Goal: Task Accomplishment & Management: Use online tool/utility

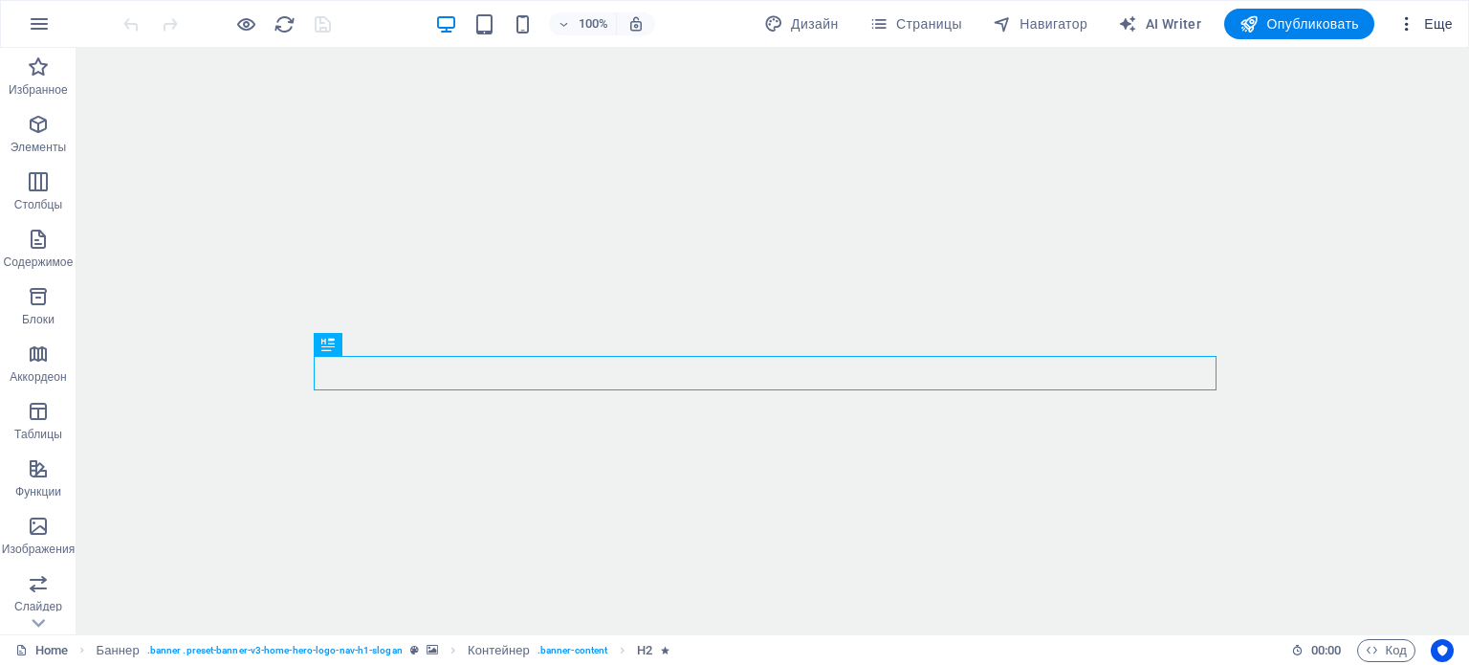
click at [1411, 31] on icon "button" at bounding box center [1406, 23] width 19 height 19
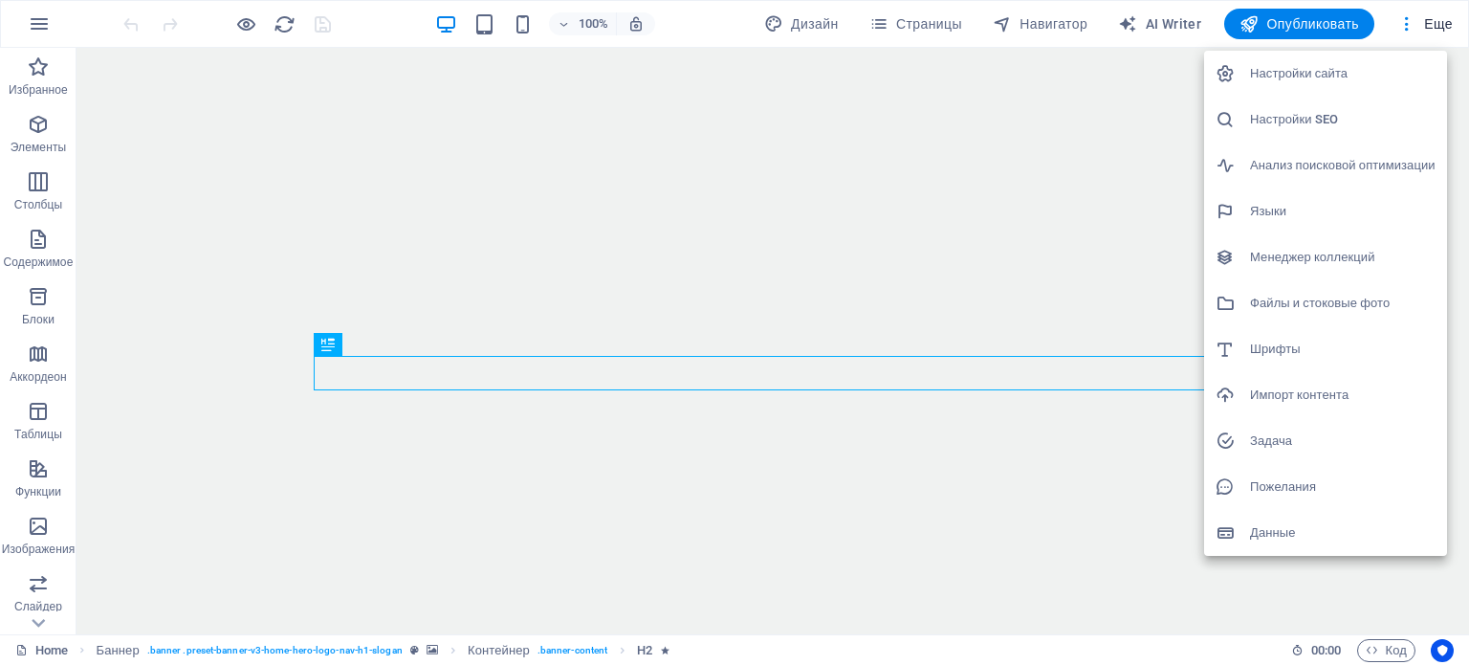
click at [1387, 114] on h6 "Настройки SEO" at bounding box center [1343, 119] width 186 height 23
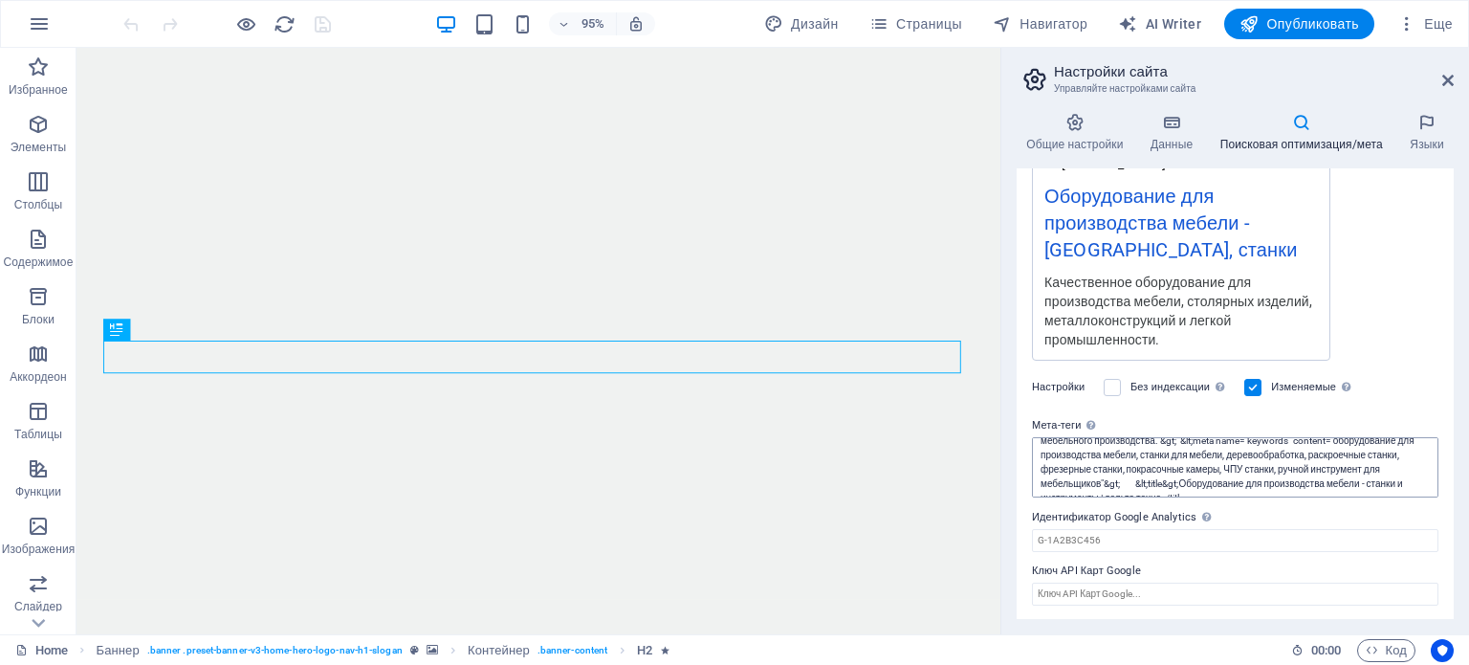
scroll to position [57, 0]
click at [1163, 465] on textarea "<title>"Продажа деревообрабатывающего, раскроечного, кромкооблицовочного, покра…" at bounding box center [1235, 467] width 407 height 60
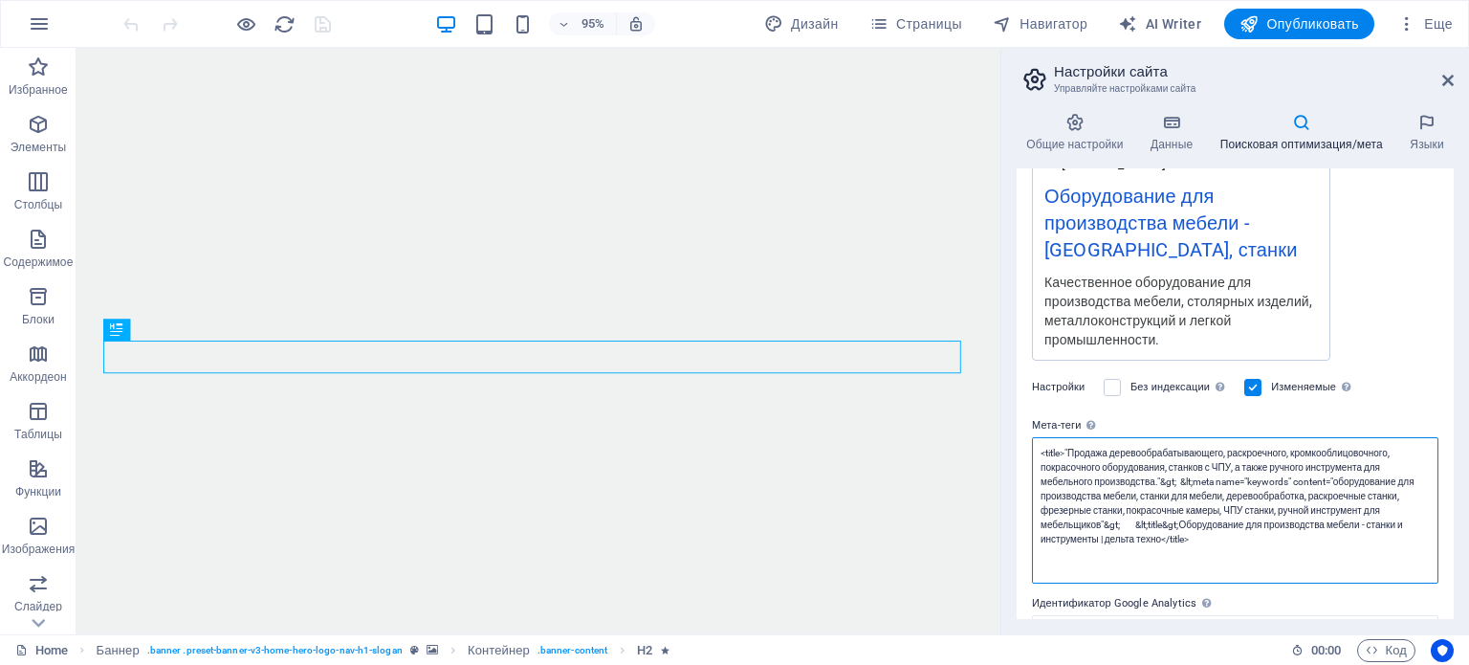
click at [1139, 519] on textarea "<title>"Продажа деревообрабатывающего, раскроечного, кромкооблицовочного, покра…" at bounding box center [1235, 510] width 407 height 146
drag, startPoint x: 1197, startPoint y: 541, endPoint x: 1038, endPoint y: 451, distance: 182.9
click at [1038, 451] on textarea "<title>"Продажа деревообрабатывающего, раскроечного, кромкооблицовочного, покра…" at bounding box center [1235, 510] width 407 height 146
click at [1214, 538] on textarea "<title>"Продажа деревообрабатывающего, раскроечного, кромкооблицовочного, покра…" at bounding box center [1235, 510] width 407 height 146
drag, startPoint x: 1204, startPoint y: 541, endPoint x: 1023, endPoint y: 444, distance: 205.4
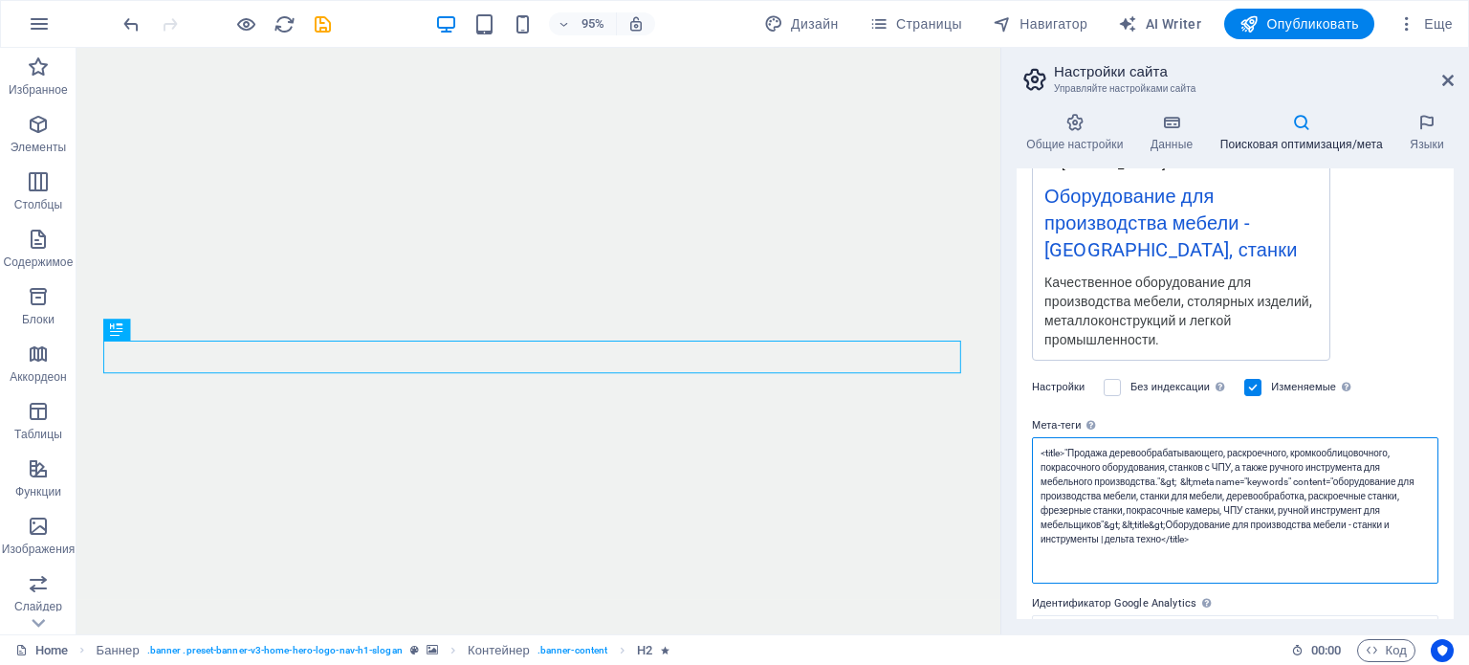
click at [1023, 444] on div "Заголовок для поисковой оптимизации Название вашего сайта — сделайте его таким,…" at bounding box center [1235, 393] width 437 height 451
paste textarea "Оборудование для производства мебели - станки, ЧПУ, инструмент | Дельта Техно</…"
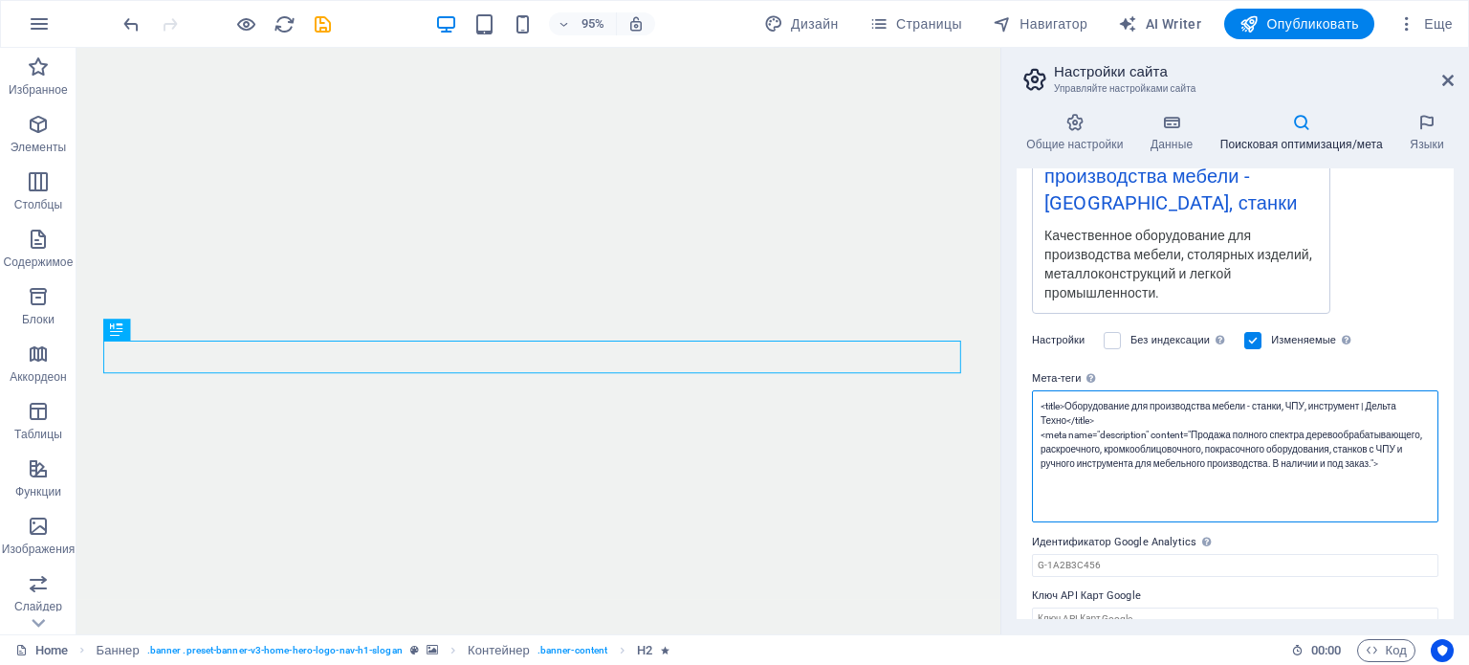
scroll to position [433, 0]
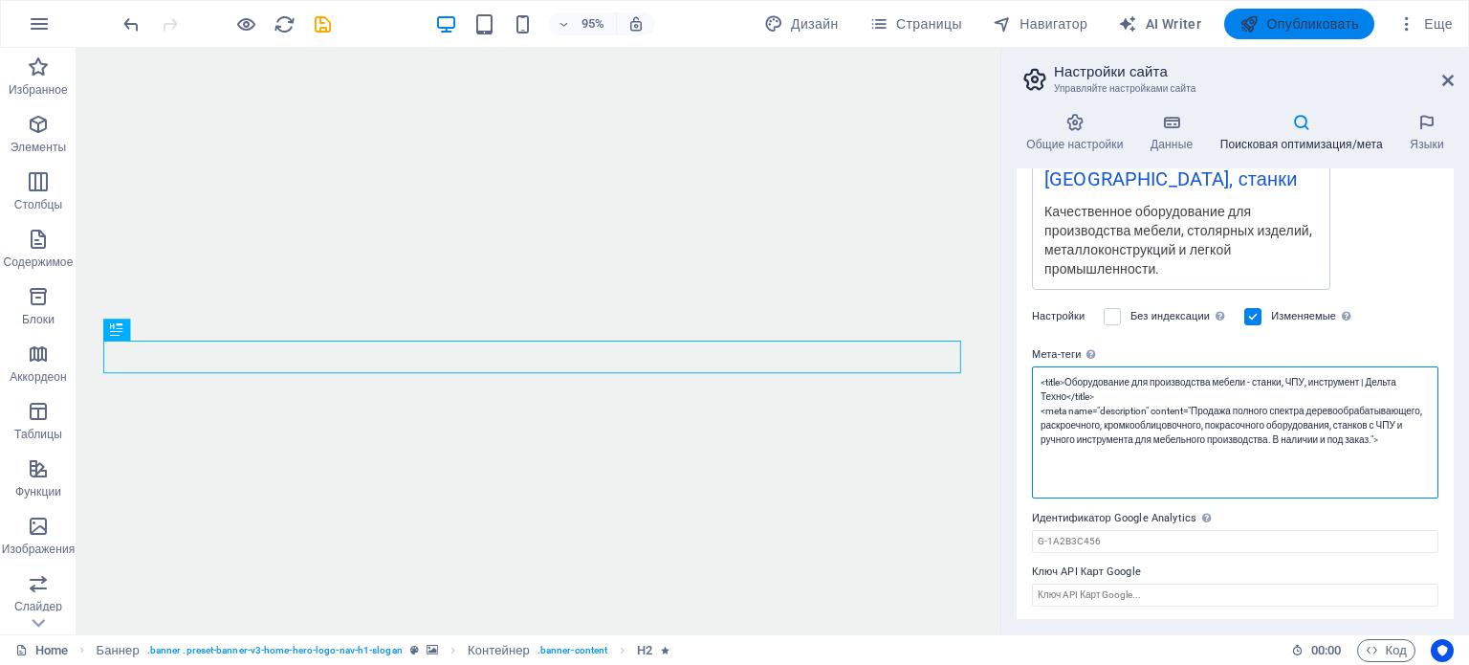
type textarea "<title>Оборудование для производства мебели - станки, ЧПУ, инструмент | Дельта …"
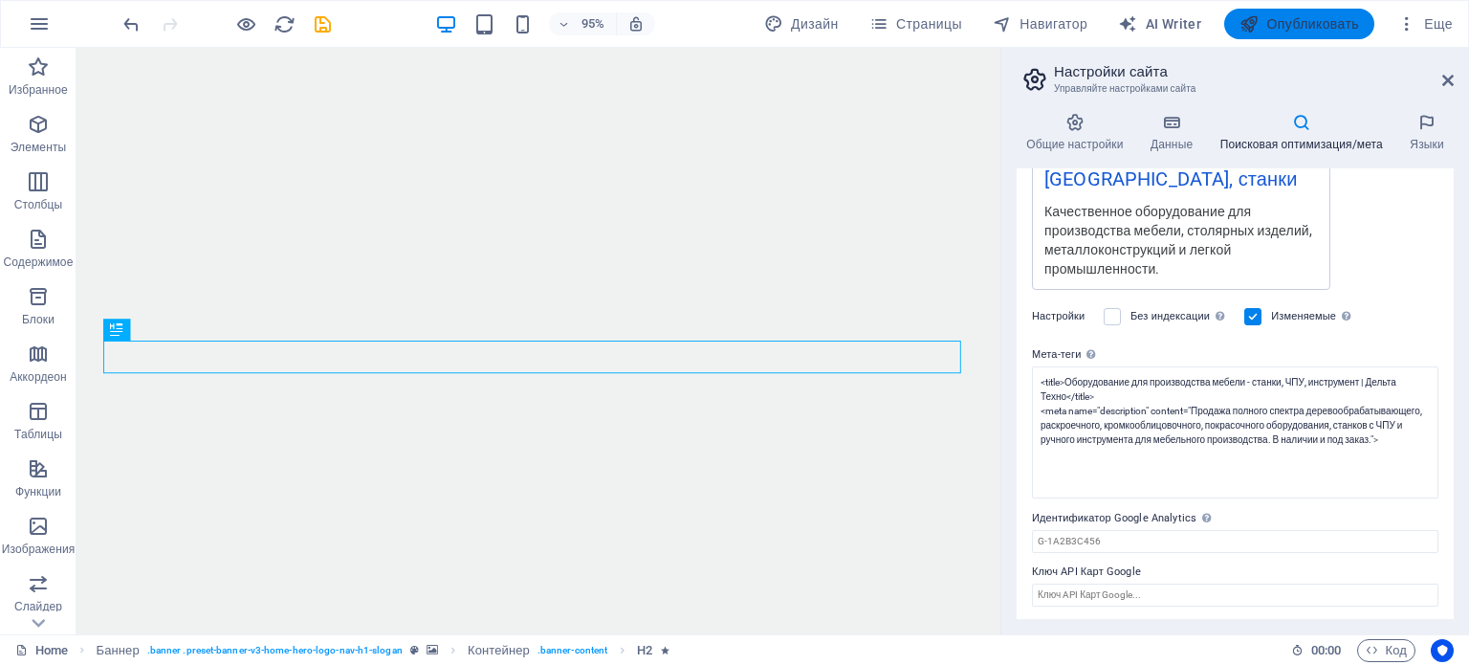
click at [1316, 25] on span "Опубликовать" at bounding box center [1300, 23] width 120 height 19
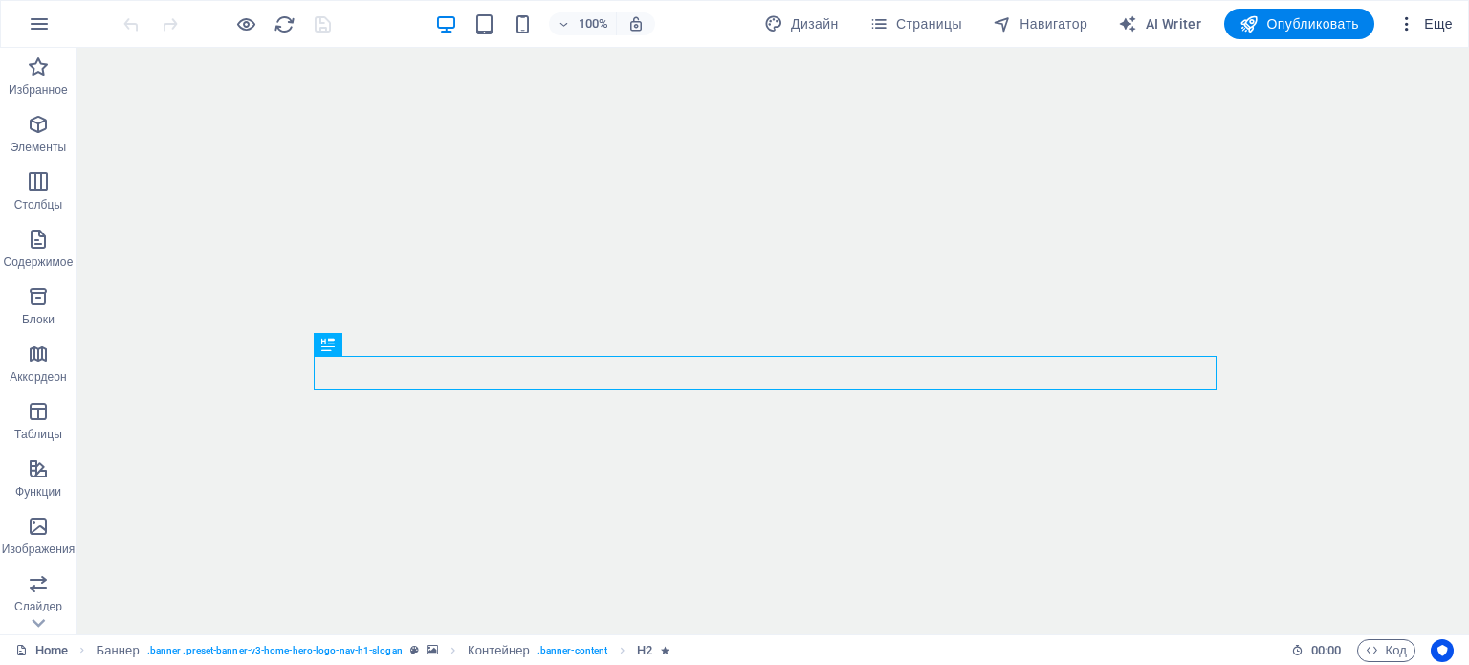
click at [1429, 24] on span "Еще" at bounding box center [1424, 23] width 55 height 19
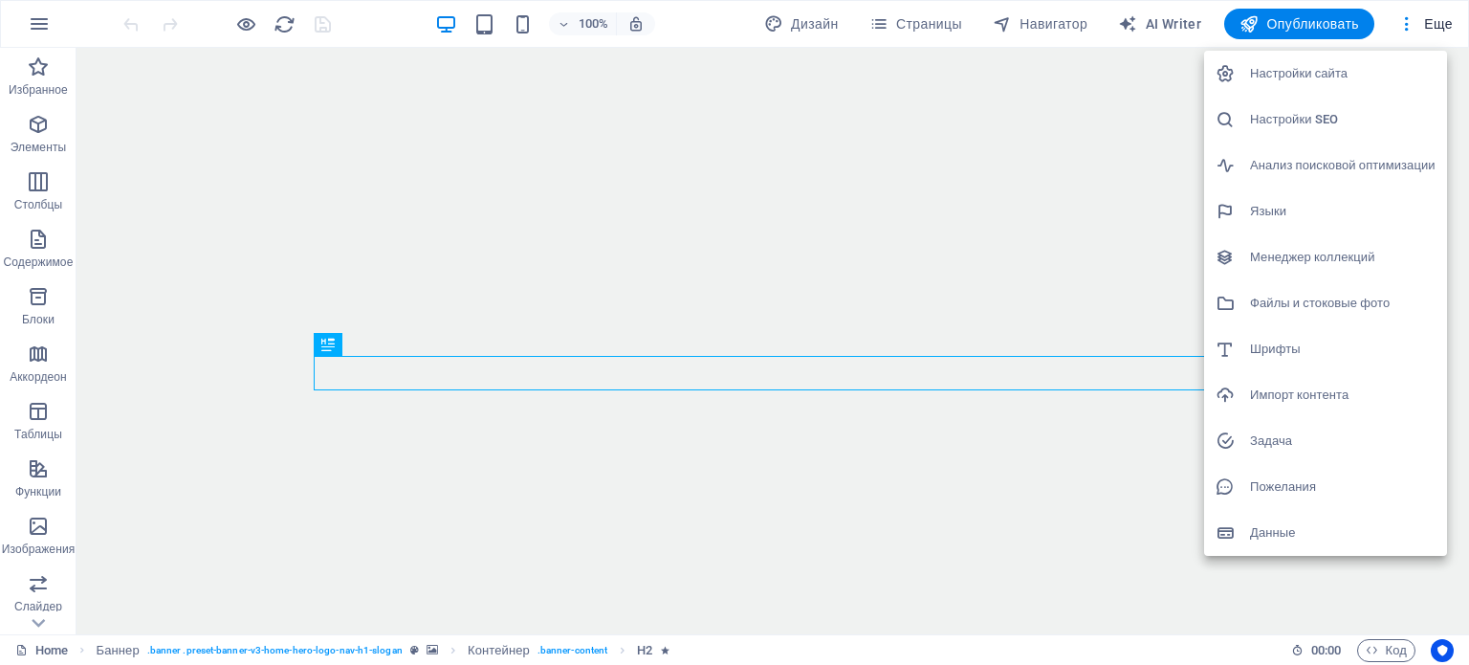
click at [1424, 21] on div at bounding box center [734, 332] width 1469 height 665
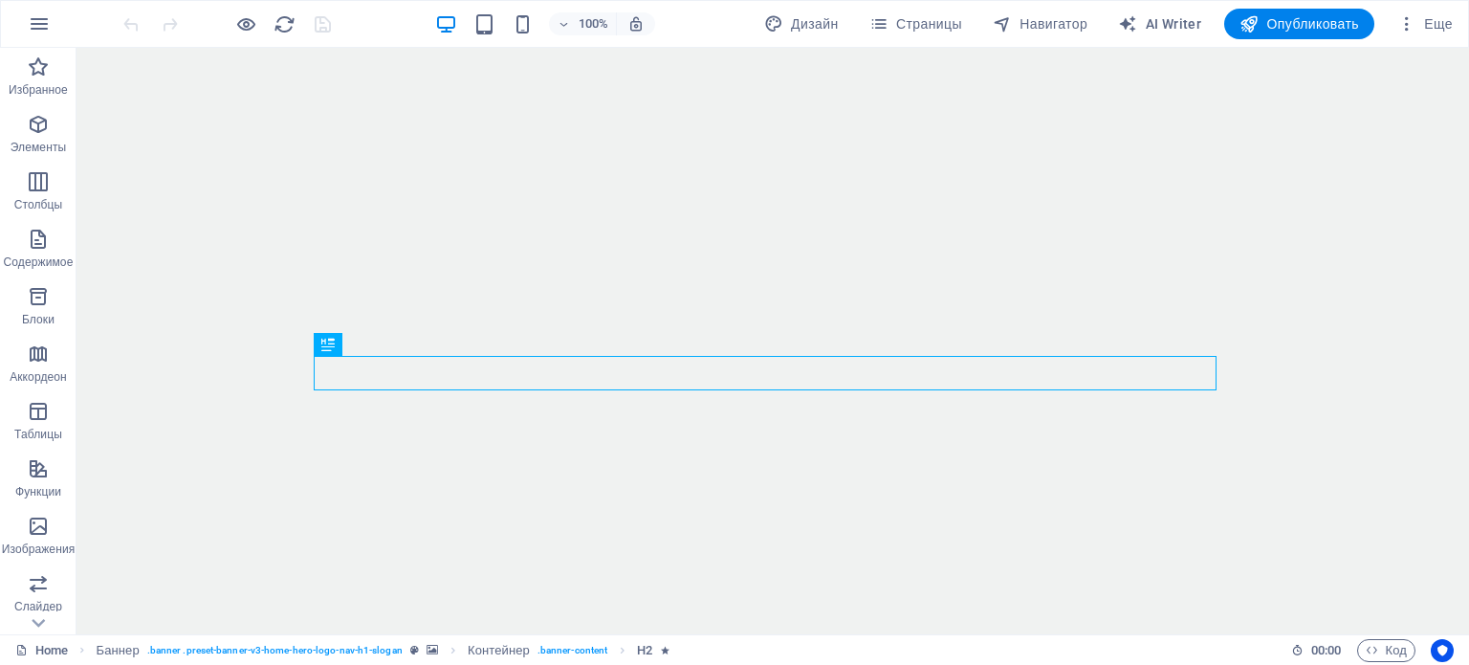
click at [1423, 28] on span "Еще" at bounding box center [1424, 23] width 55 height 19
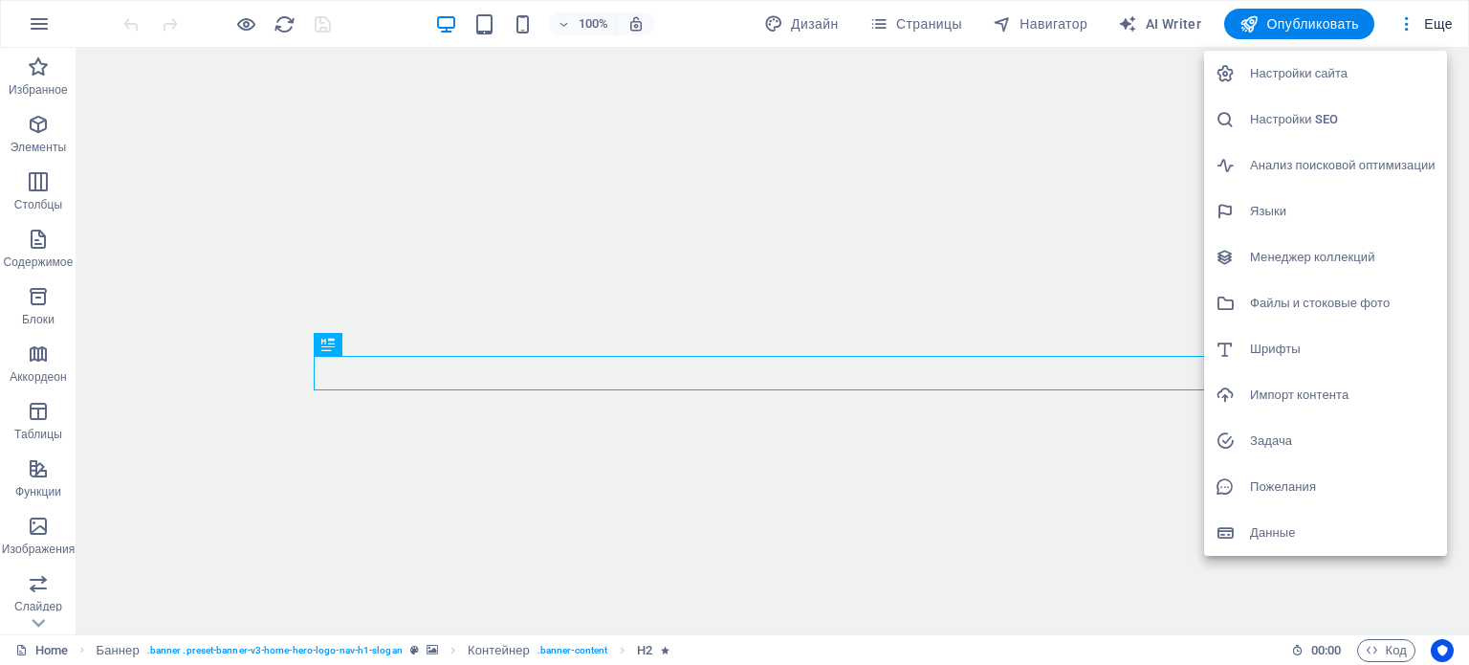
click at [1320, 119] on h6 "Настройки SEO" at bounding box center [1343, 119] width 186 height 23
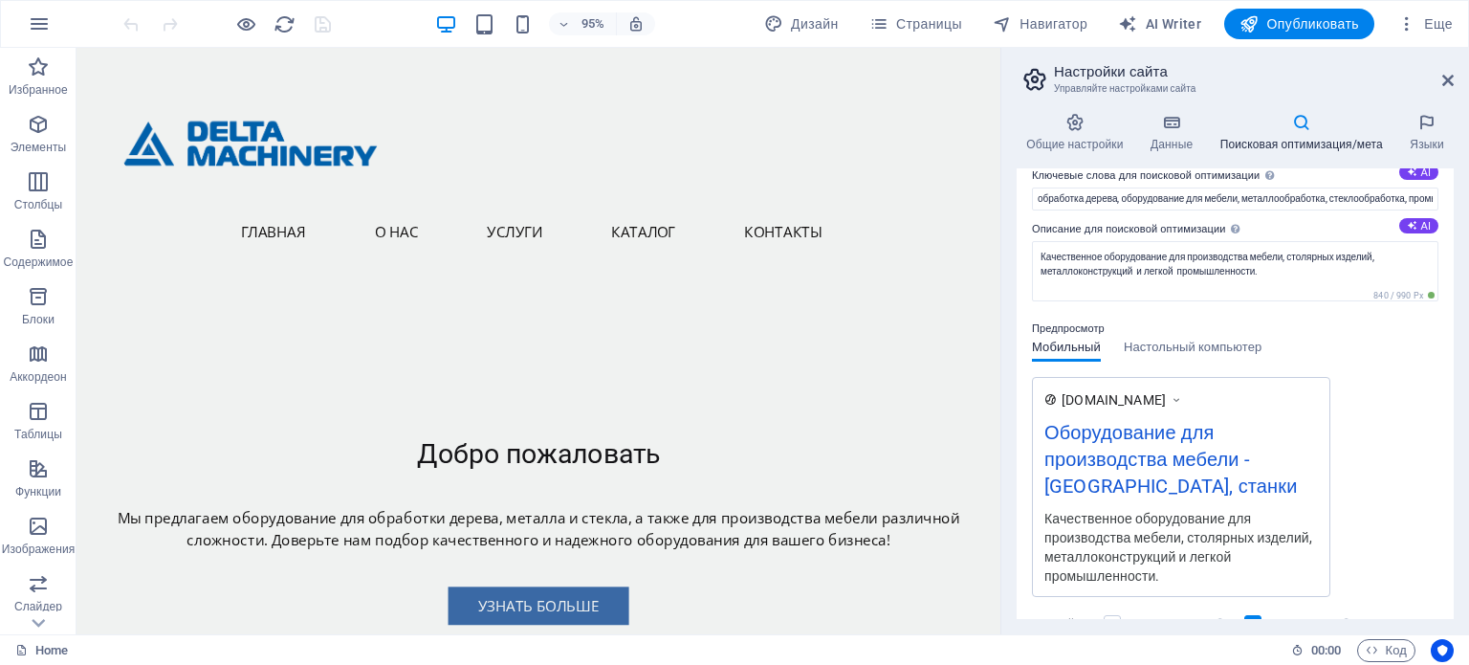
scroll to position [76, 0]
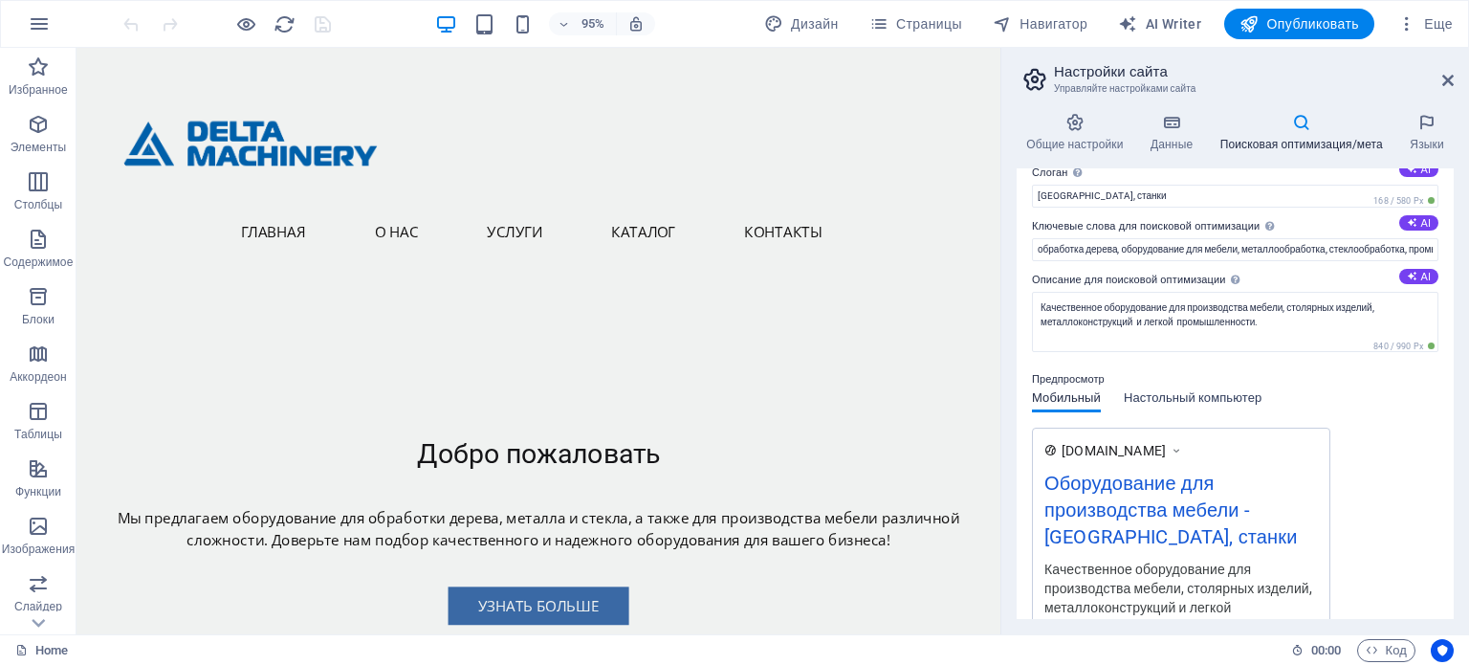
drag, startPoint x: 1192, startPoint y: 397, endPoint x: 1210, endPoint y: 399, distance: 18.3
click at [1193, 397] on span "Настольный компьютер" at bounding box center [1193, 399] width 138 height 27
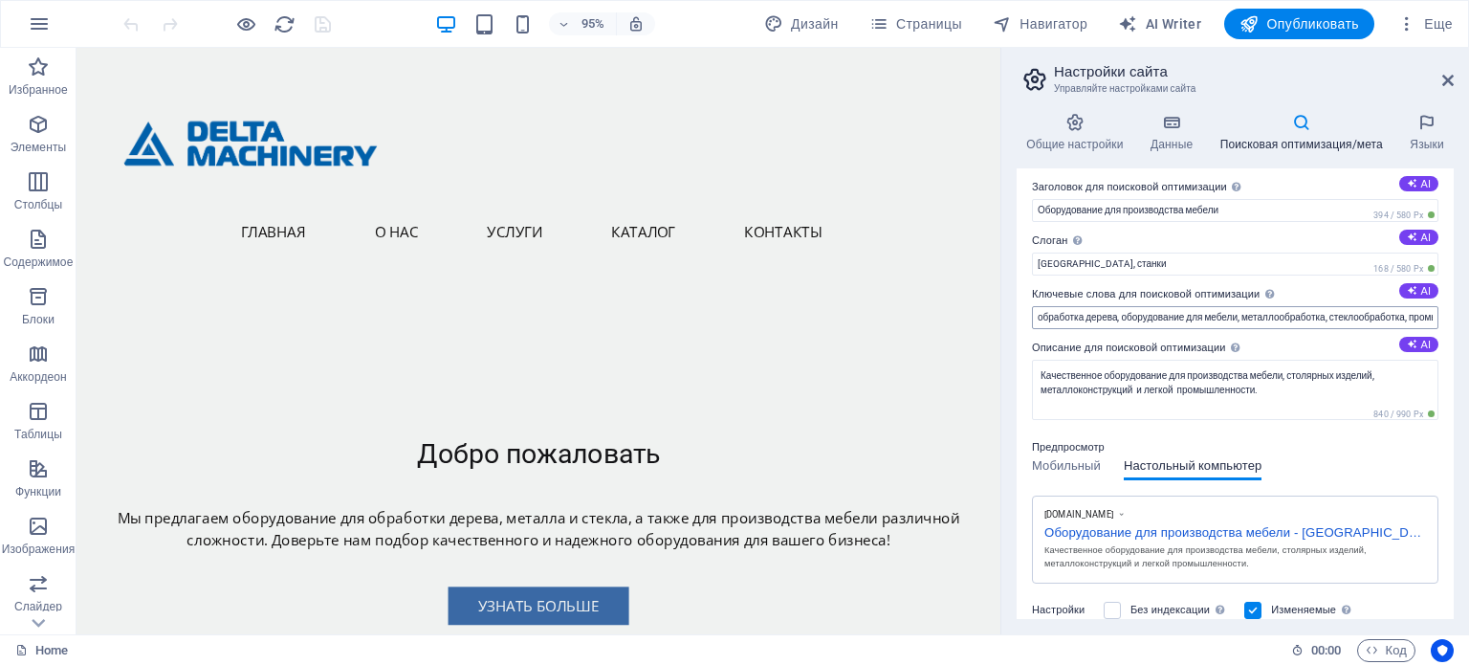
scroll to position [0, 0]
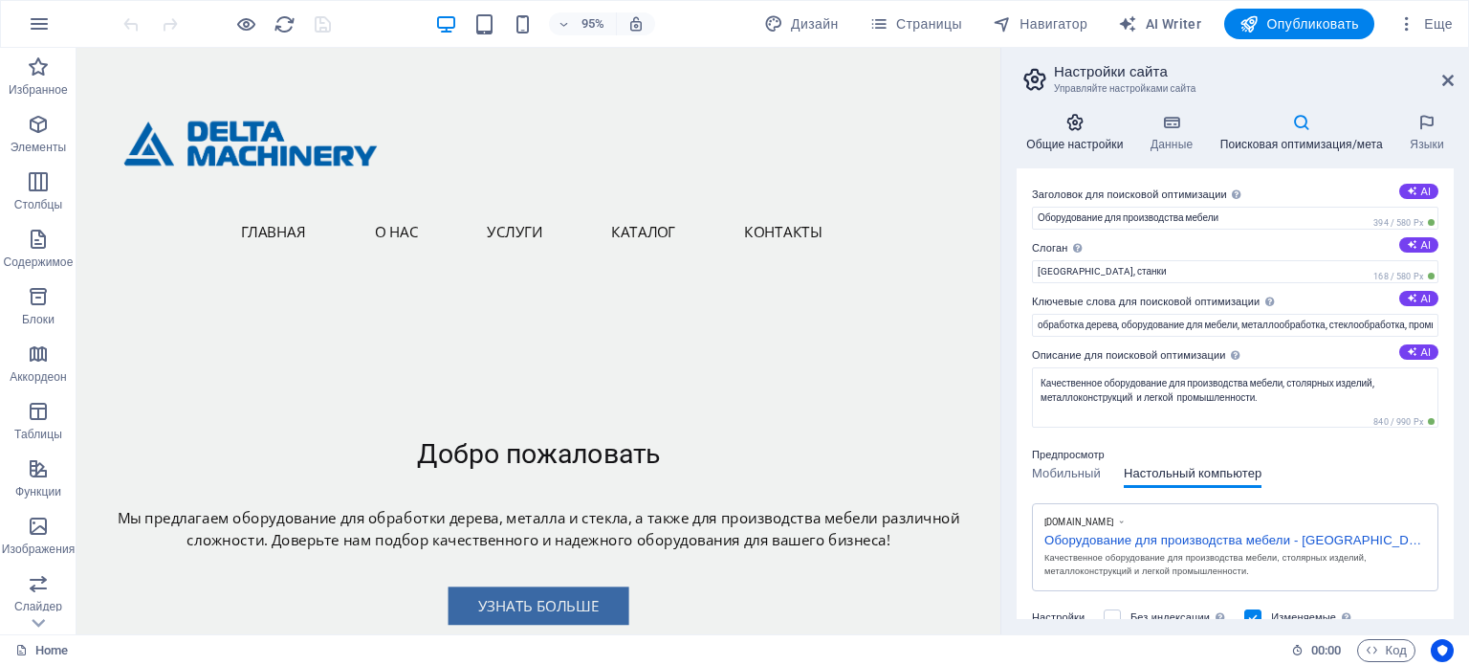
click at [1092, 125] on icon at bounding box center [1075, 122] width 117 height 19
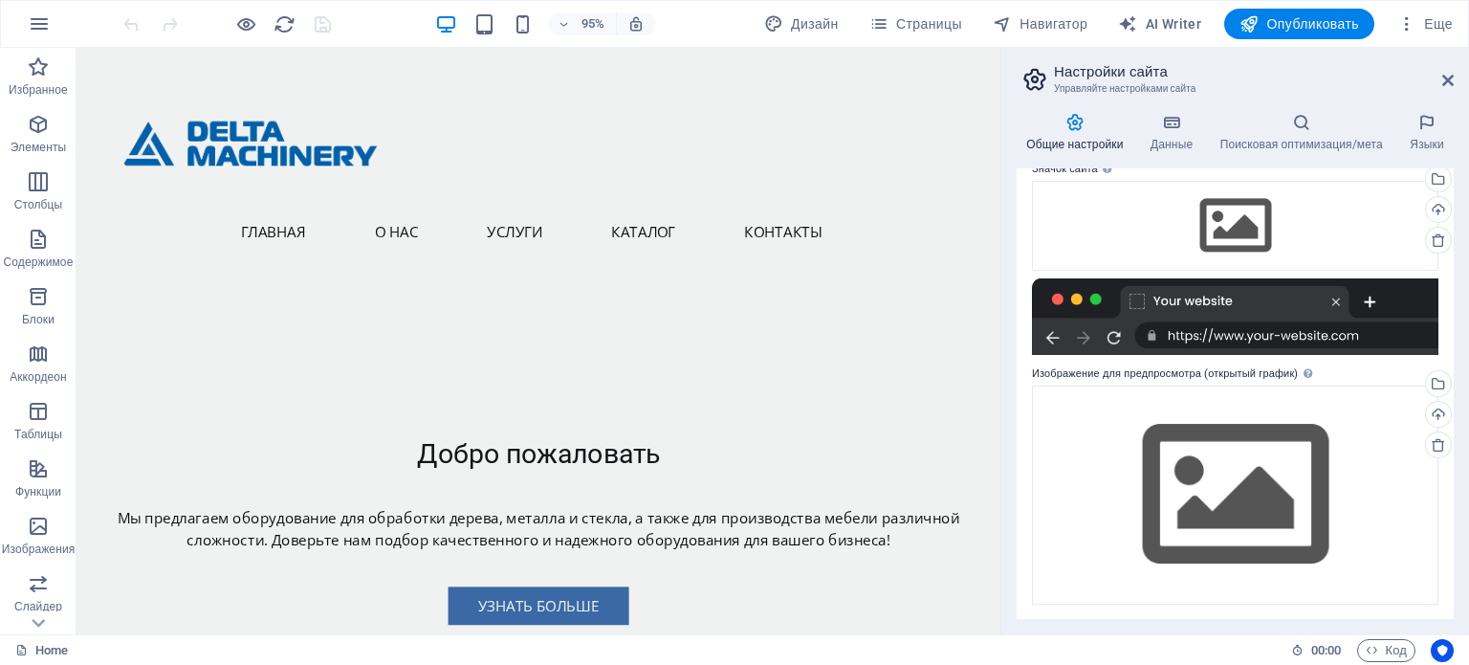
scroll to position [191, 0]
click at [1281, 451] on div "Перетащите файлы сюда, нажмите, чтобы выбрать файлы, или выберите файлы из разд…" at bounding box center [1235, 494] width 407 height 219
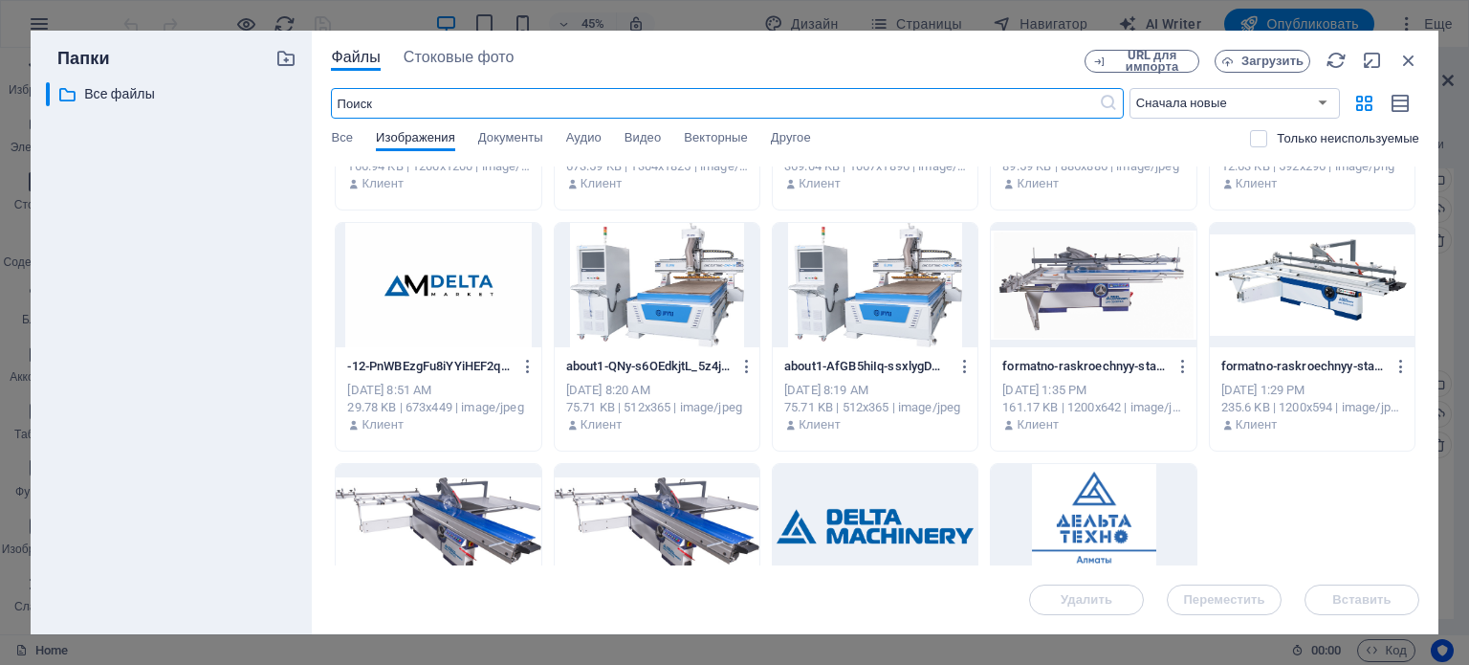
scroll to position [670, 0]
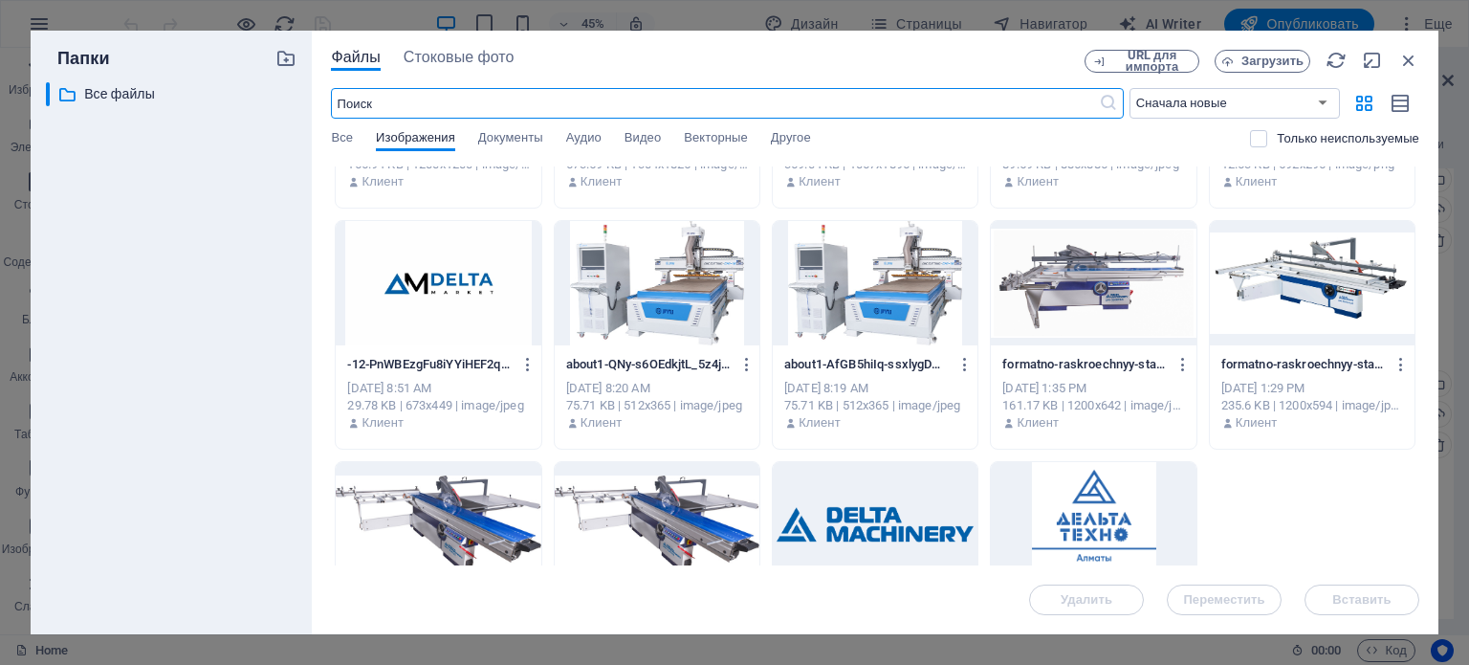
click at [681, 335] on div at bounding box center [657, 283] width 205 height 124
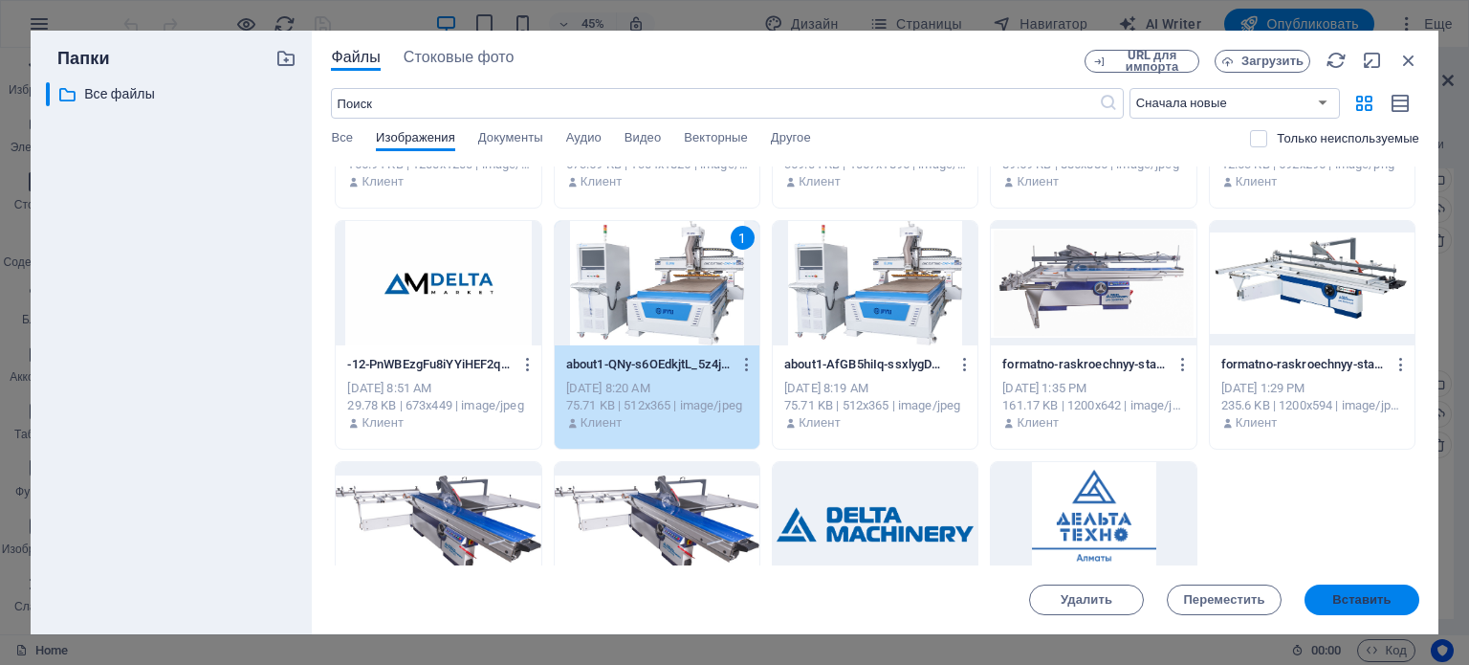
click at [1339, 602] on span "Вставить" at bounding box center [1361, 599] width 58 height 11
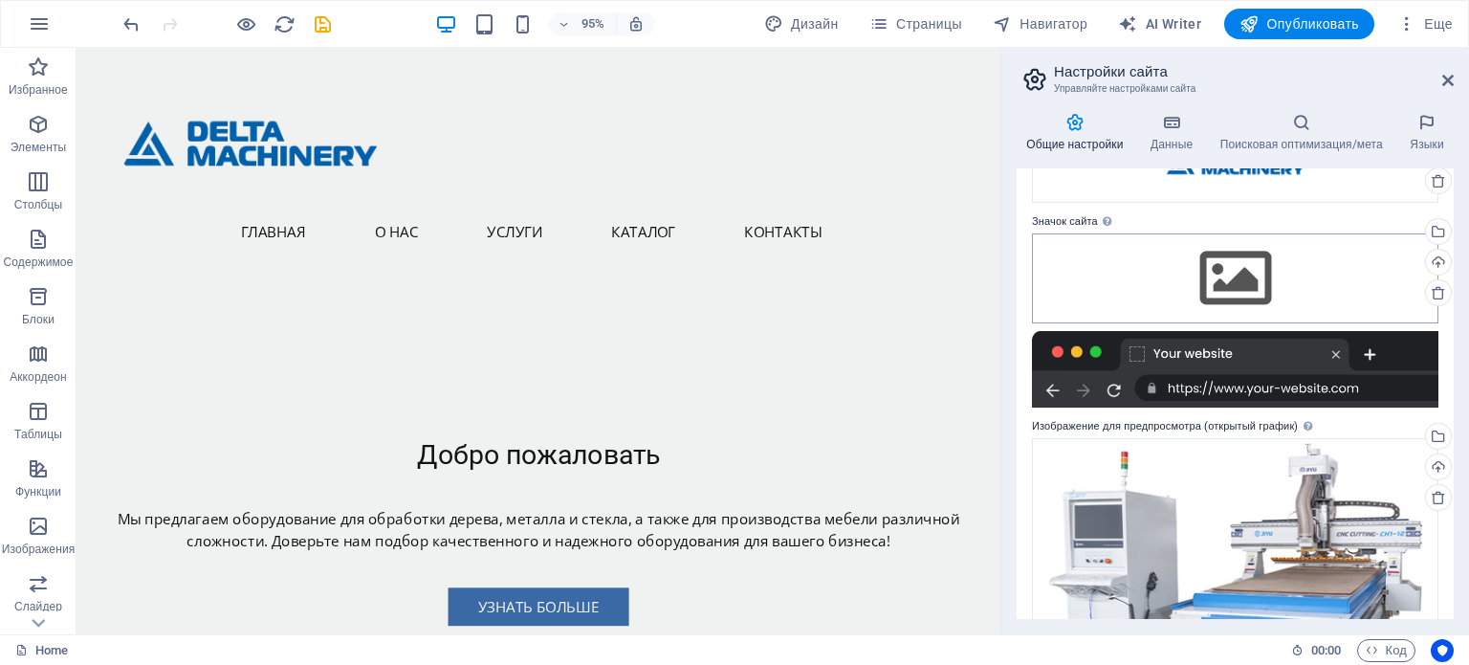
scroll to position [0, 0]
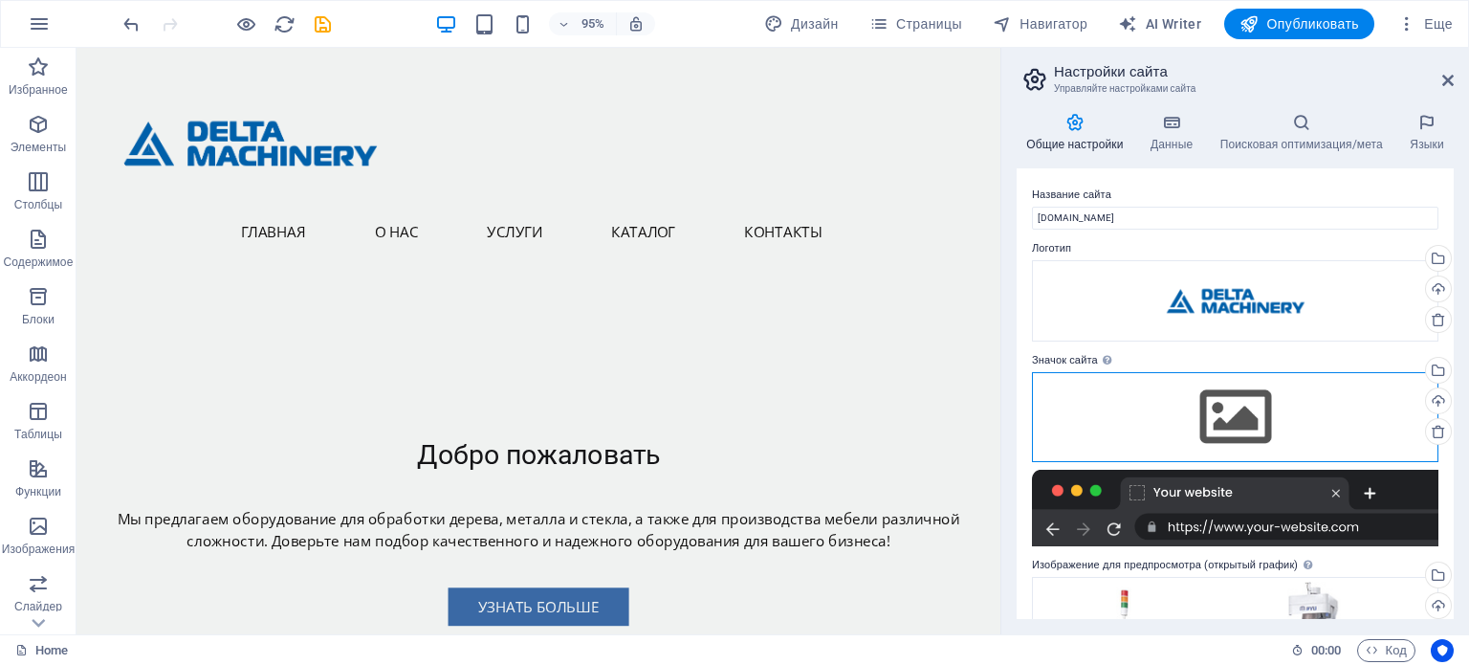
click at [1259, 420] on div "Перетащите файлы сюда, нажмите, чтобы выбрать файлы, или выберите файлы из разд…" at bounding box center [1235, 417] width 407 height 90
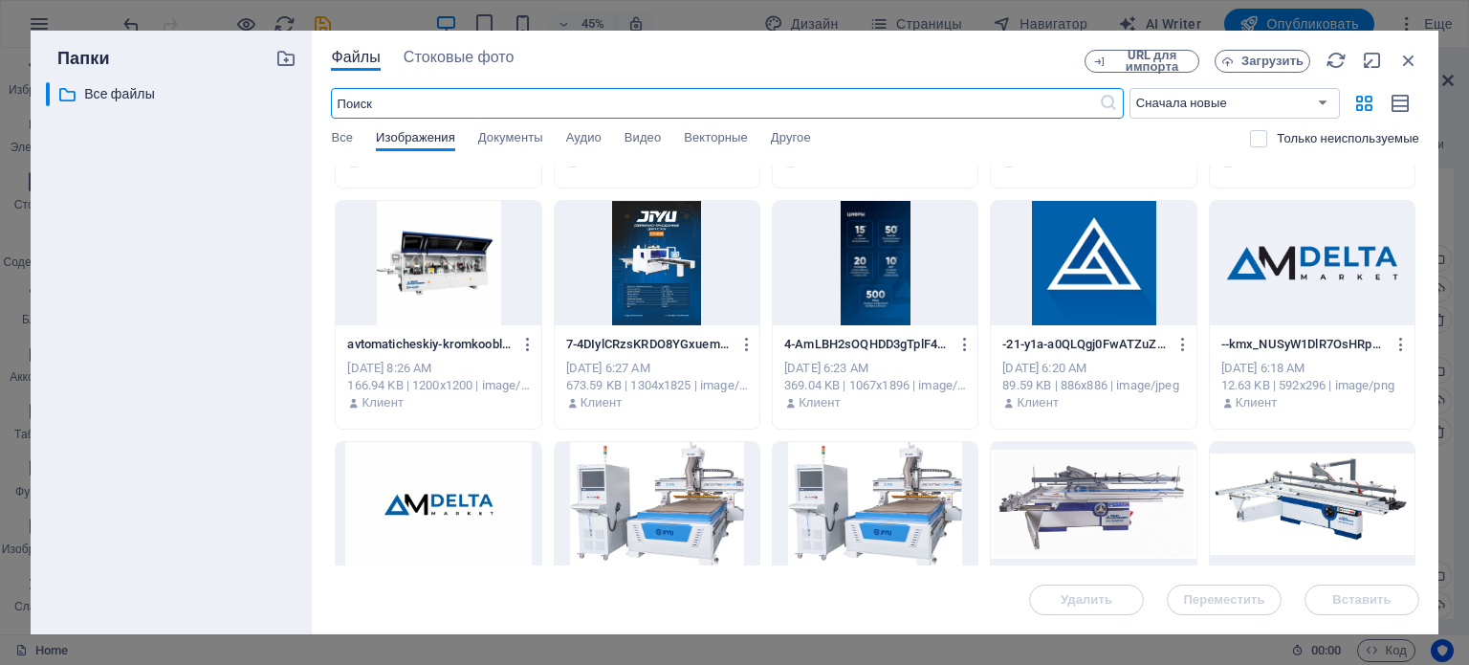
scroll to position [478, 0]
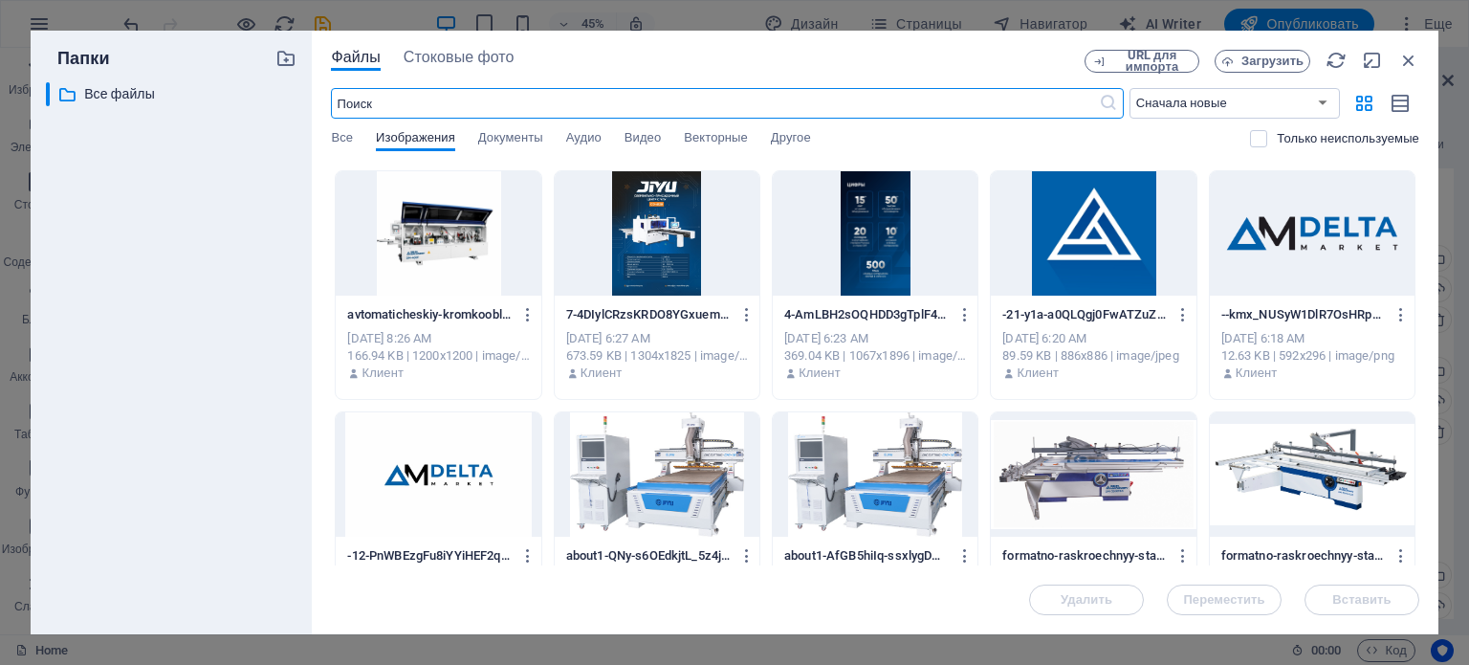
click at [1345, 249] on div at bounding box center [1312, 233] width 205 height 124
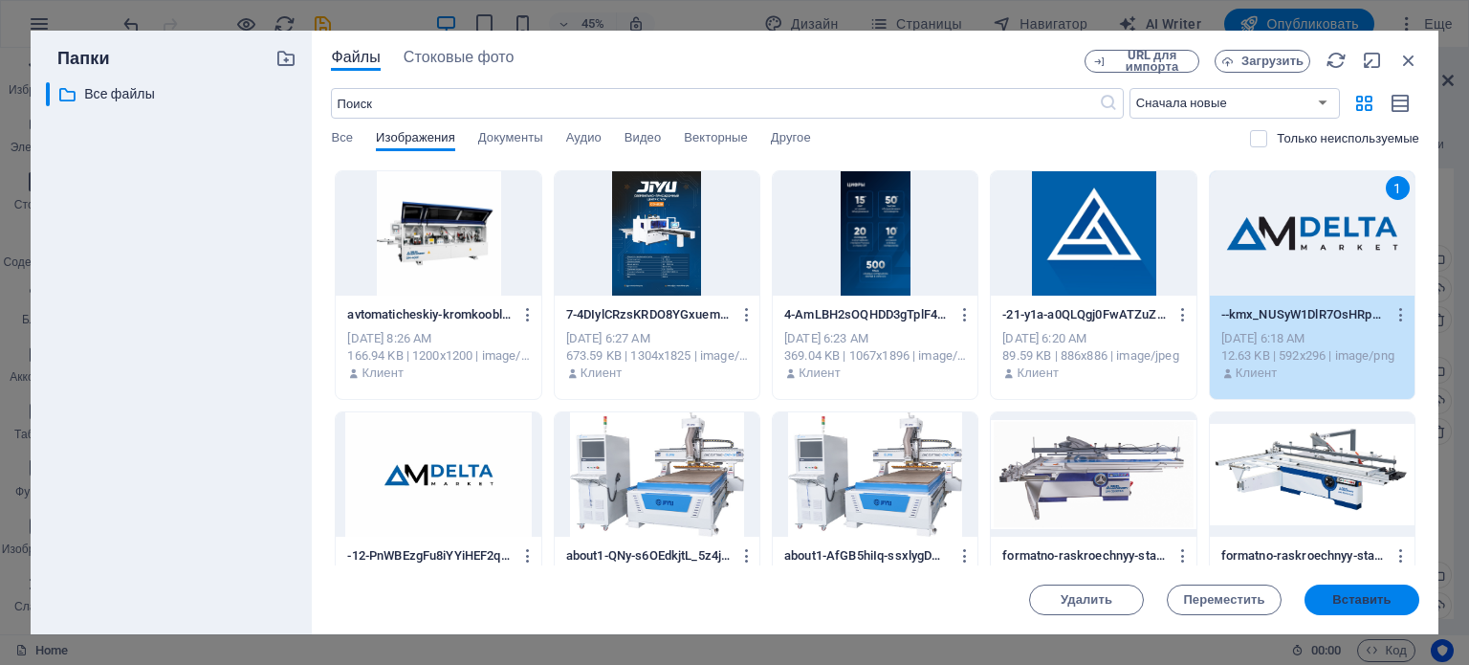
click at [1351, 597] on span "Вставить" at bounding box center [1361, 599] width 58 height 11
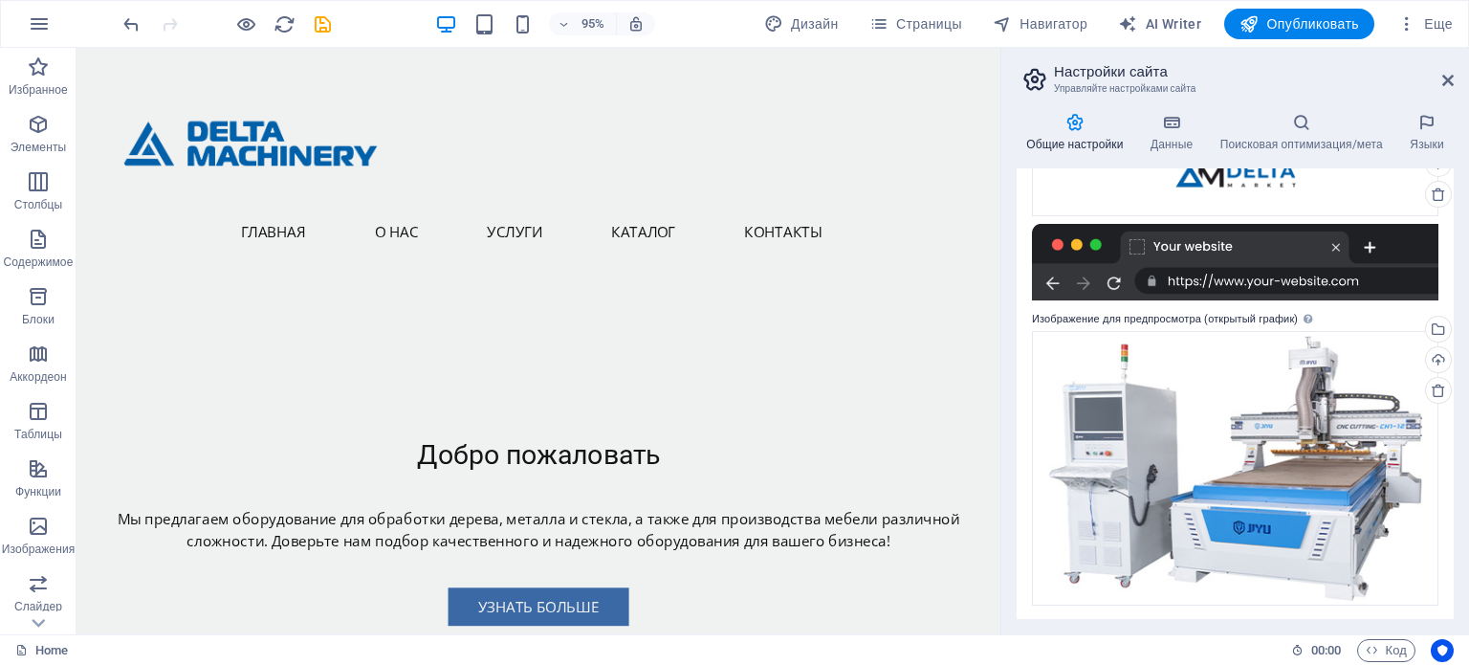
scroll to position [238, 0]
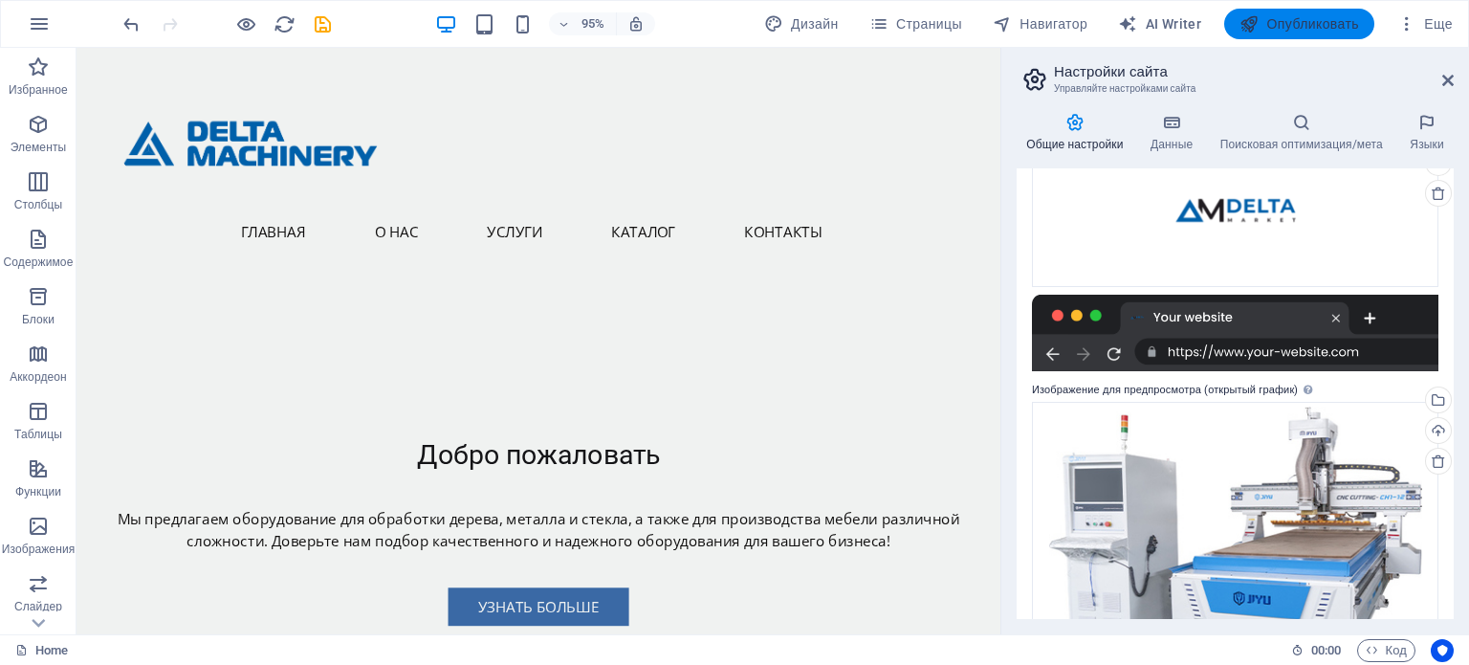
click at [1297, 9] on button "Опубликовать" at bounding box center [1299, 24] width 150 height 31
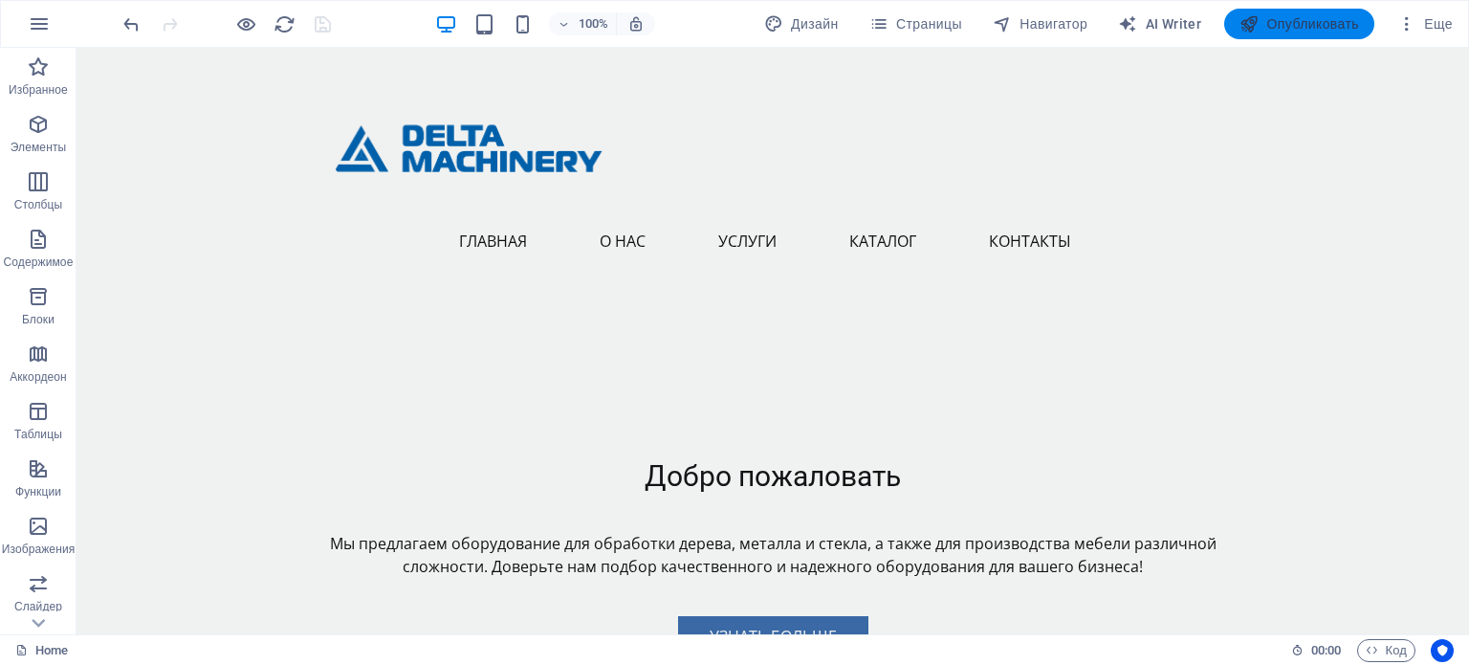
click at [1293, 30] on span "Опубликовать" at bounding box center [1300, 23] width 120 height 19
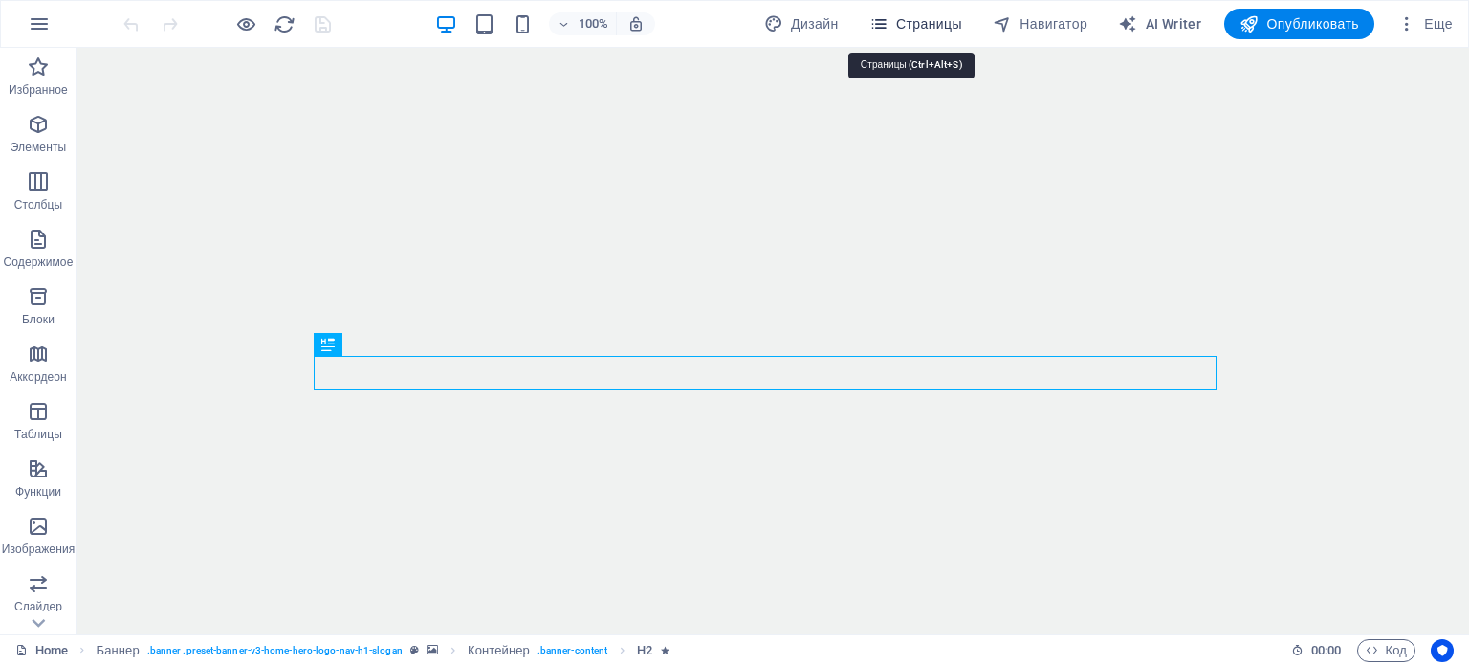
click at [912, 24] on span "Страницы" at bounding box center [915, 23] width 93 height 19
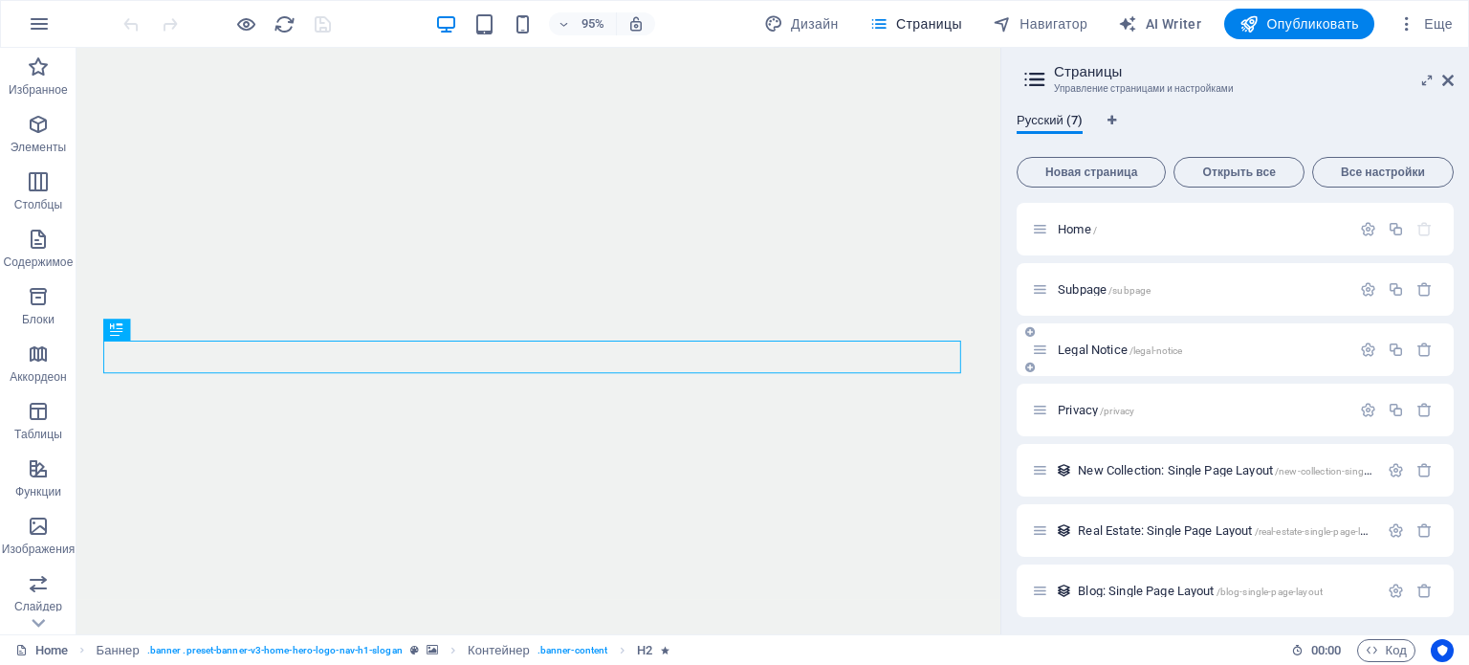
click at [1099, 351] on span "Legal Notice /legal-notice" at bounding box center [1120, 349] width 124 height 14
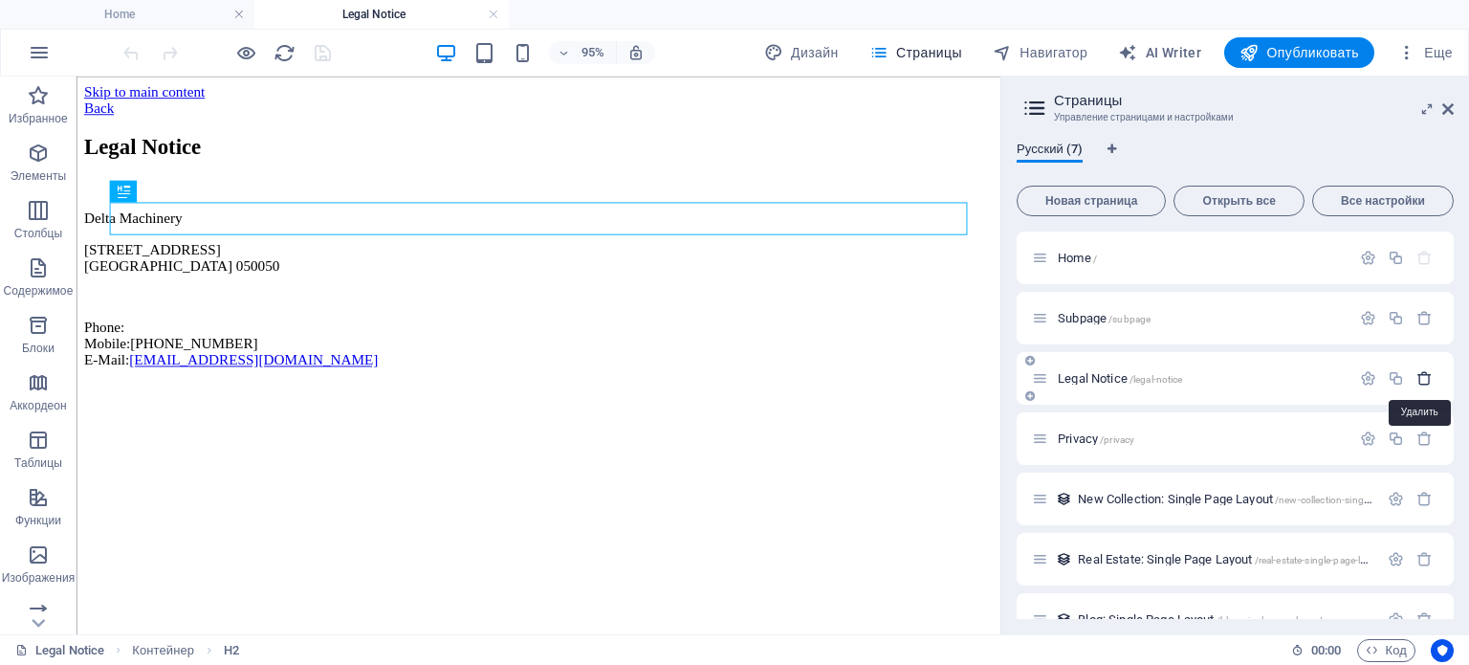
click at [1419, 375] on icon "button" at bounding box center [1425, 378] width 16 height 16
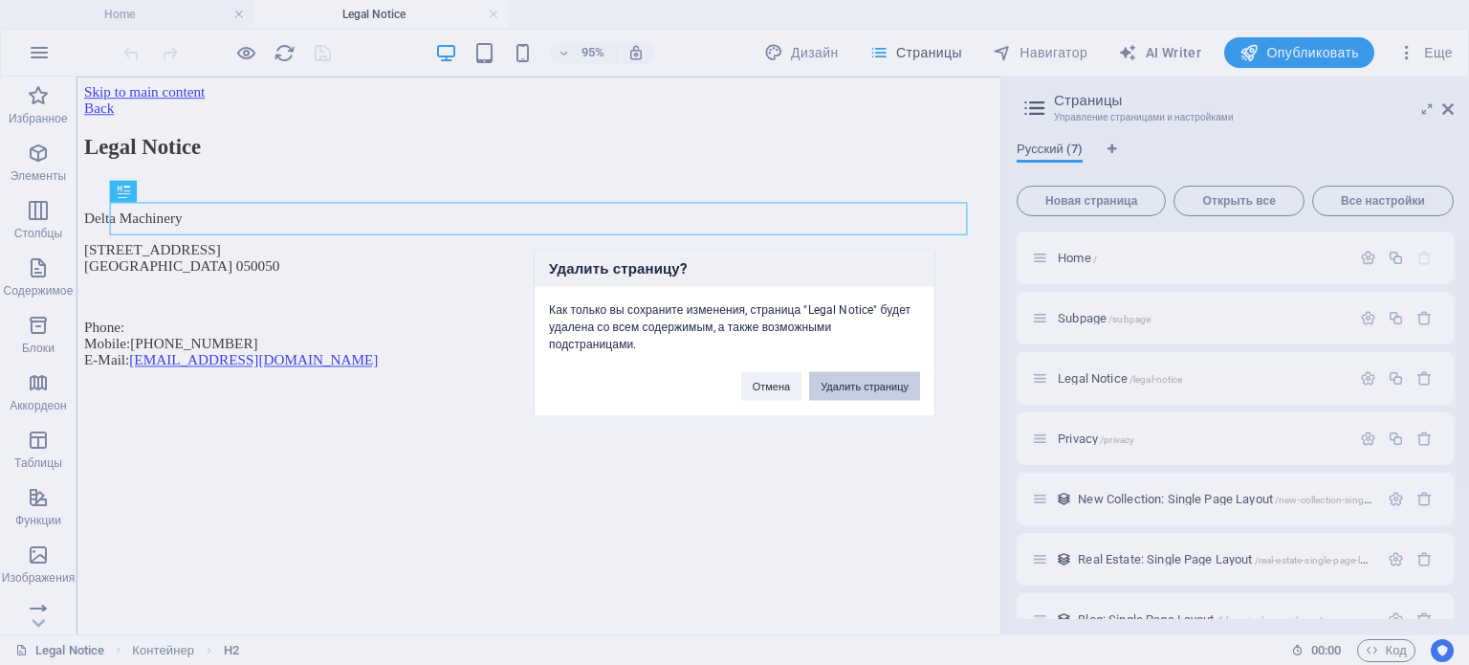
click at [857, 388] on button "Удалить страницу" at bounding box center [864, 385] width 111 height 29
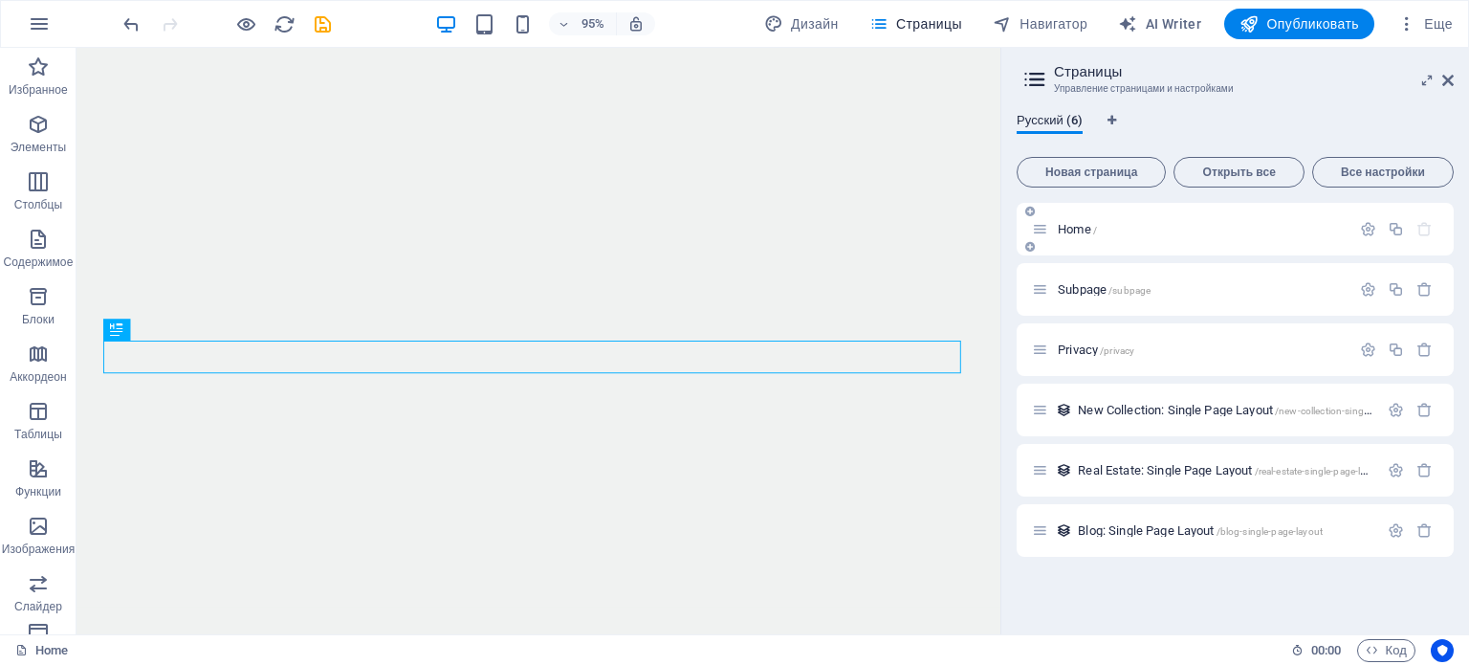
click at [1175, 228] on p "Home /" at bounding box center [1201, 229] width 287 height 12
click at [1367, 231] on icon "button" at bounding box center [1368, 229] width 16 height 16
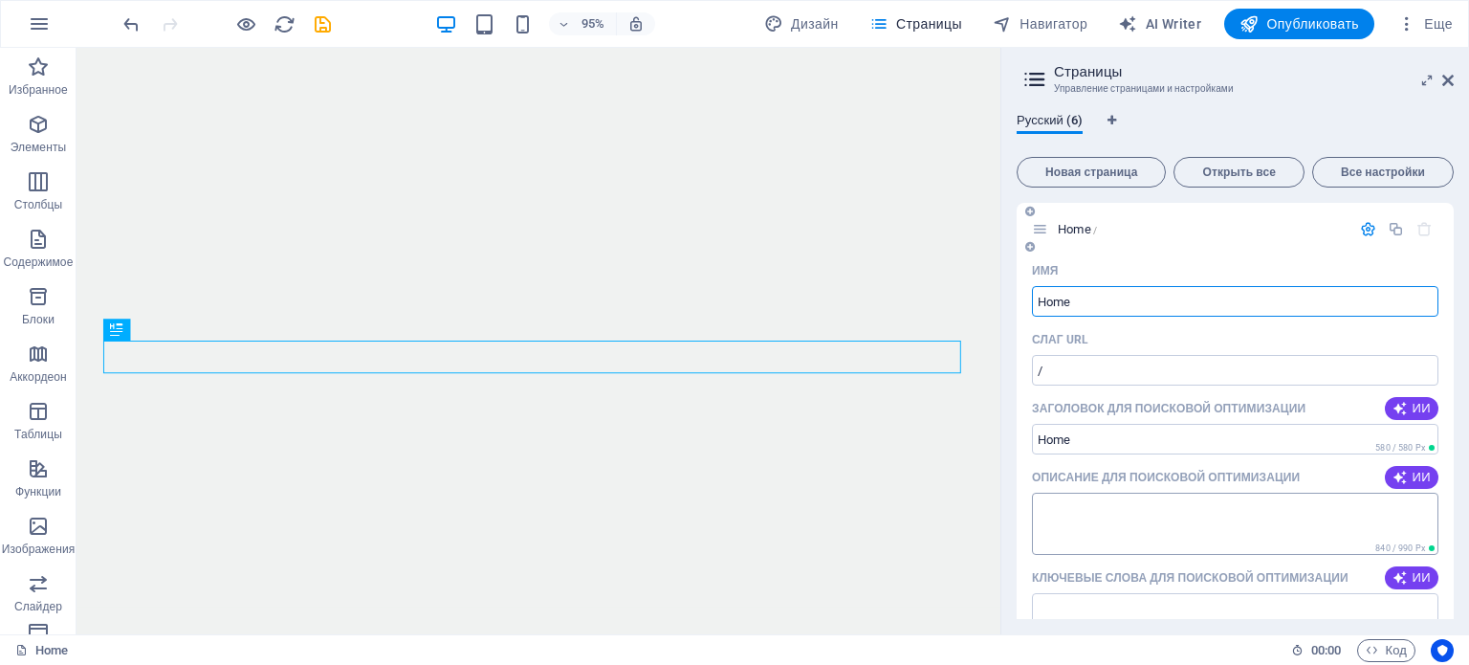
scroll to position [96, 0]
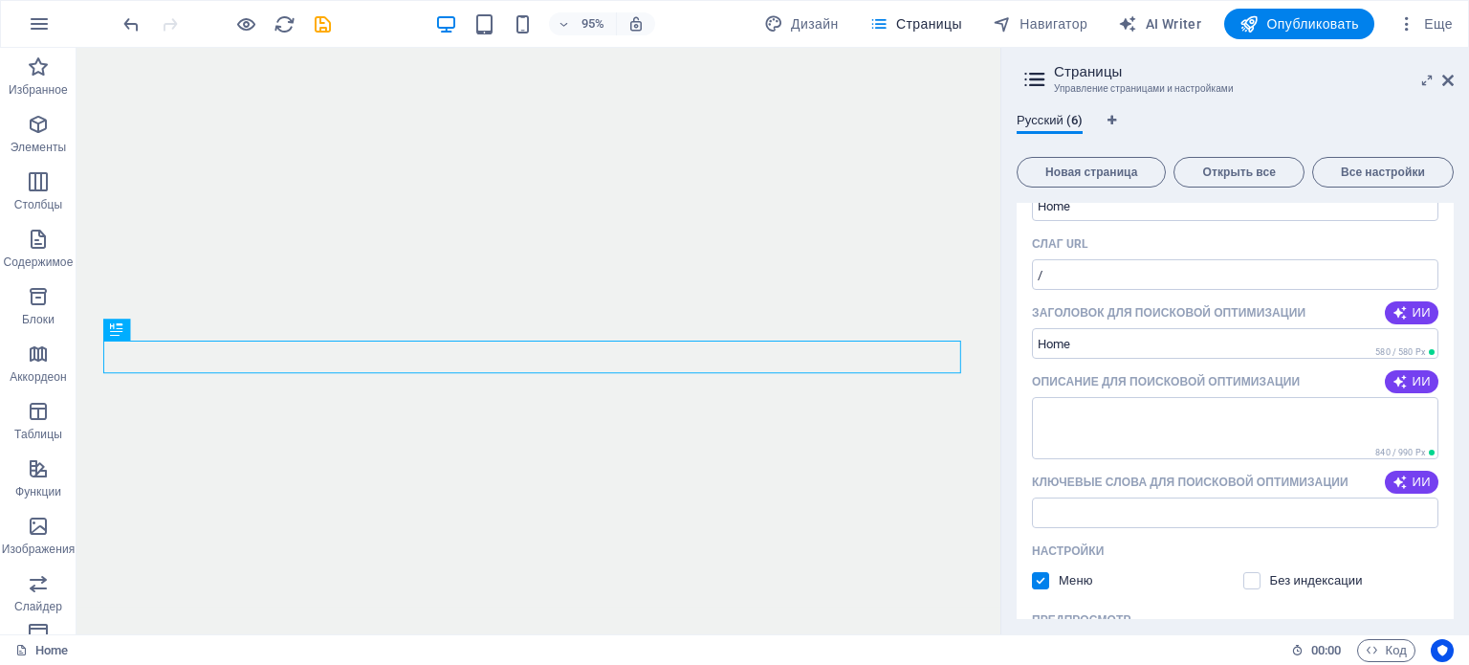
drag, startPoint x: 1293, startPoint y: 377, endPoint x: 1242, endPoint y: 370, distance: 52.1
click at [1242, 370] on div "Описание для поисковой оптимизации ИИ" at bounding box center [1235, 381] width 407 height 31
click at [1401, 377] on icon "button" at bounding box center [1400, 381] width 15 height 15
type textarea "Качественное оборудование для обработки дерева, металла и стекла. Индивидуальны…"
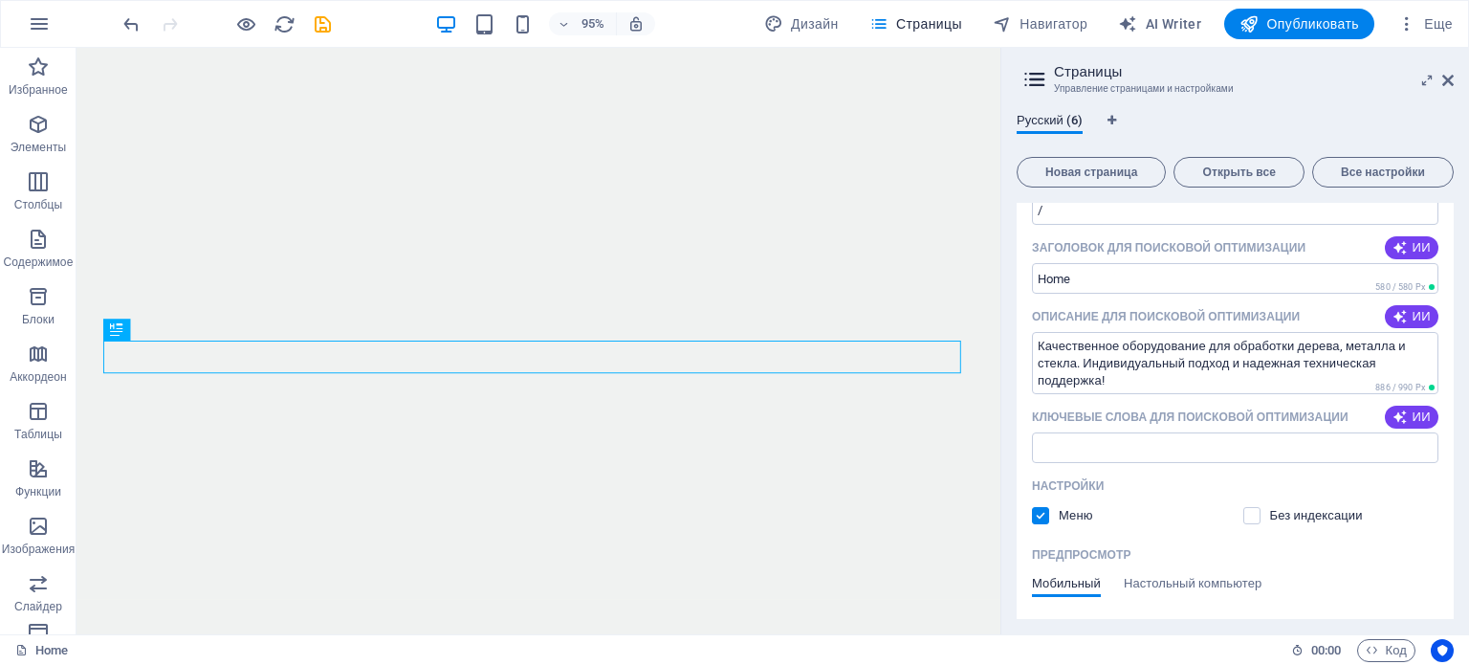
scroll to position [191, 0]
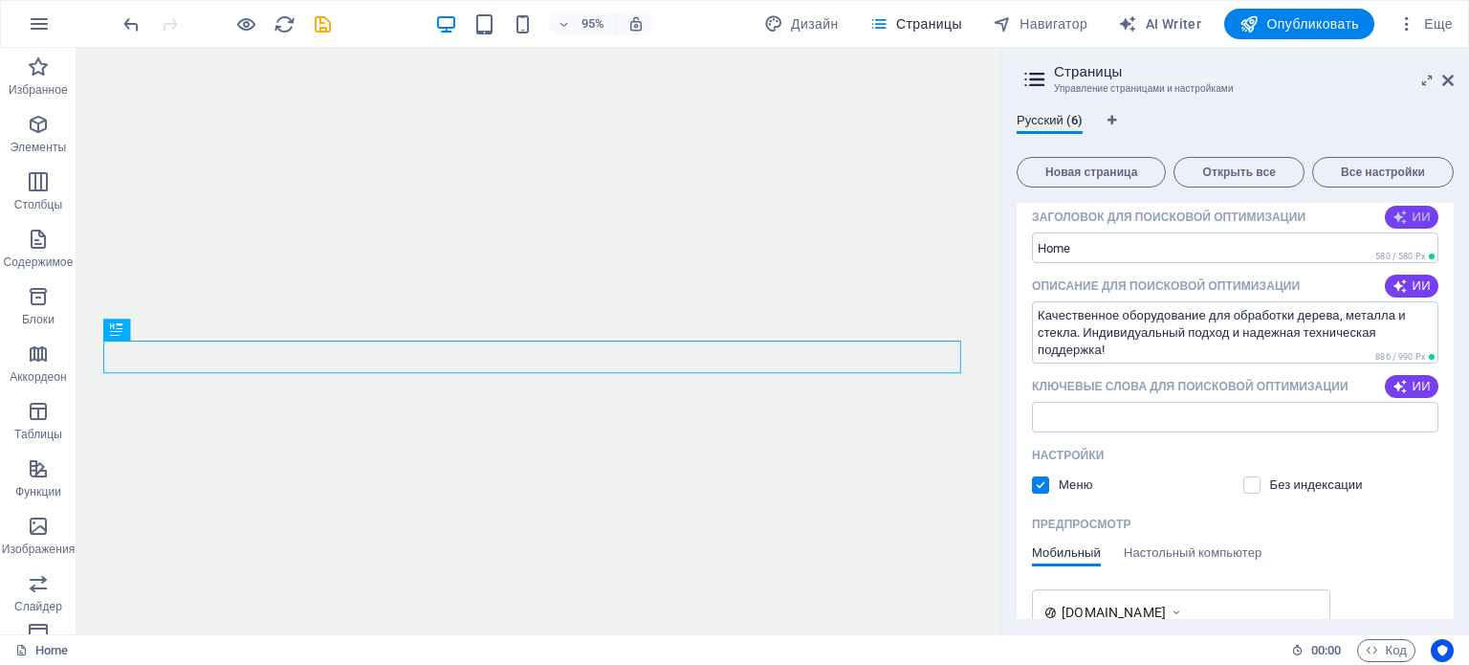
click at [1406, 222] on span "ИИ" at bounding box center [1412, 216] width 38 height 15
type input "Оборудование для обработки ВДМ"
click at [1408, 390] on span "ИИ" at bounding box center [1412, 386] width 38 height 15
type input "оборудование для обработки дерева, станки для производства мебели, техническая …"
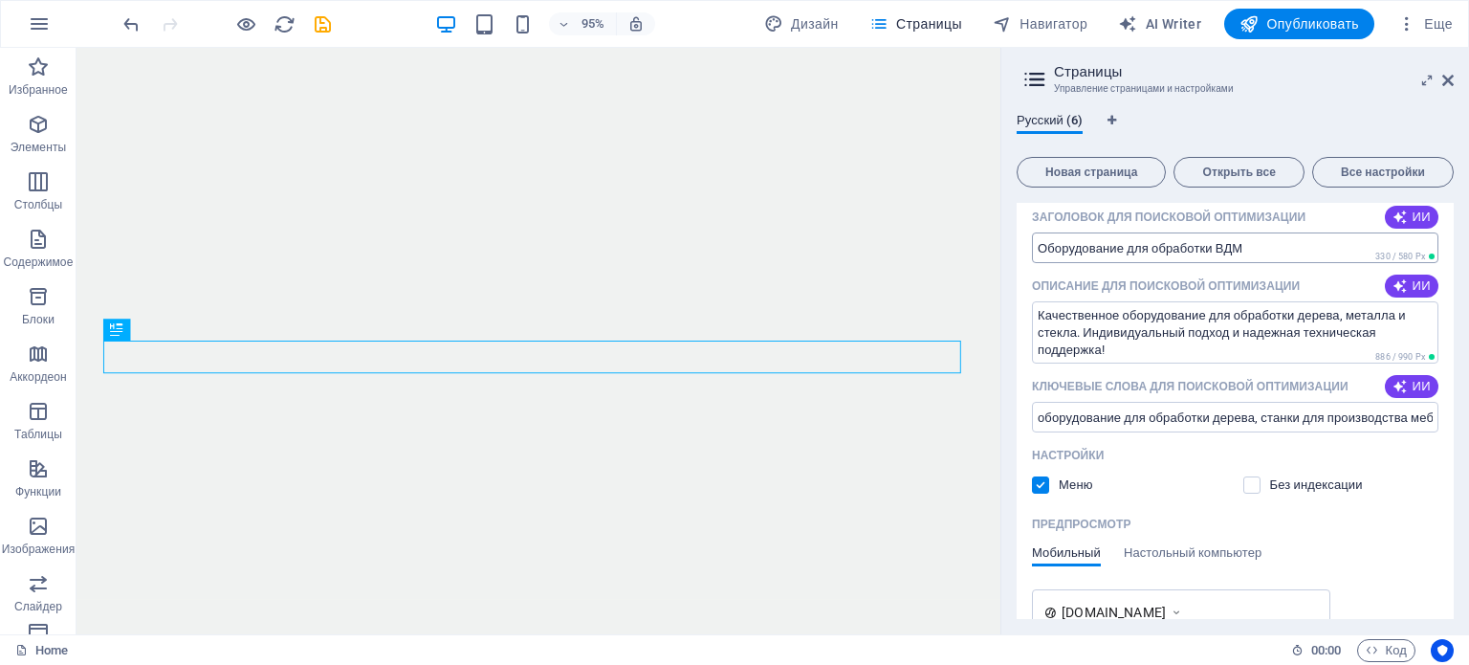
click at [1250, 244] on input "Оборудование для обработки ВДМ" at bounding box center [1235, 247] width 407 height 31
type input "Оборудование для производства мебели"
click at [1267, 495] on div "Настройки Меню Без индексации" at bounding box center [1235, 470] width 407 height 61
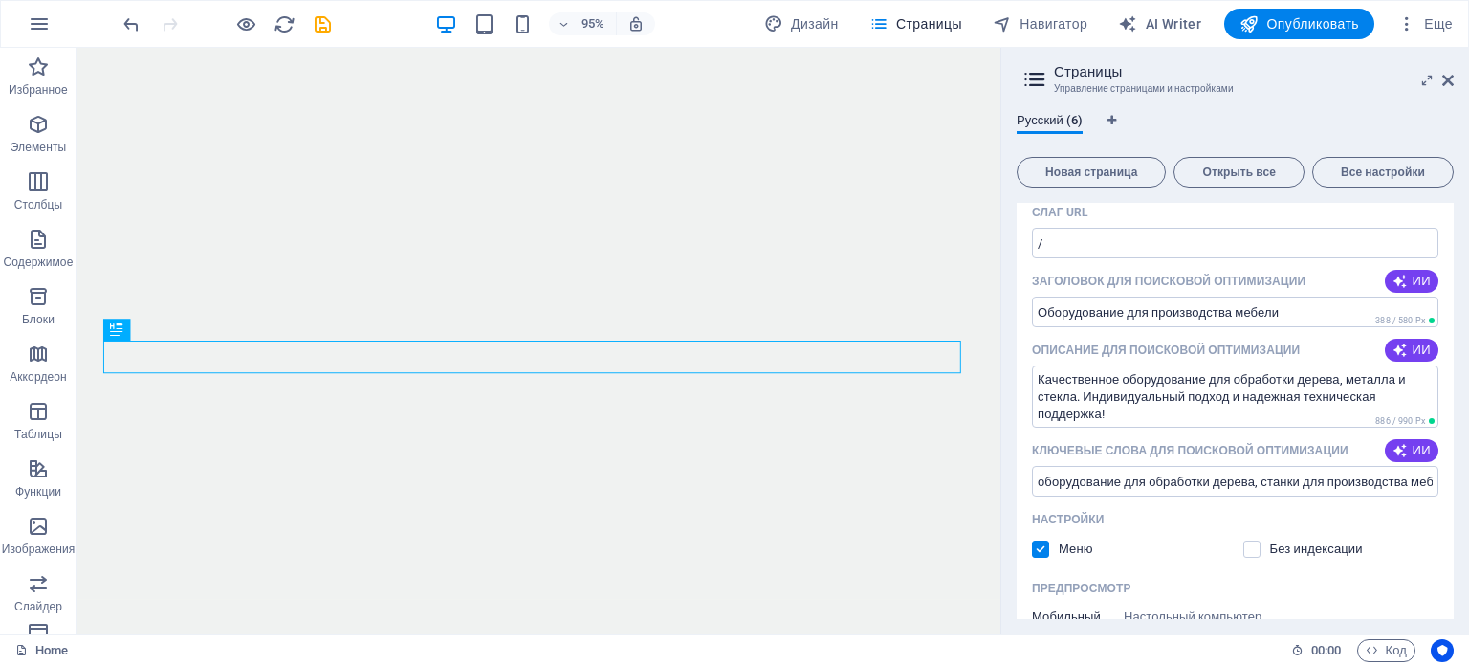
scroll to position [0, 0]
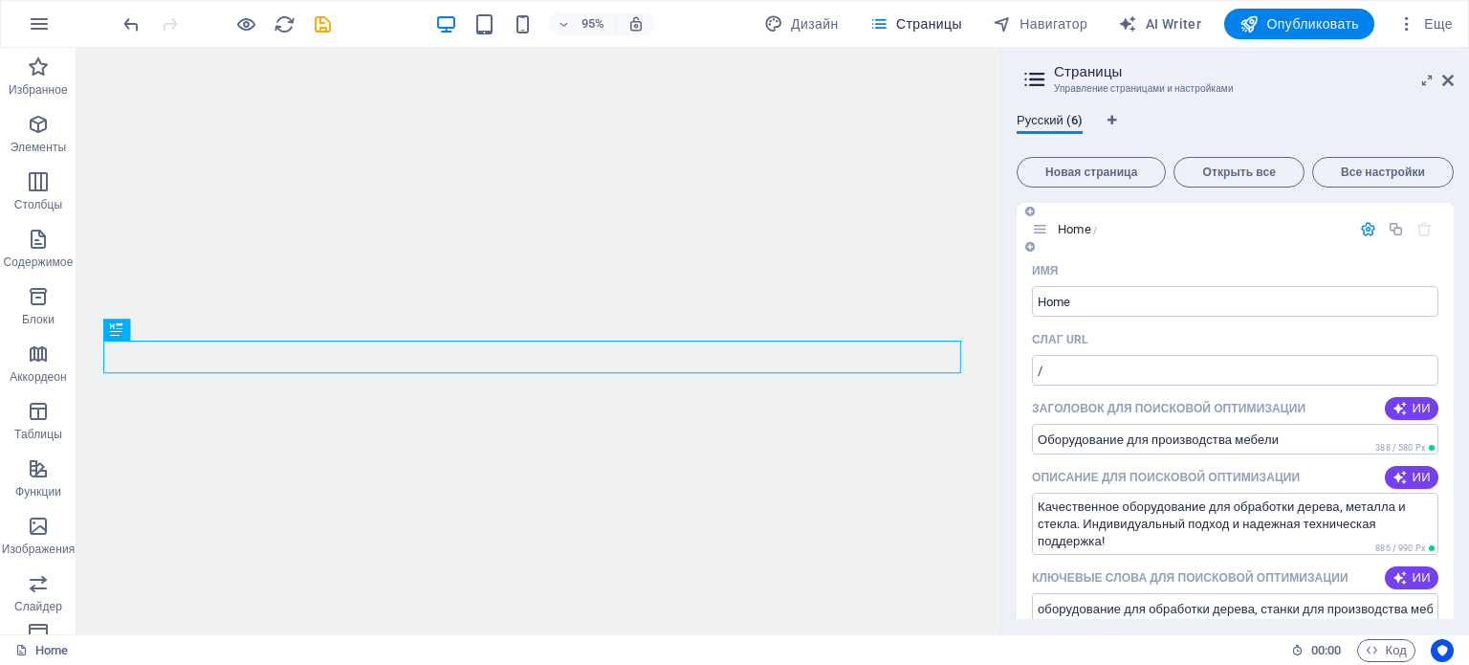
click at [1363, 225] on icon "button" at bounding box center [1368, 229] width 16 height 16
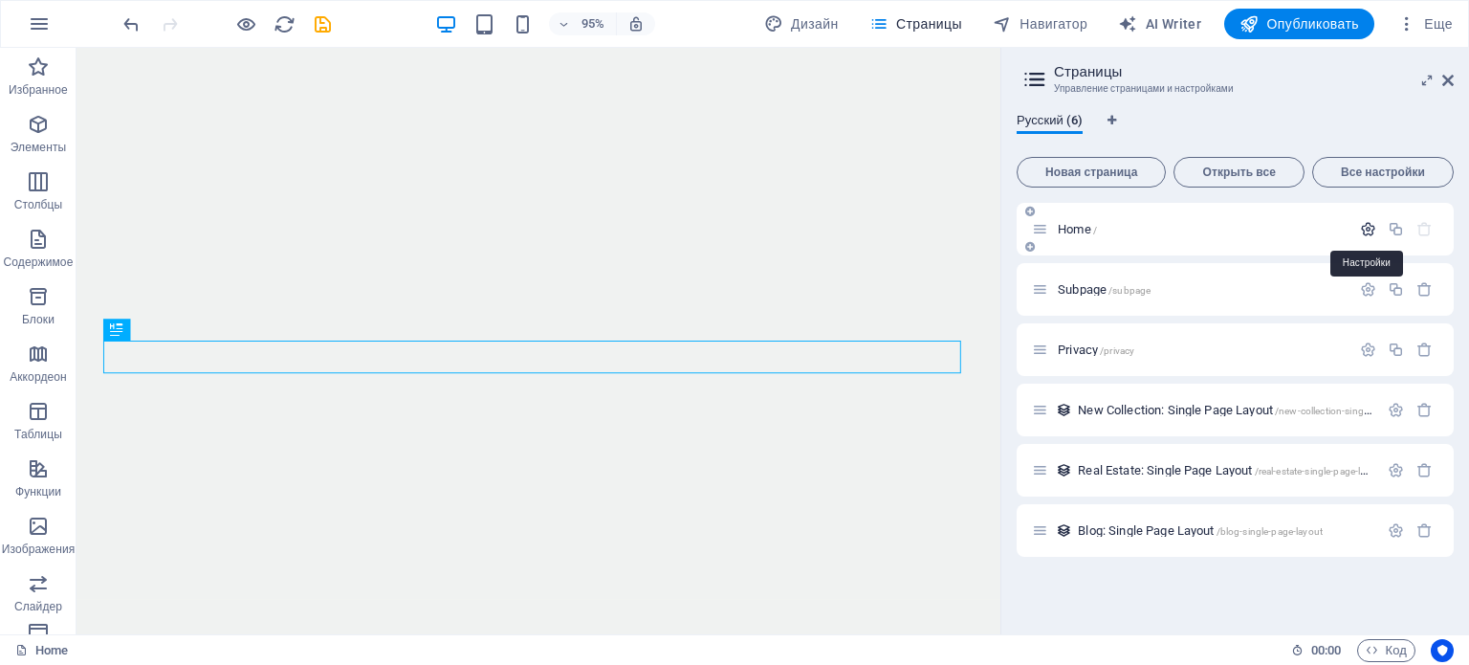
click at [1363, 225] on icon "button" at bounding box center [1368, 229] width 16 height 16
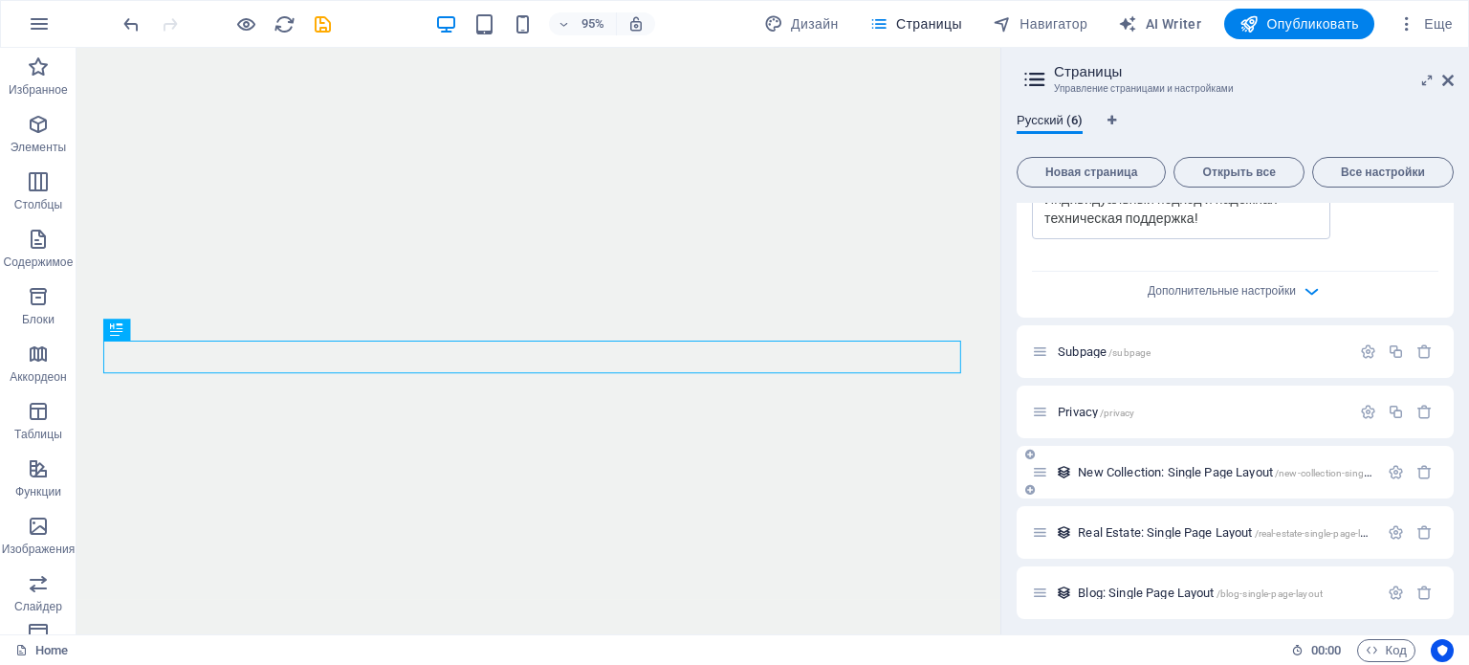
scroll to position [742, 0]
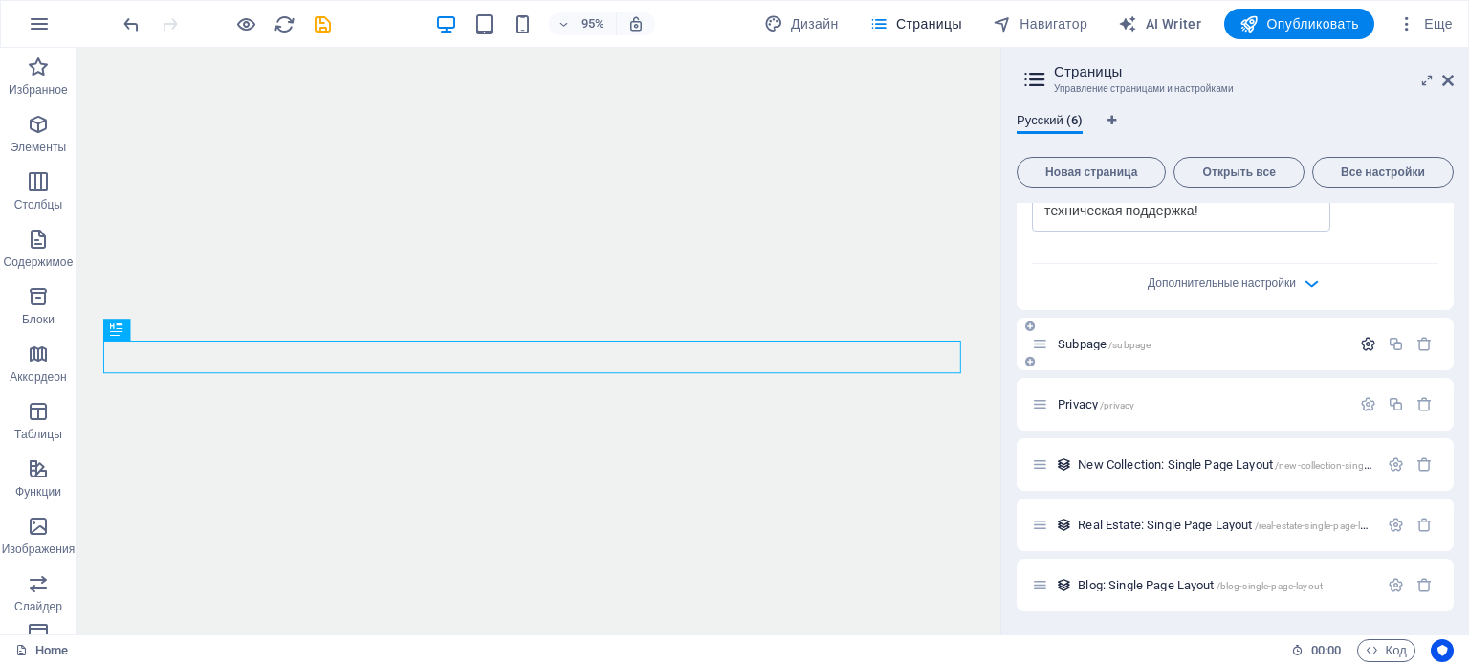
click at [1354, 343] on button "button" at bounding box center [1368, 344] width 28 height 16
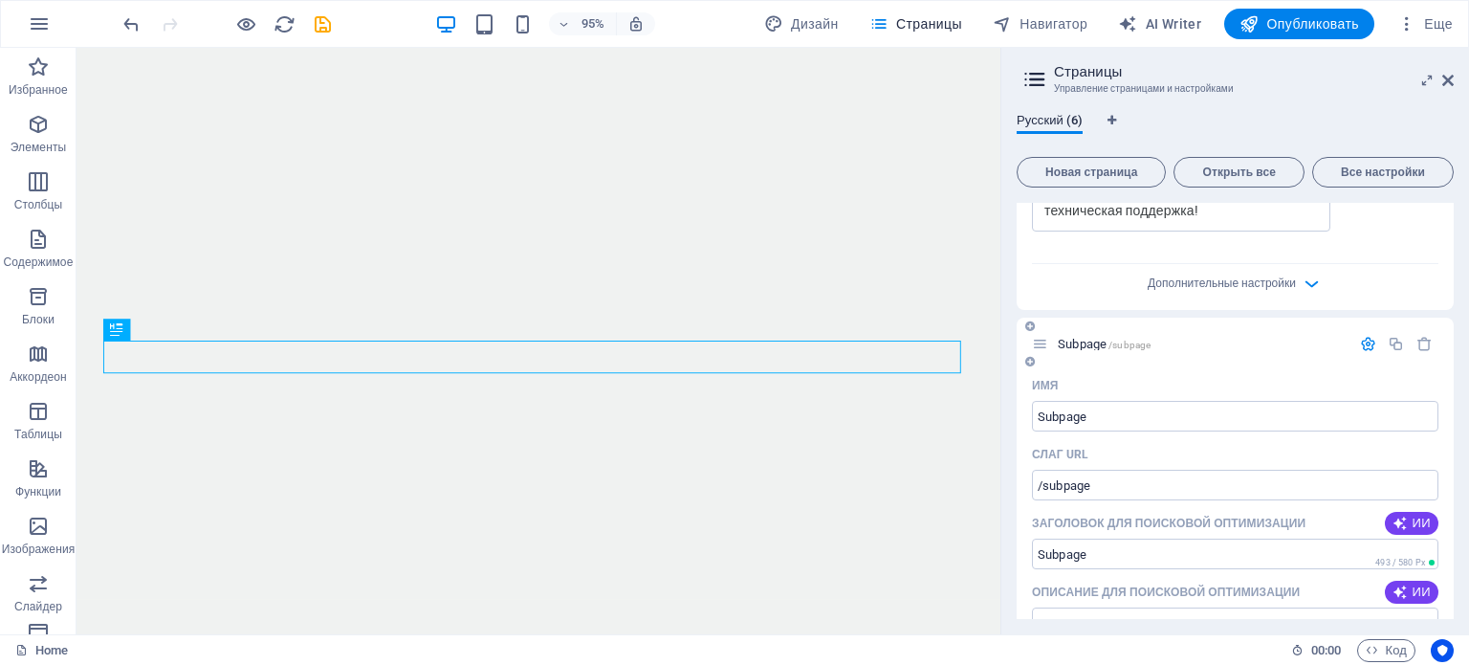
drag, startPoint x: 1163, startPoint y: 343, endPoint x: 1093, endPoint y: 349, distance: 70.1
click at [1093, 349] on p "Subpage /subpage" at bounding box center [1201, 344] width 287 height 12
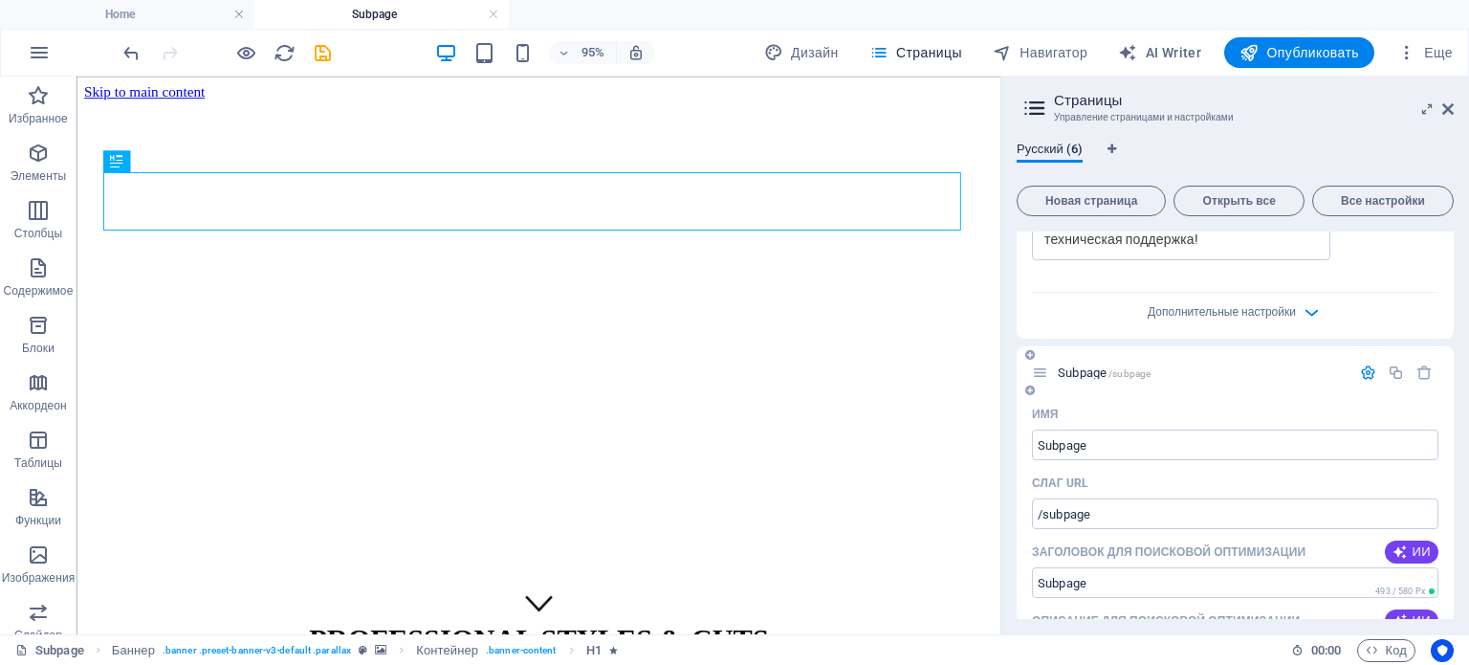
scroll to position [0, 0]
click at [1371, 370] on icon "button" at bounding box center [1368, 372] width 16 height 16
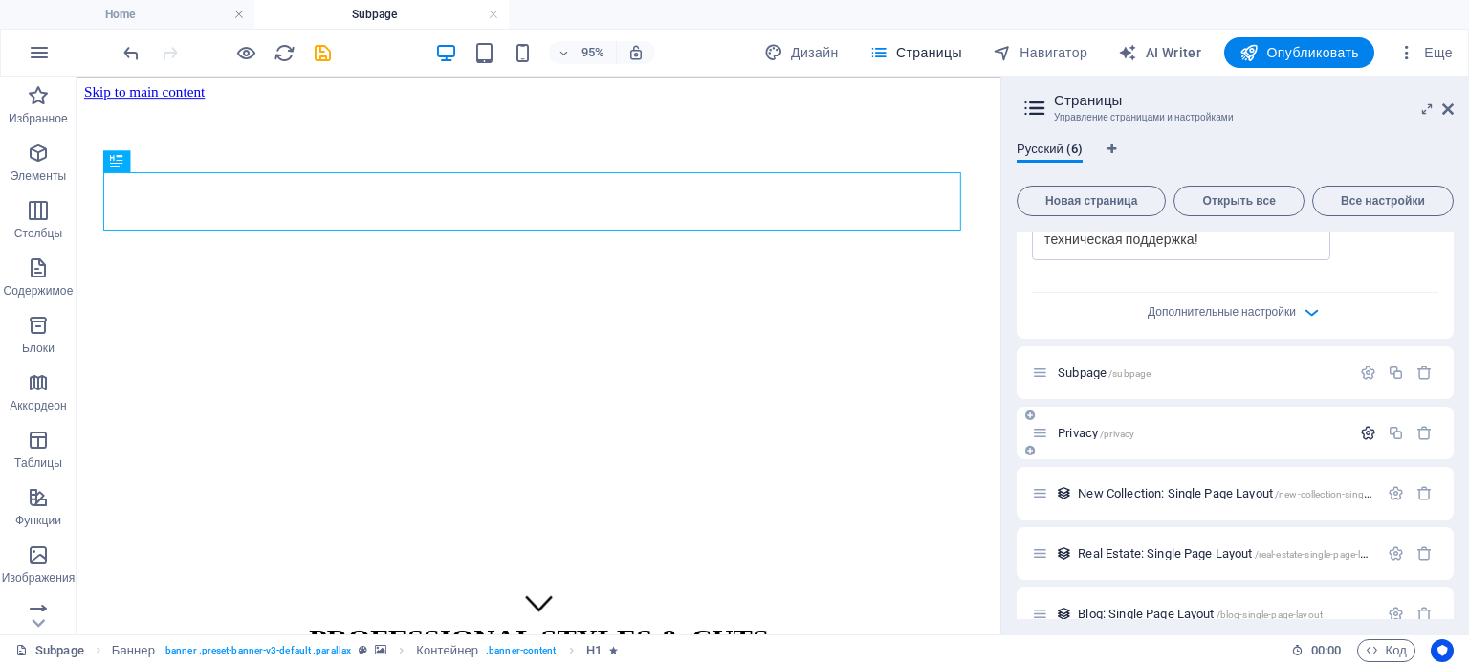
click at [1364, 436] on icon "button" at bounding box center [1368, 433] width 16 height 16
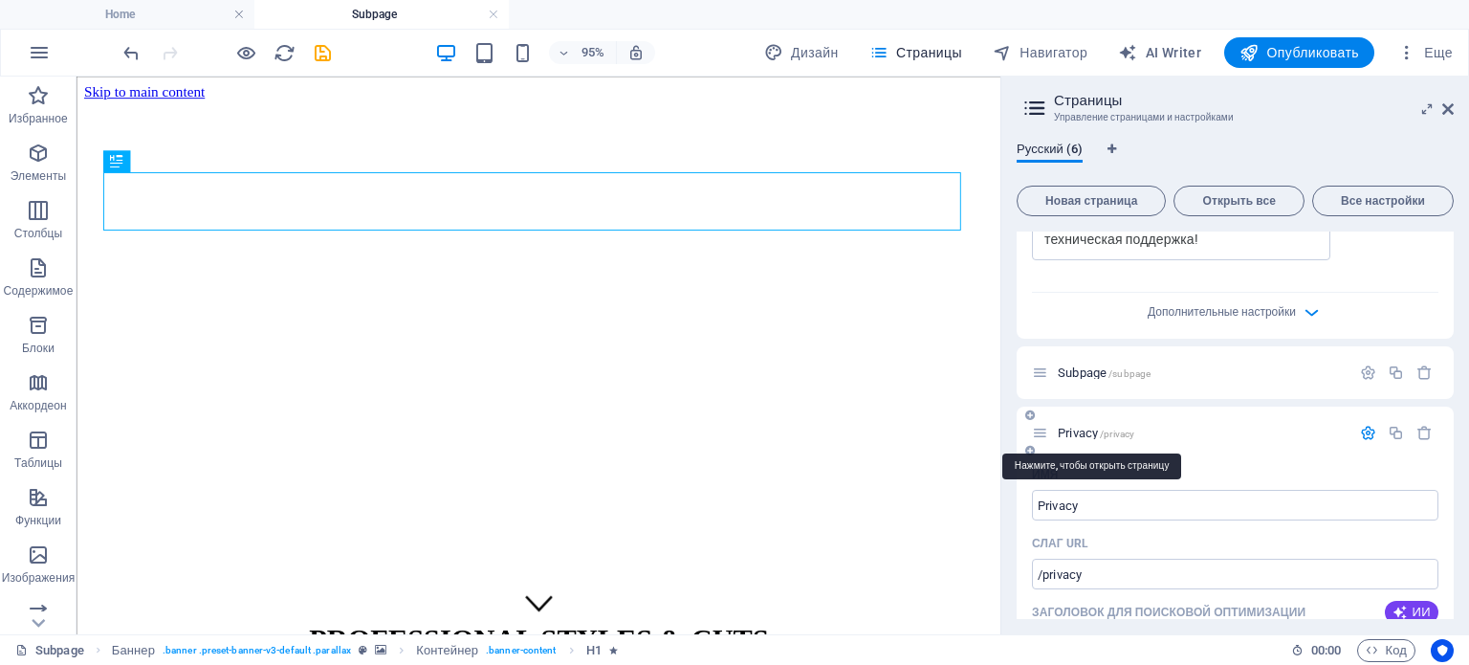
click at [1061, 429] on span "Privacy /privacy" at bounding box center [1096, 433] width 77 height 14
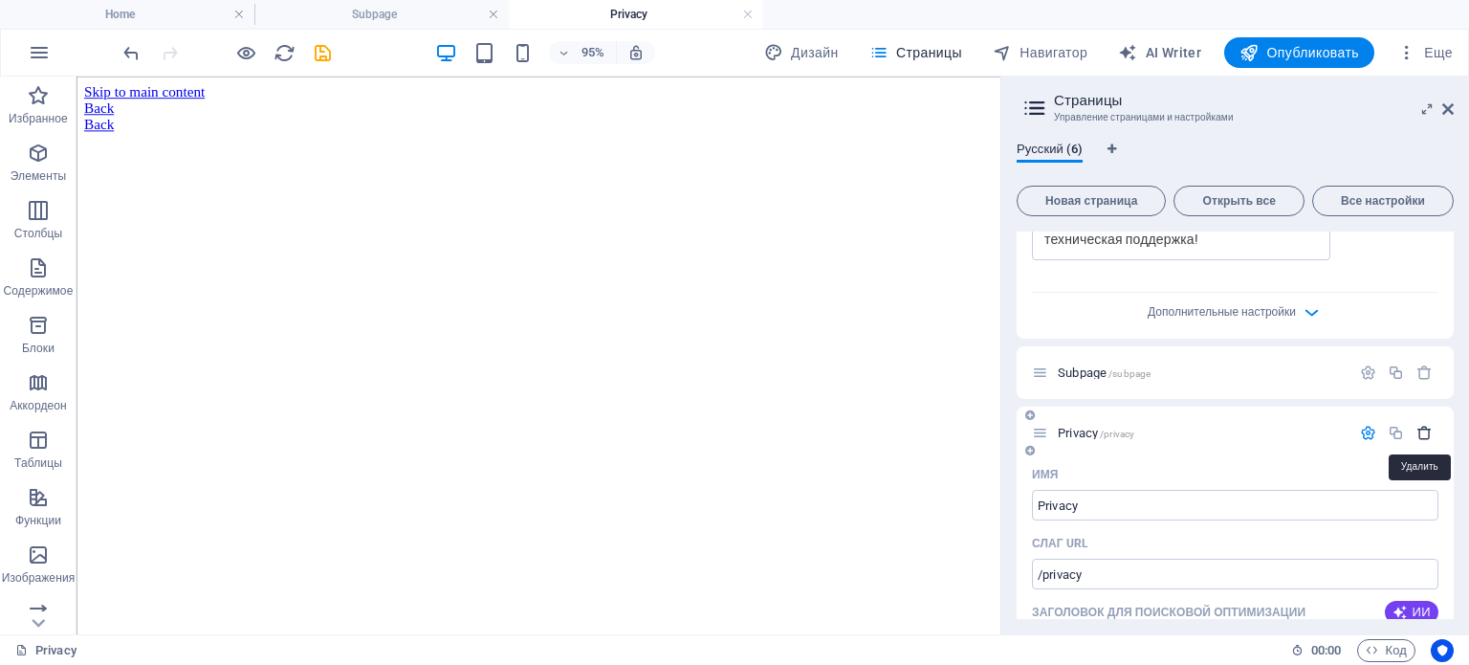
click at [1425, 429] on icon "button" at bounding box center [1425, 433] width 16 height 16
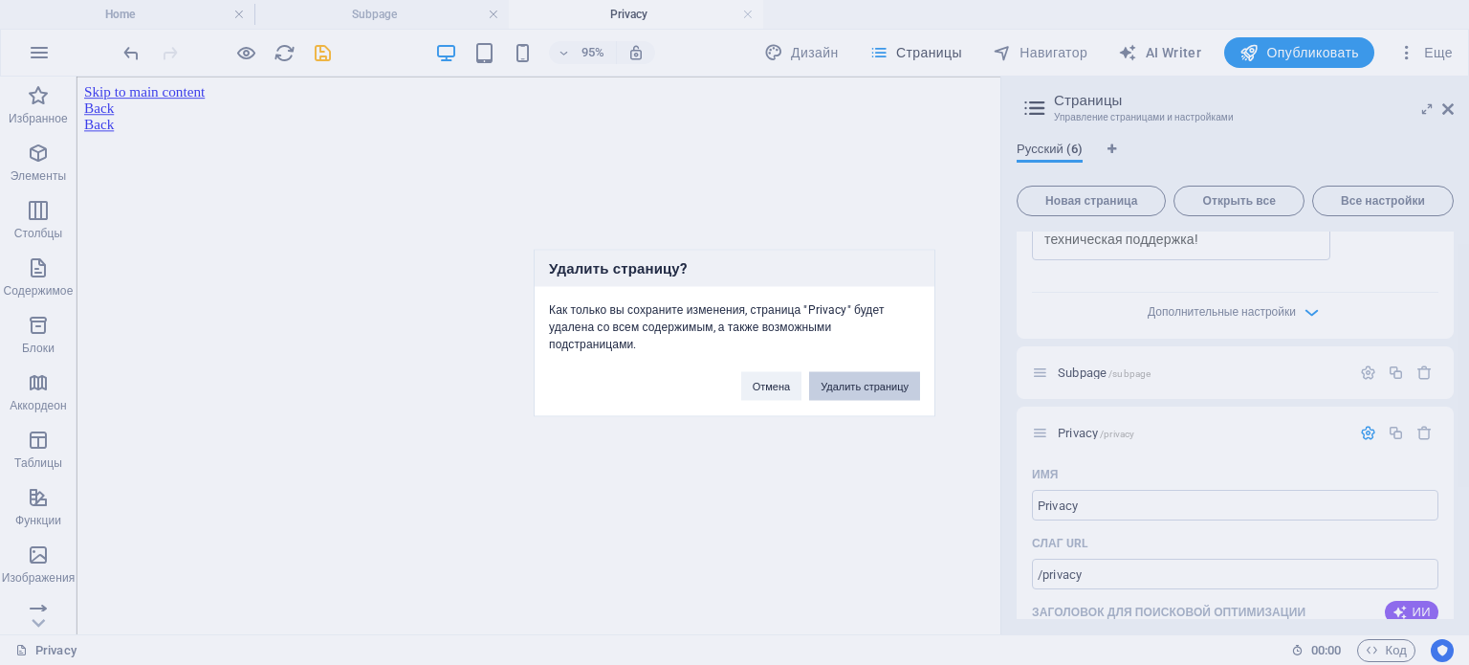
click at [868, 380] on button "Удалить страницу" at bounding box center [864, 385] width 111 height 29
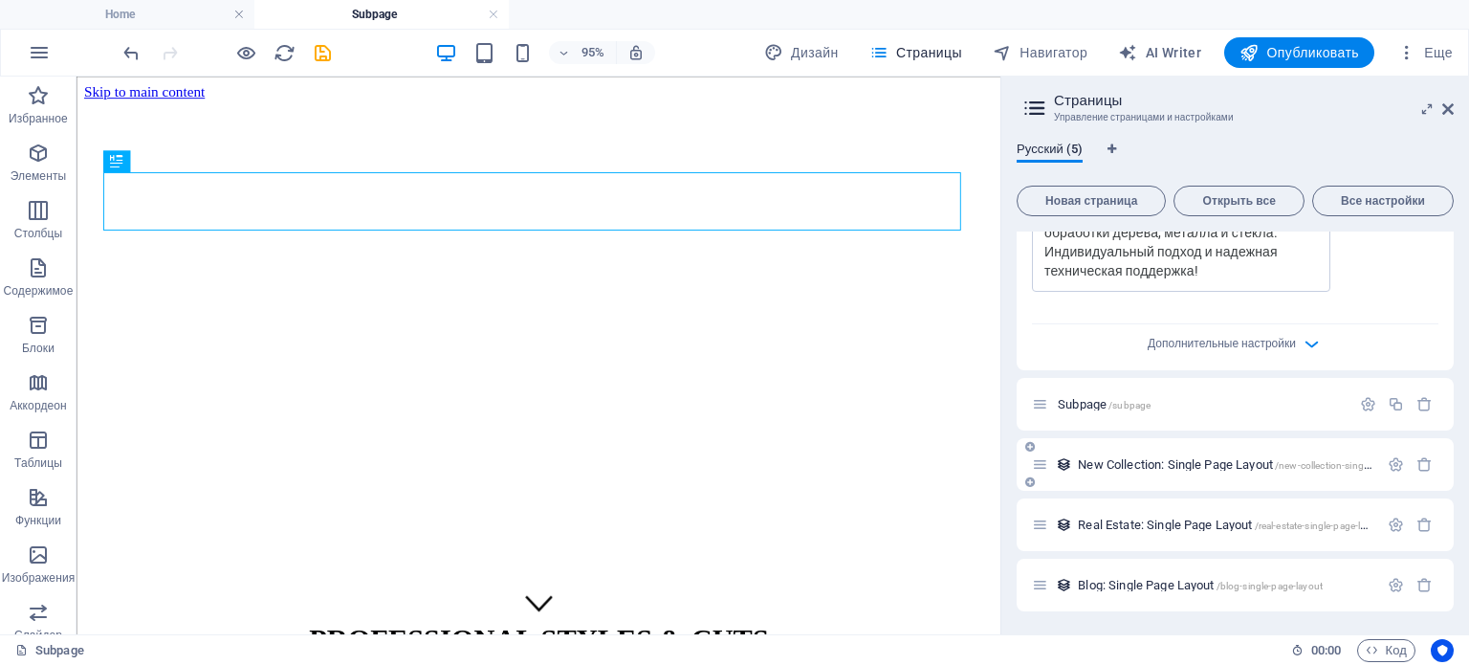
scroll to position [710, 0]
click at [1087, 403] on span "Subpage /subpage" at bounding box center [1104, 405] width 93 height 14
click at [1083, 404] on span "Subpage /subpage" at bounding box center [1104, 405] width 93 height 14
click at [1423, 397] on icon "button" at bounding box center [1425, 405] width 16 height 16
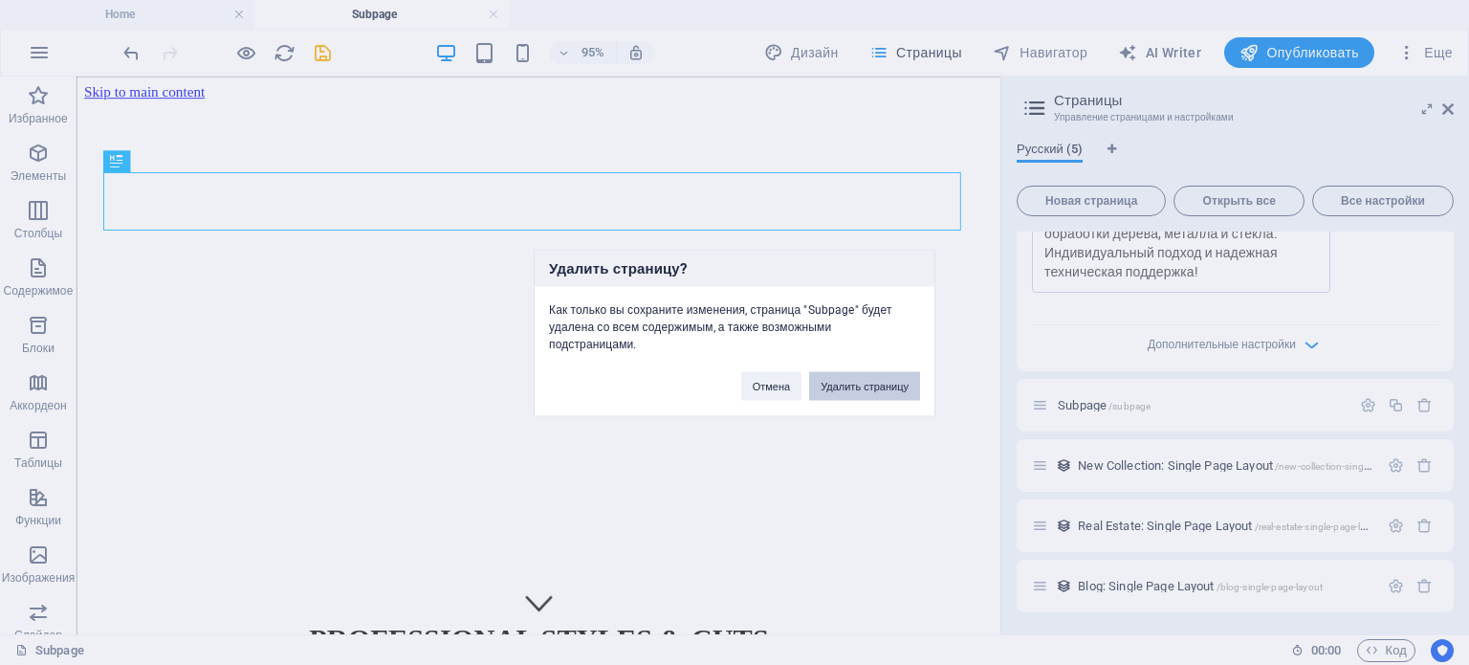
click at [851, 389] on button "Удалить страницу" at bounding box center [864, 385] width 111 height 29
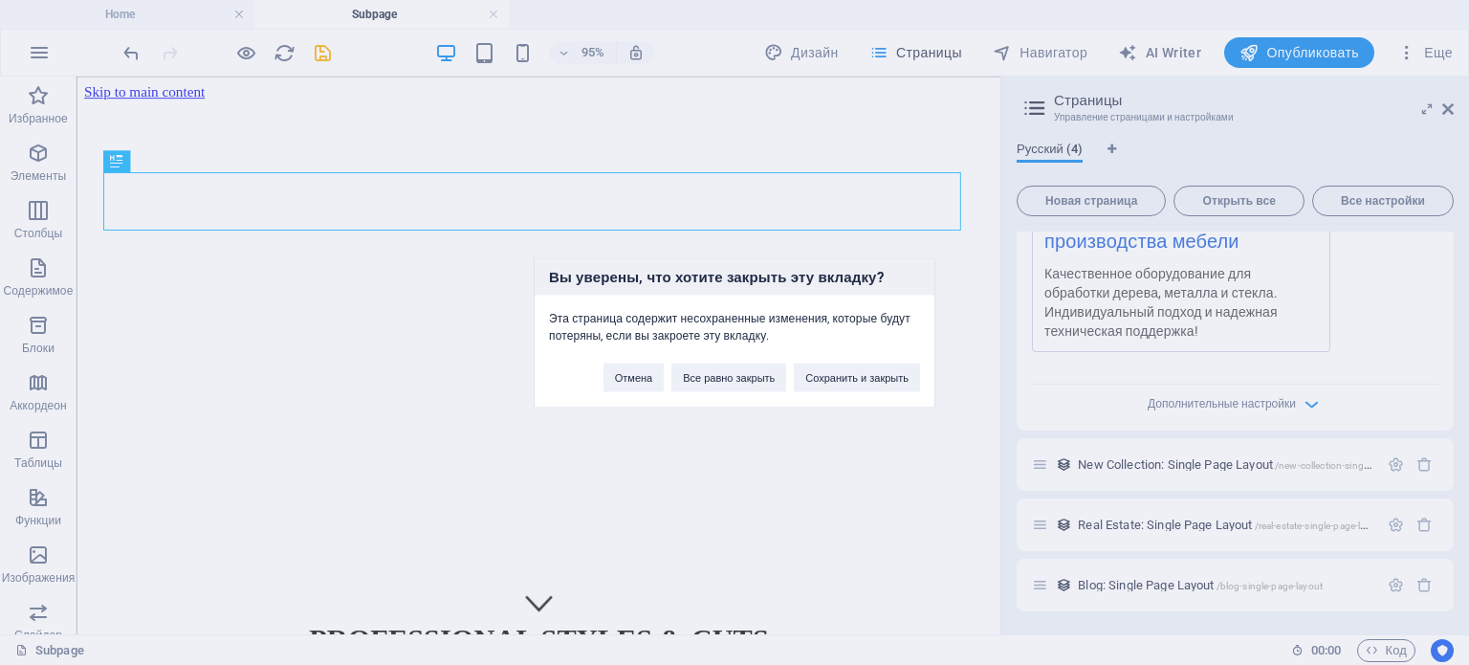
scroll to position [649, 0]
click at [733, 382] on button "Все равно закрыть" at bounding box center [728, 377] width 115 height 29
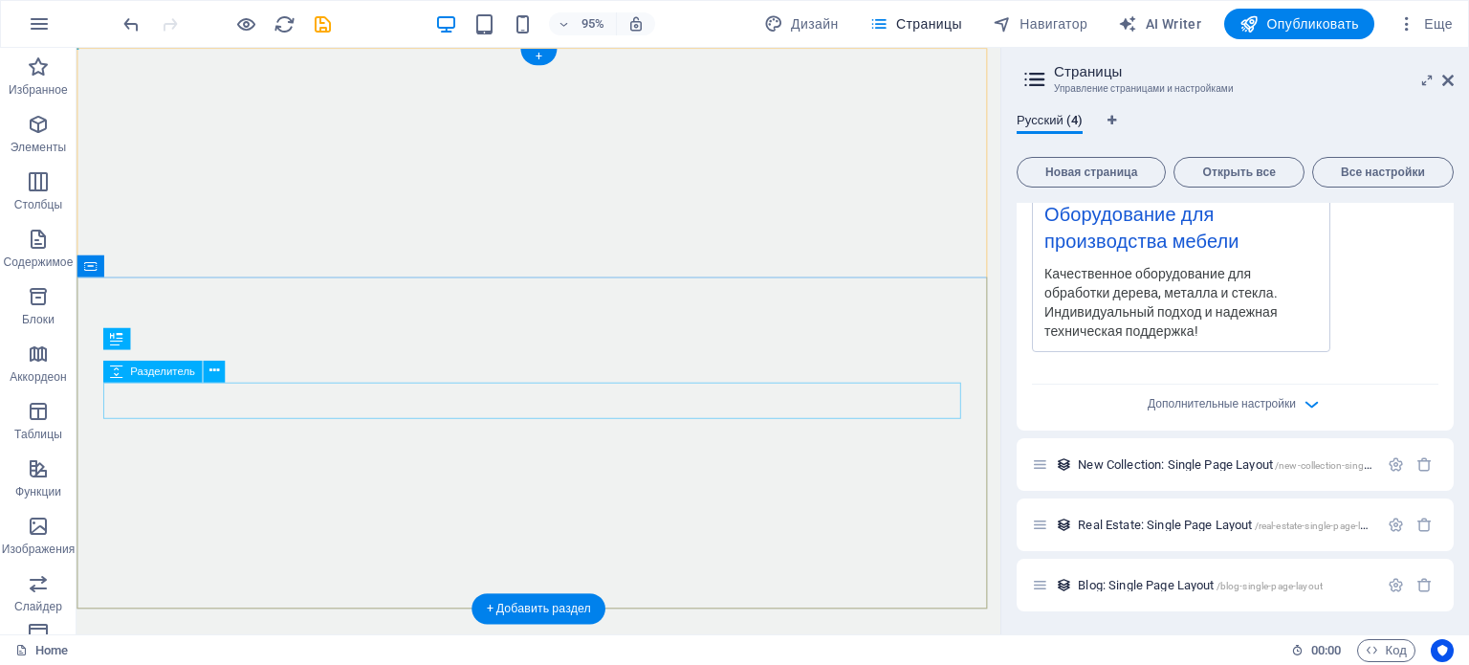
scroll to position [621, 0]
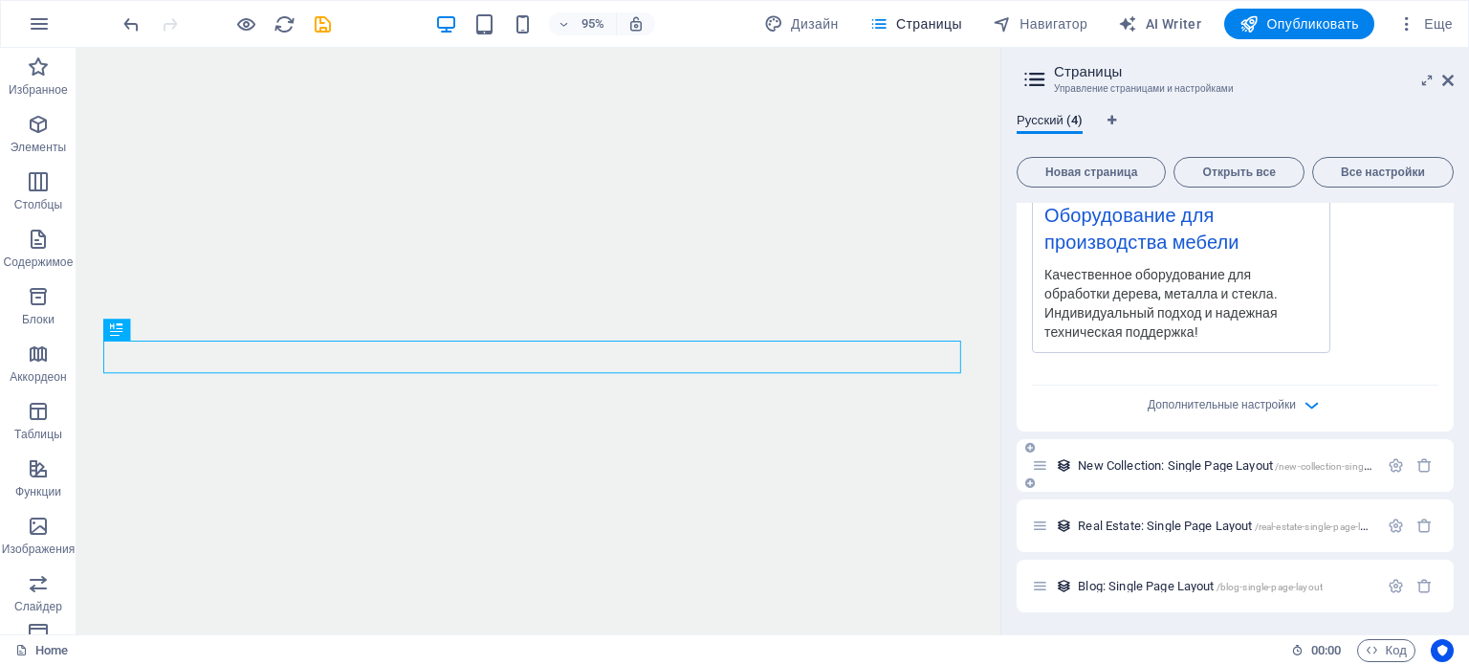
click at [1095, 466] on span "New Collection: Single Page Layout /new-collection-single-page-layout" at bounding box center [1251, 465] width 346 height 14
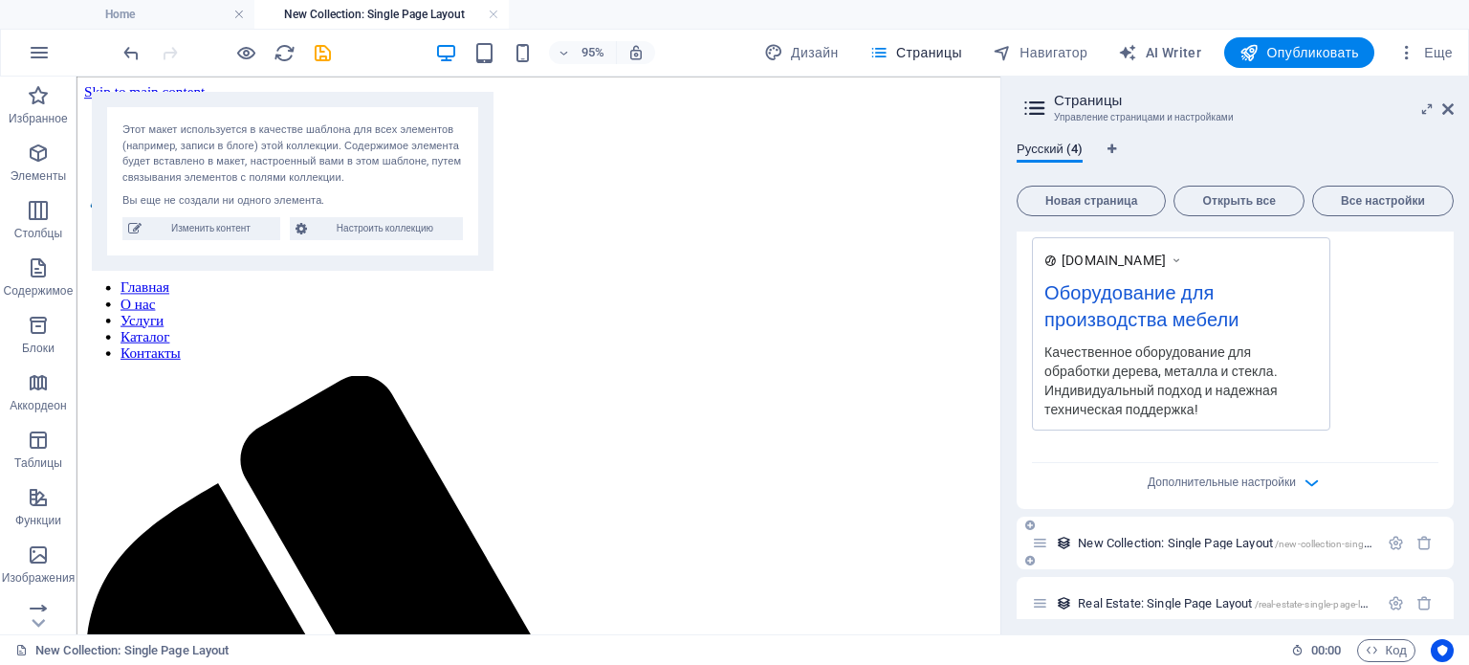
scroll to position [649, 0]
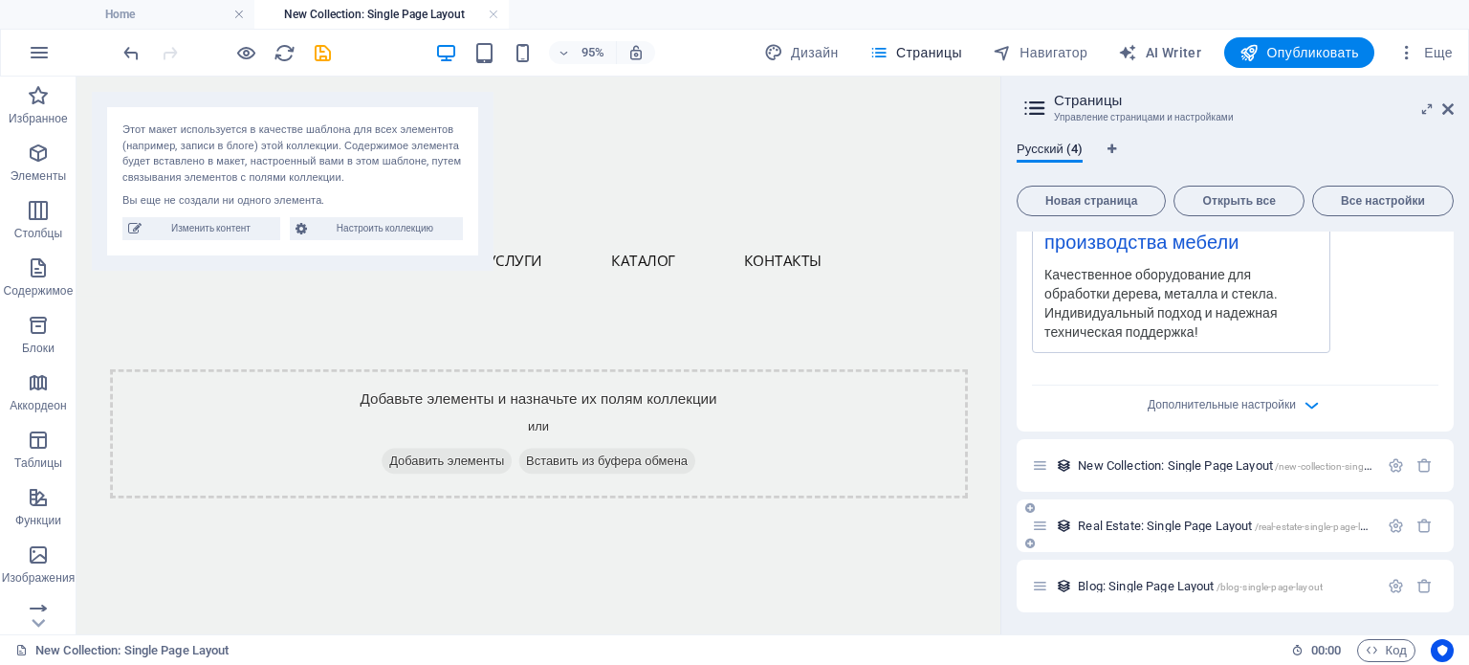
click at [1169, 521] on span "Real Estate: Single Page Layout /real-estate-single-page-layout" at bounding box center [1231, 525] width 307 height 14
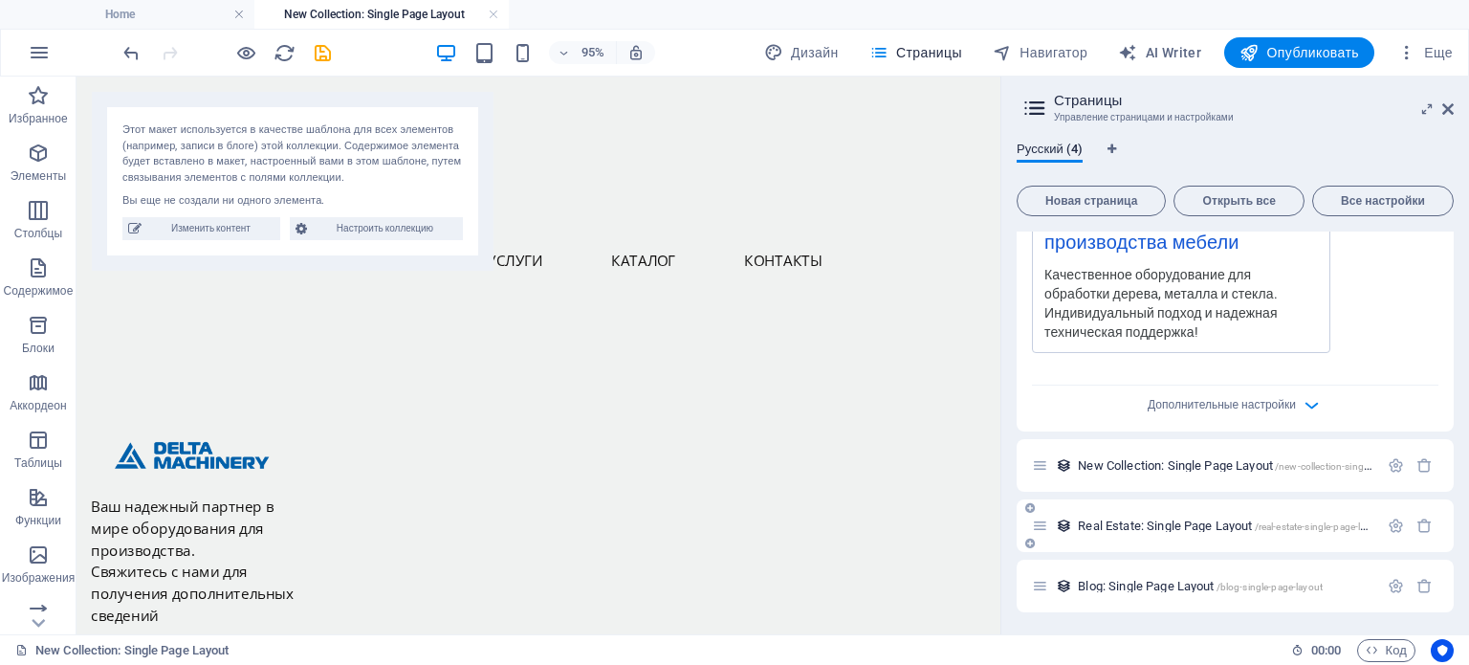
scroll to position [572, 0]
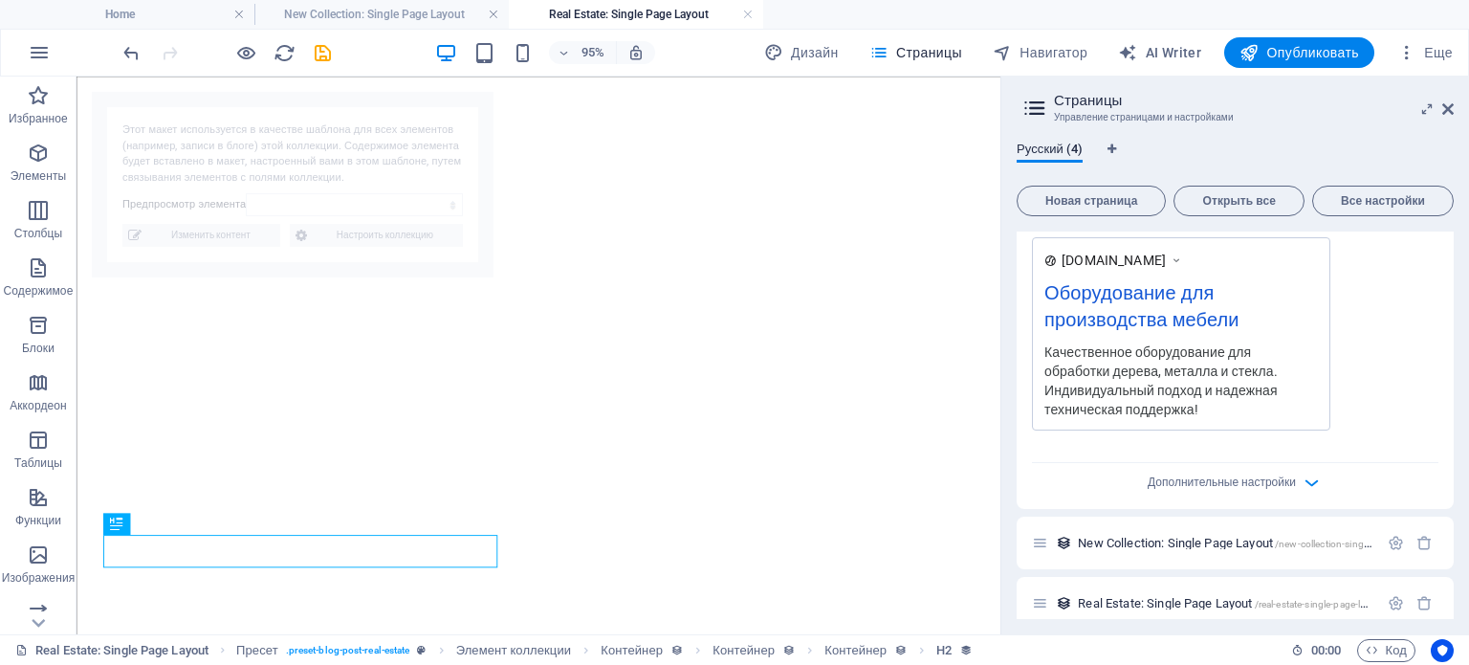
select select "68c3f99d3a545985ce09e1fe"
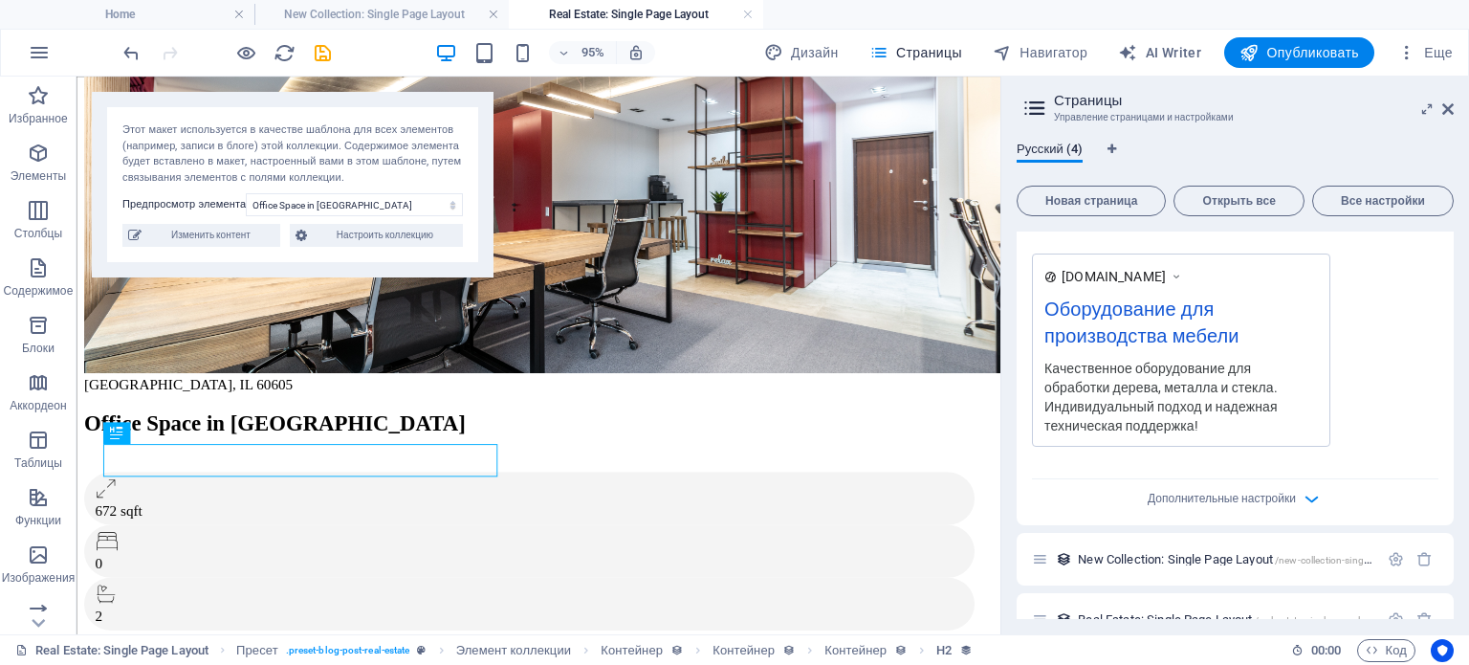
scroll to position [649, 0]
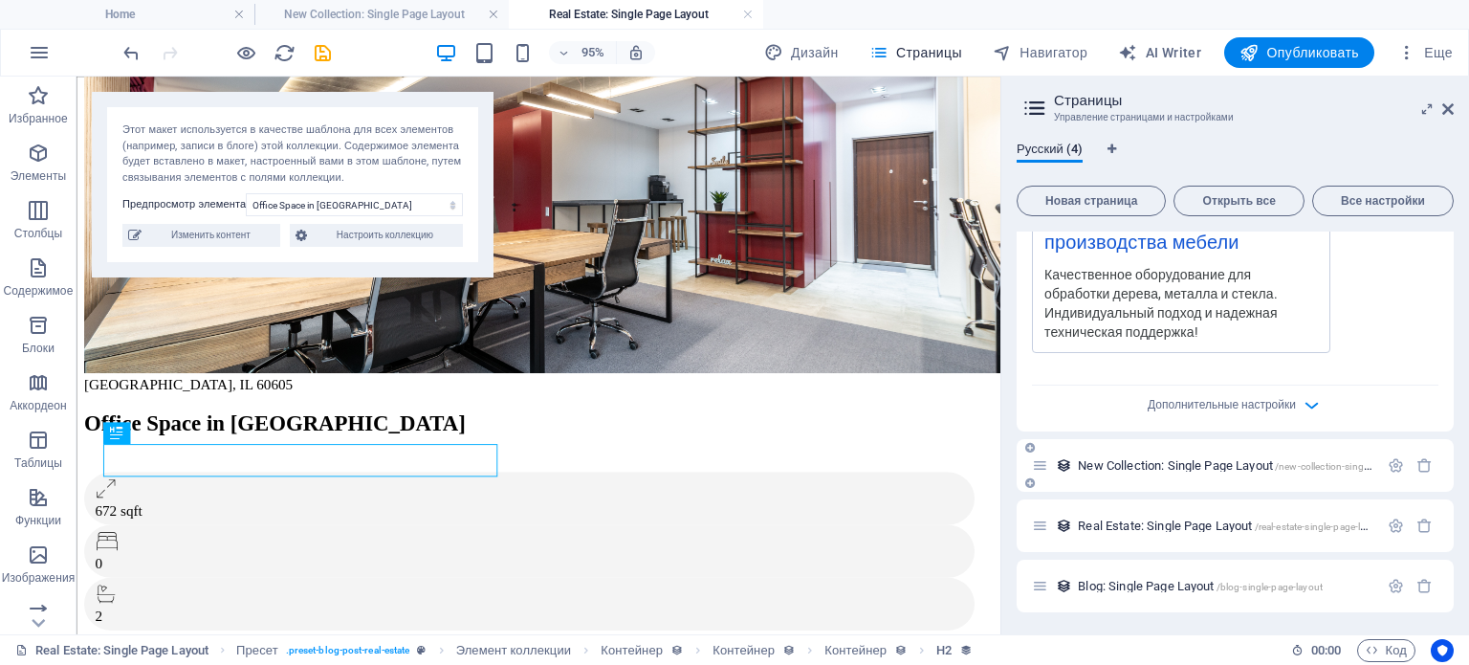
click at [1073, 462] on div "New Collection: Single Page Layout /new-collection-single-page-layout" at bounding box center [1225, 465] width 306 height 12
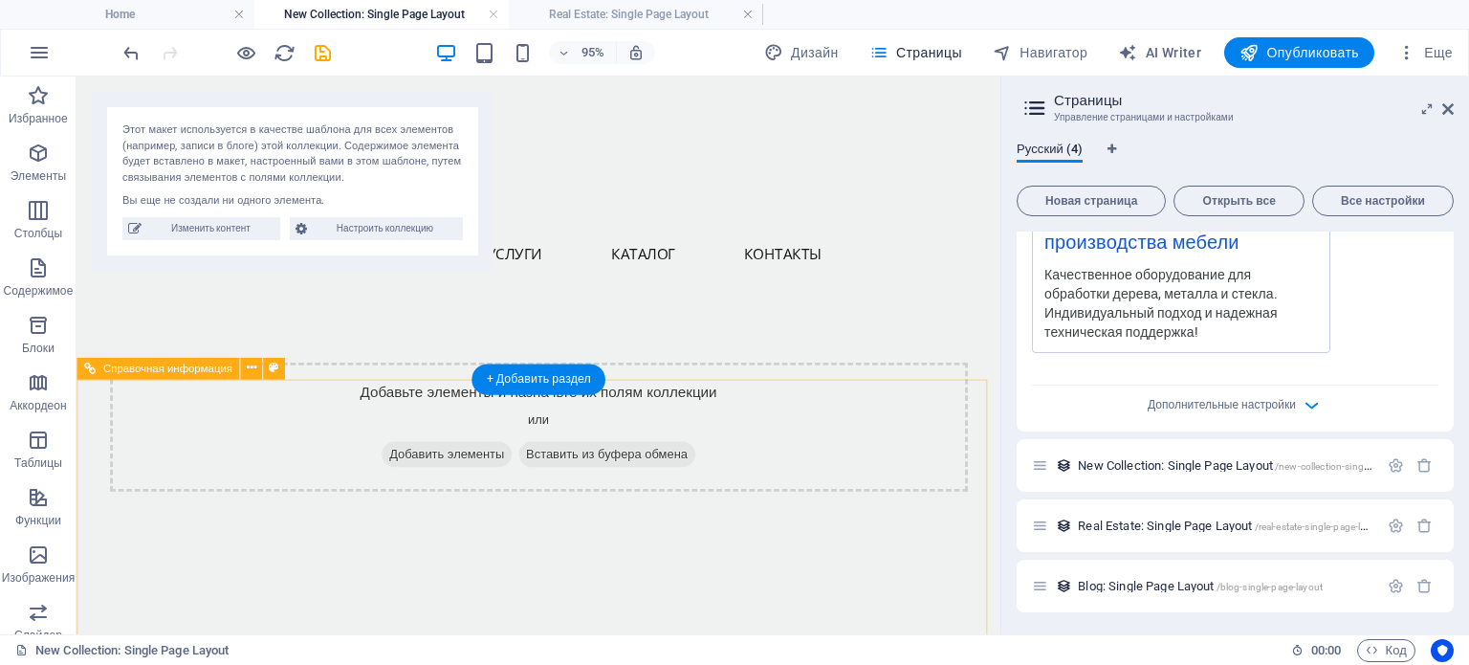
scroll to position [0, 0]
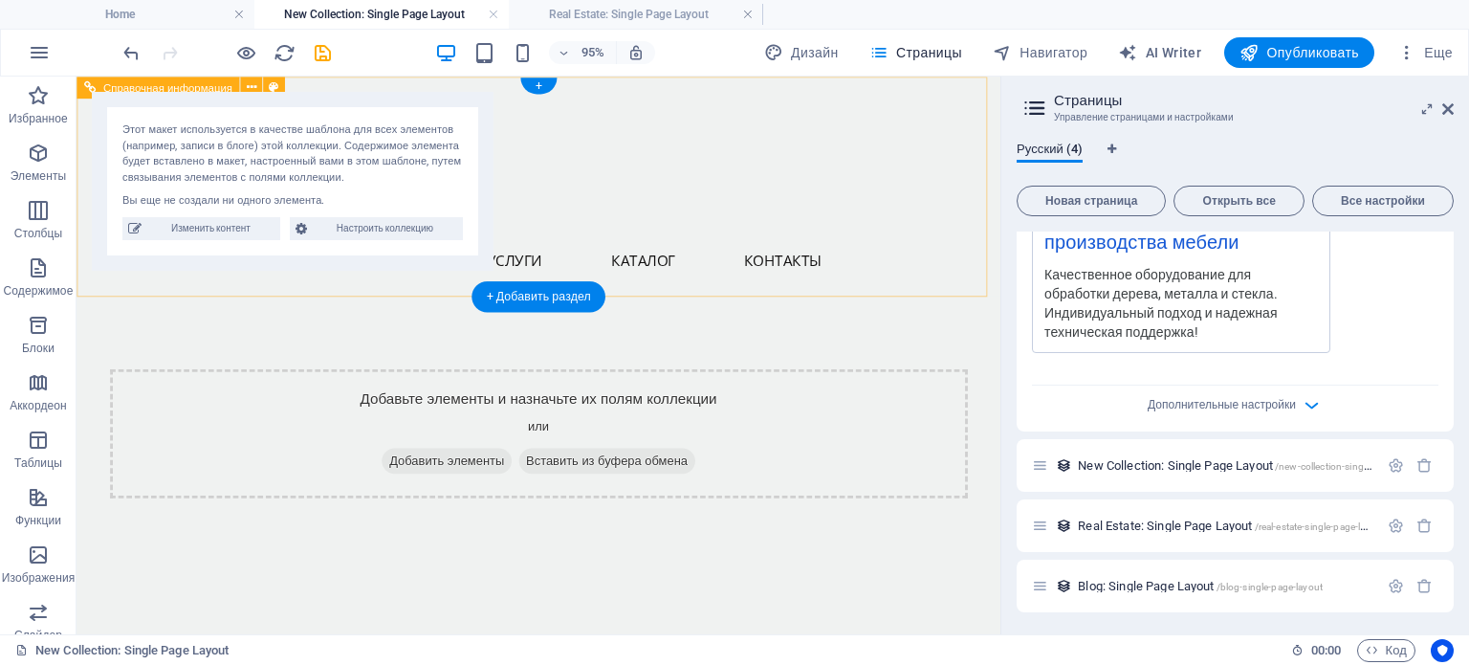
click at [660, 175] on div "Главная О нас Услуги Каталог Контакты Menu" at bounding box center [563, 192] width 973 height 231
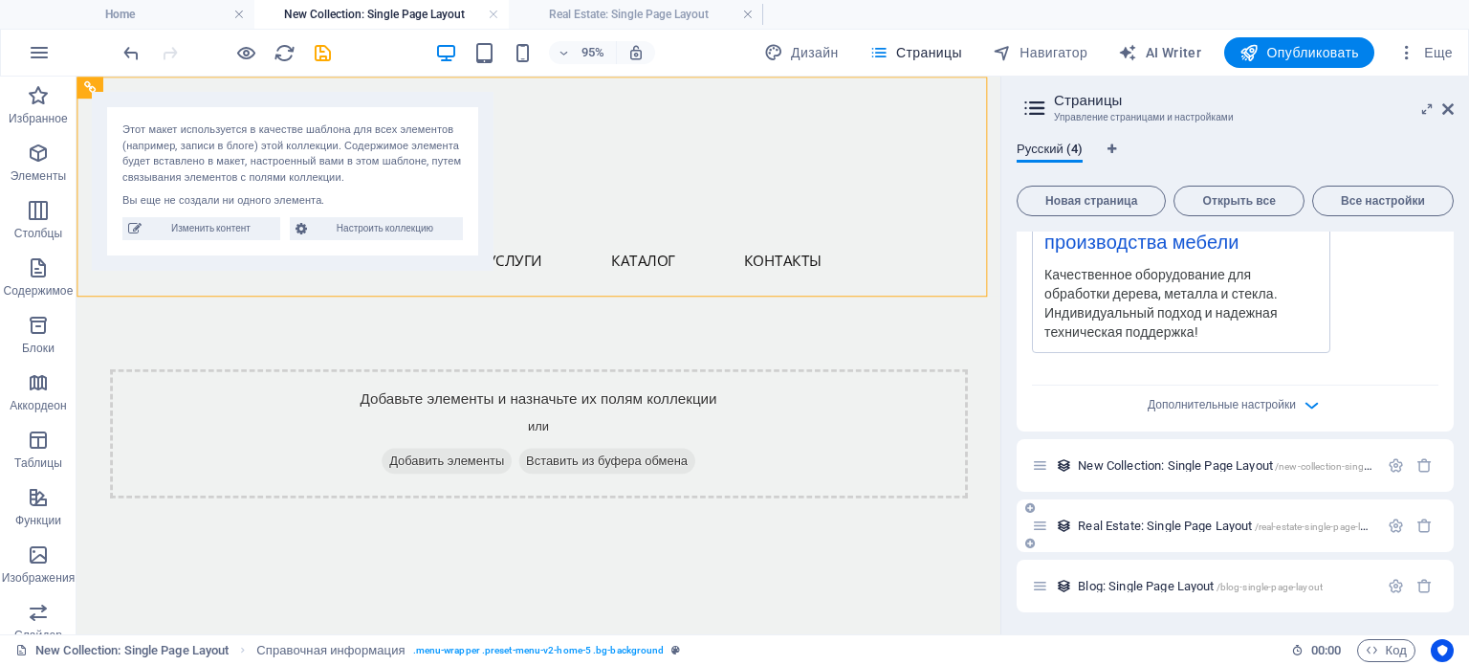
click at [1134, 523] on span "Real Estate: Single Page Layout /real-estate-single-page-layout" at bounding box center [1231, 525] width 307 height 14
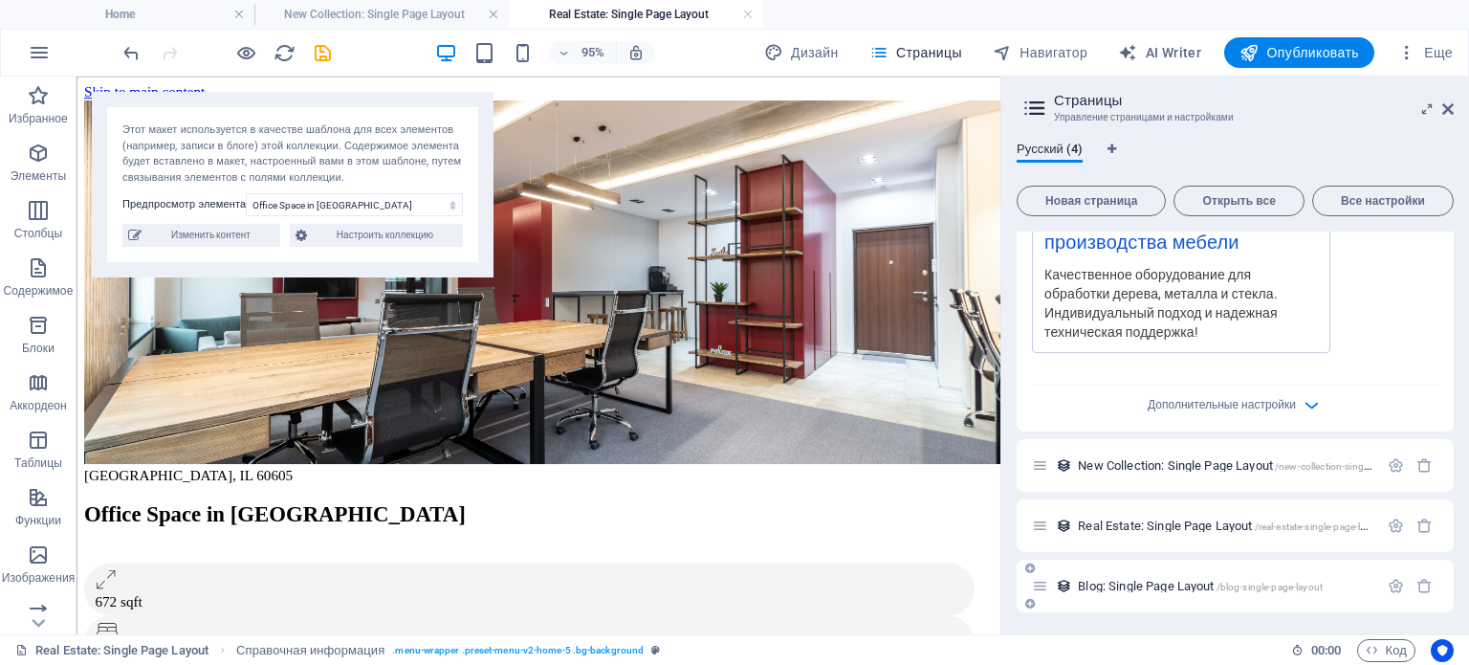
scroll to position [96, 0]
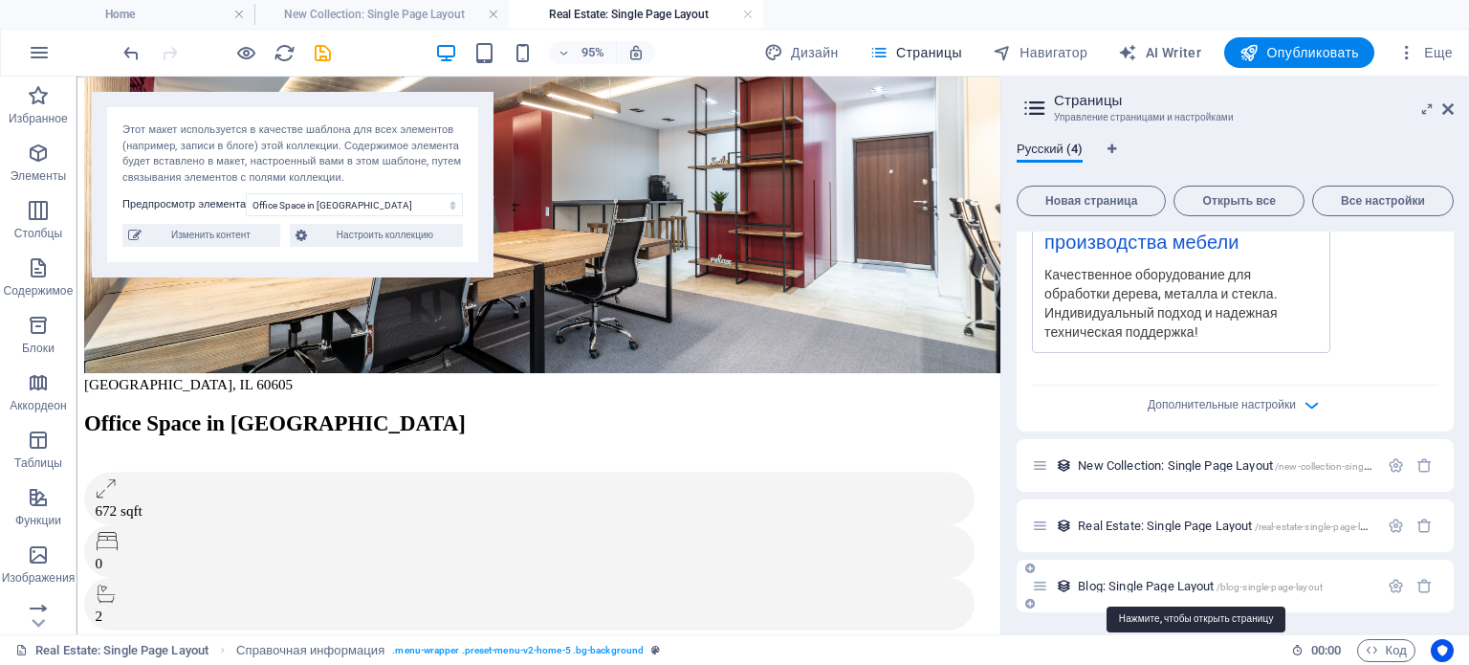
click at [1144, 591] on span "Blog: Single Page Layout /blog-single-page-layout" at bounding box center [1200, 586] width 245 height 14
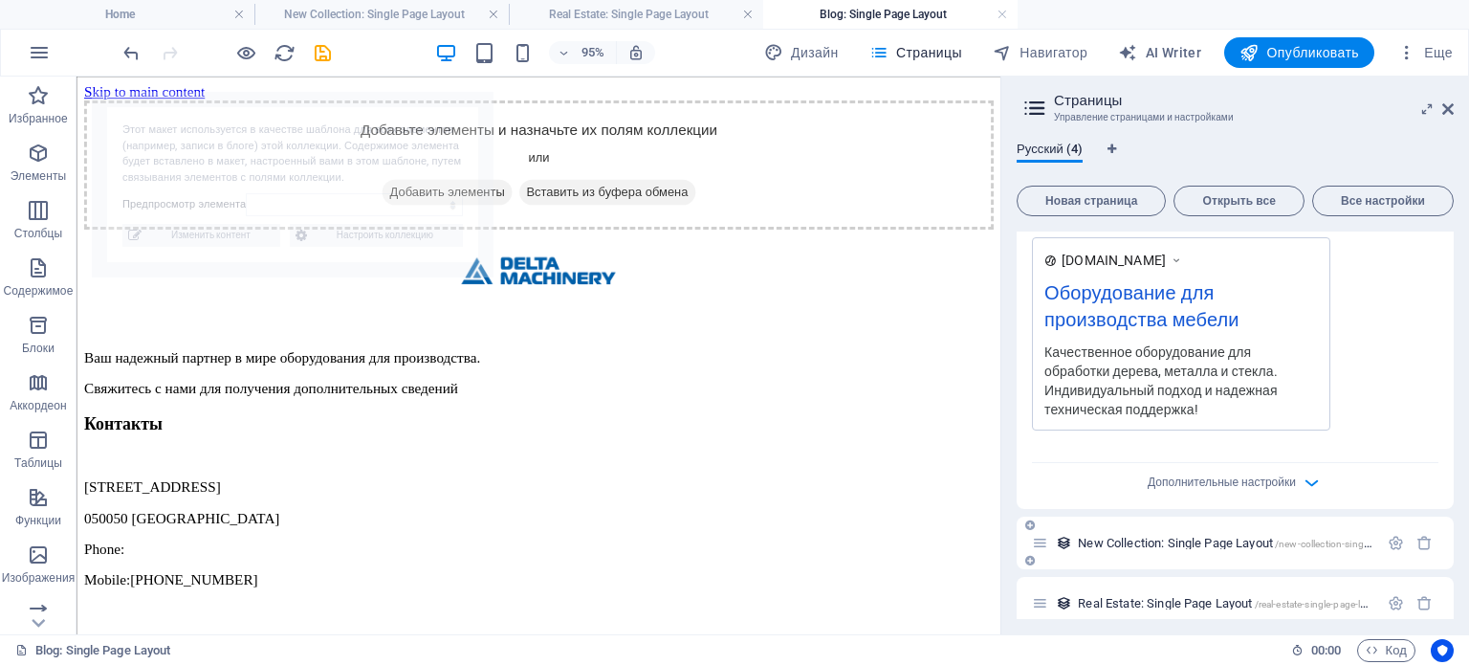
scroll to position [0, 0]
click at [1117, 532] on div "New Collection: Single Page Layout /new-collection-single-page-layout" at bounding box center [1205, 543] width 346 height 22
select select "68c3f99c3a545985ce09e1f7"
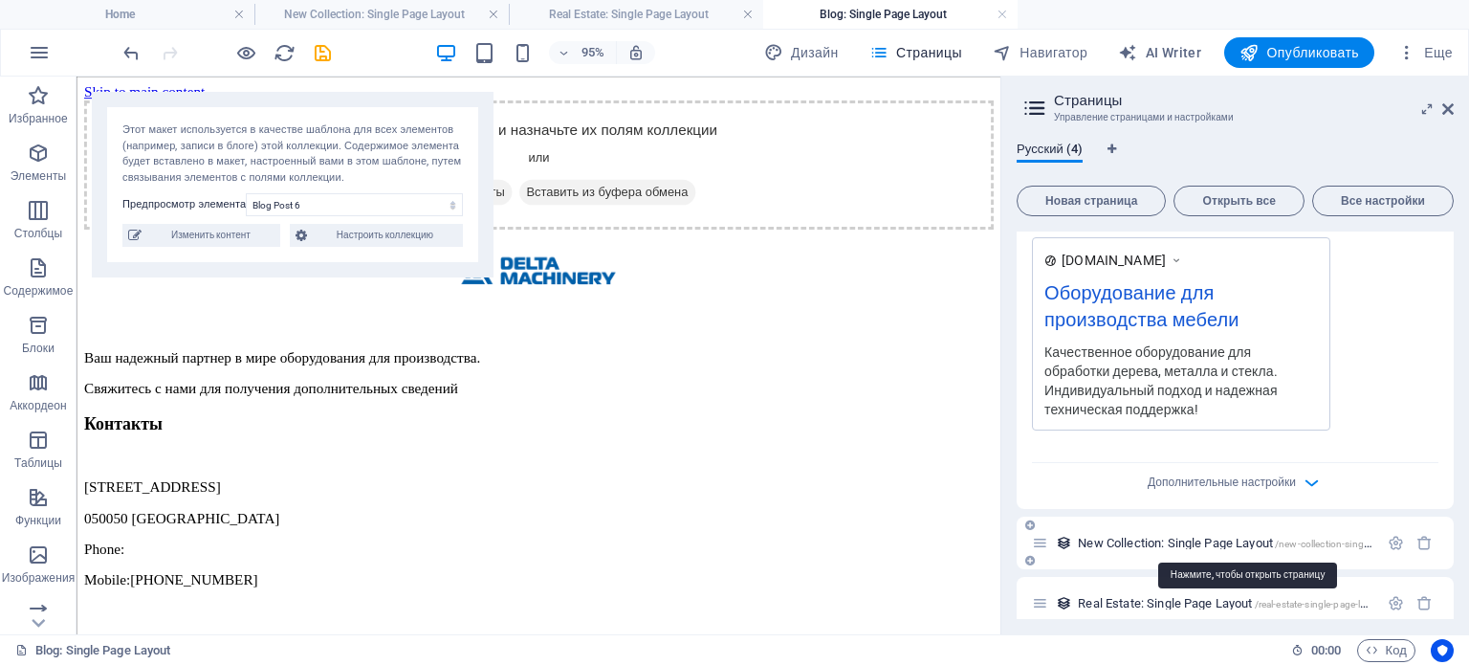
click at [1120, 539] on span "New Collection: Single Page Layout /new-collection-single-page-layout" at bounding box center [1251, 543] width 346 height 14
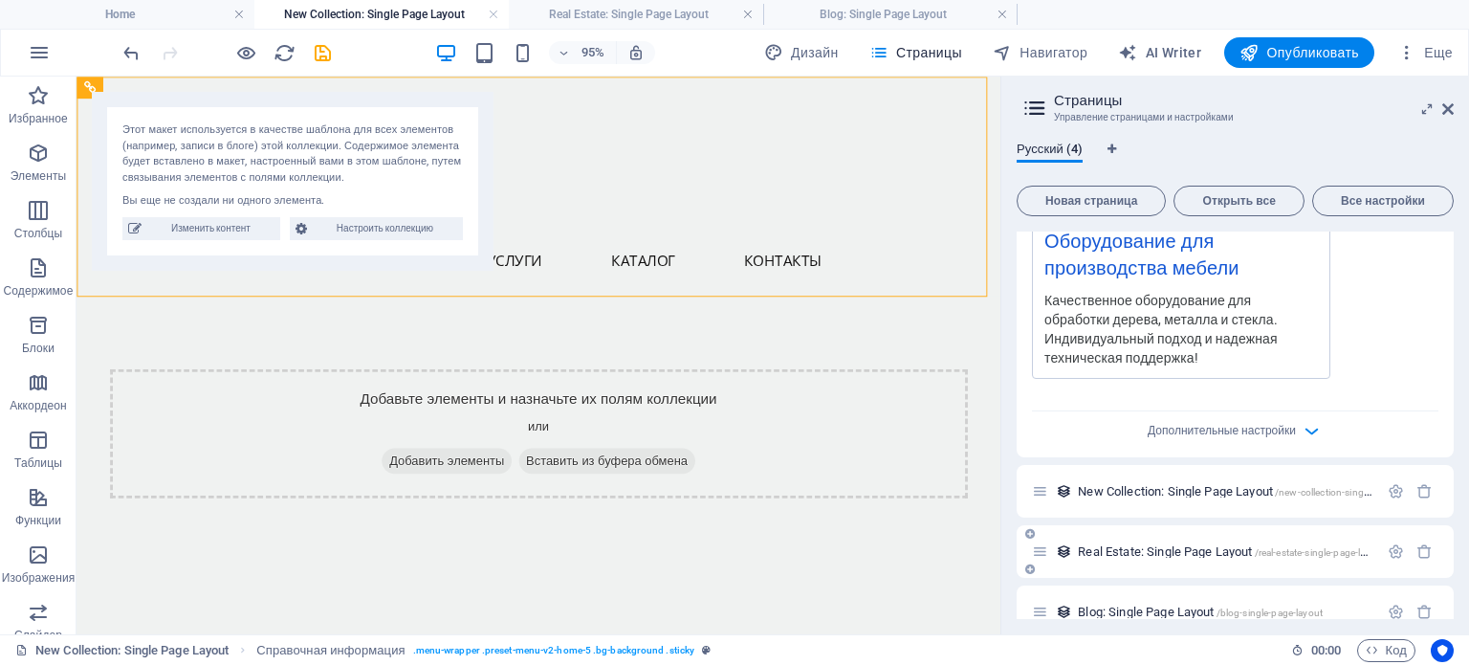
scroll to position [649, 0]
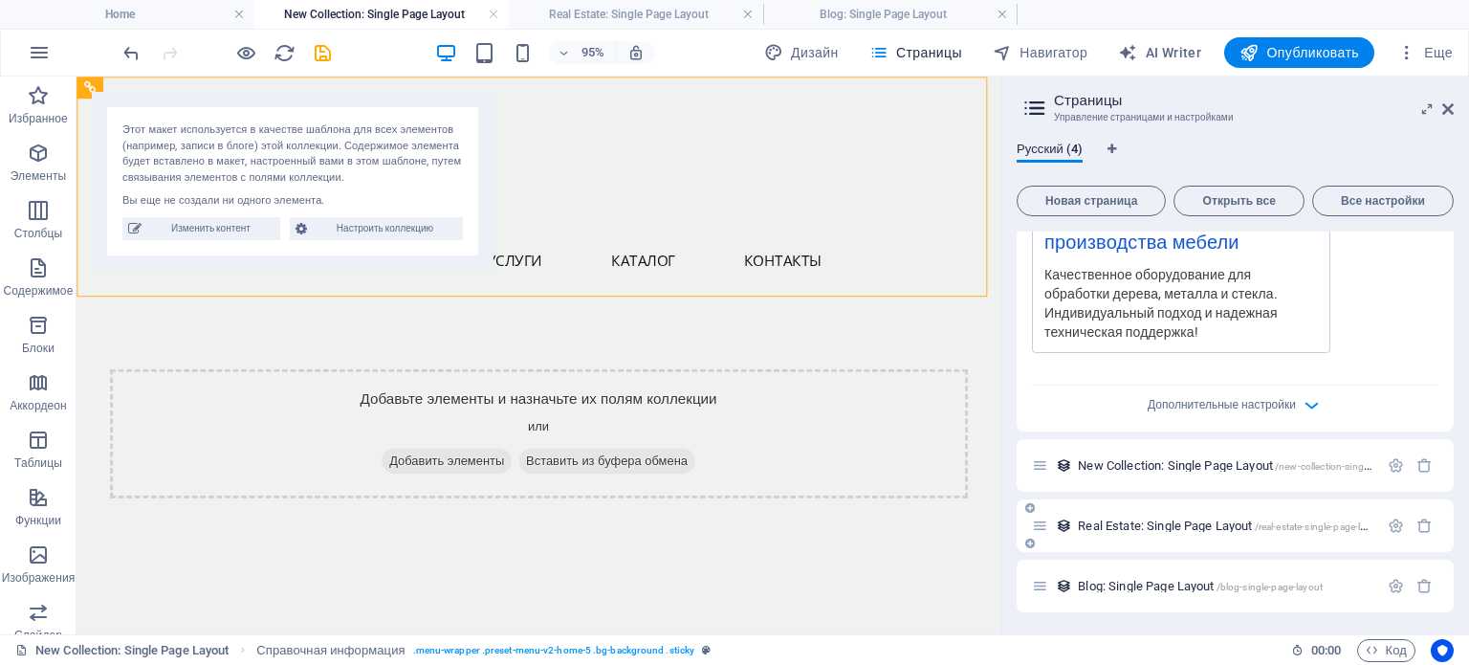
click at [1232, 526] on span "Real Estate: Single Page Layout /real-estate-single-page-layout" at bounding box center [1231, 525] width 307 height 14
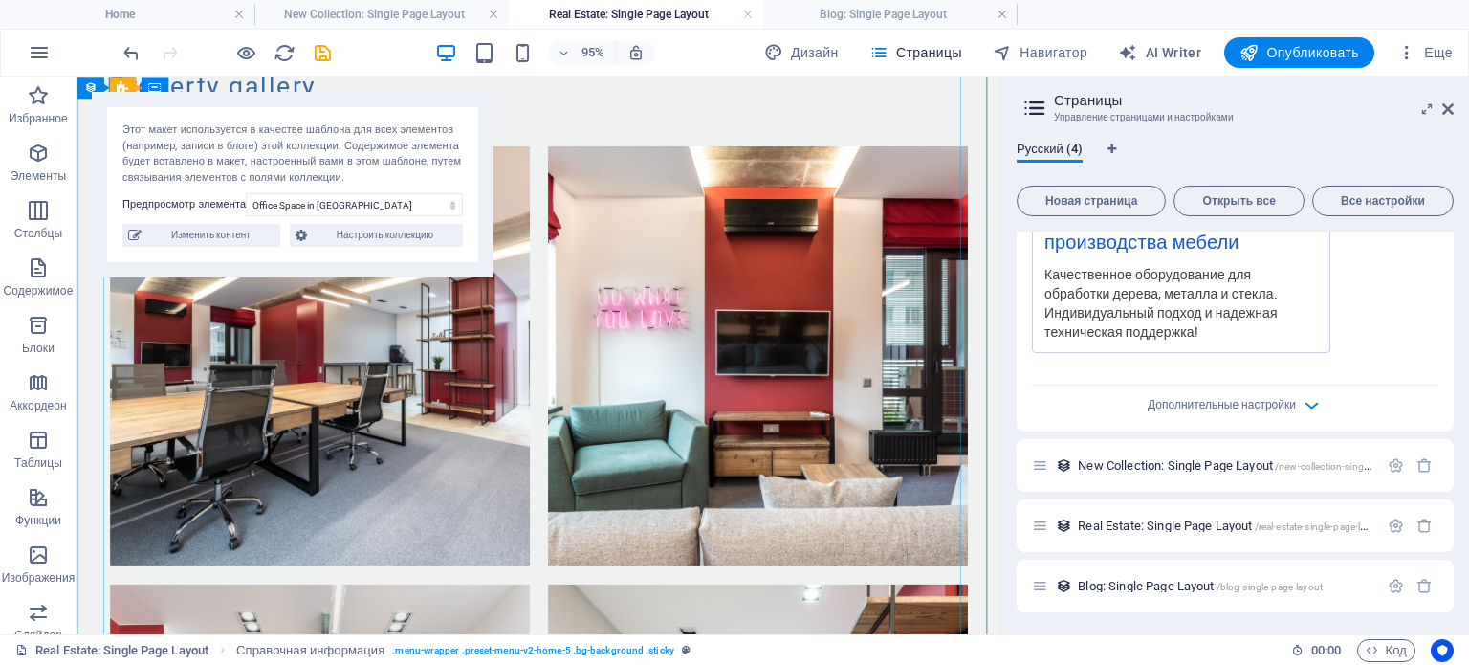
scroll to position [2293, 0]
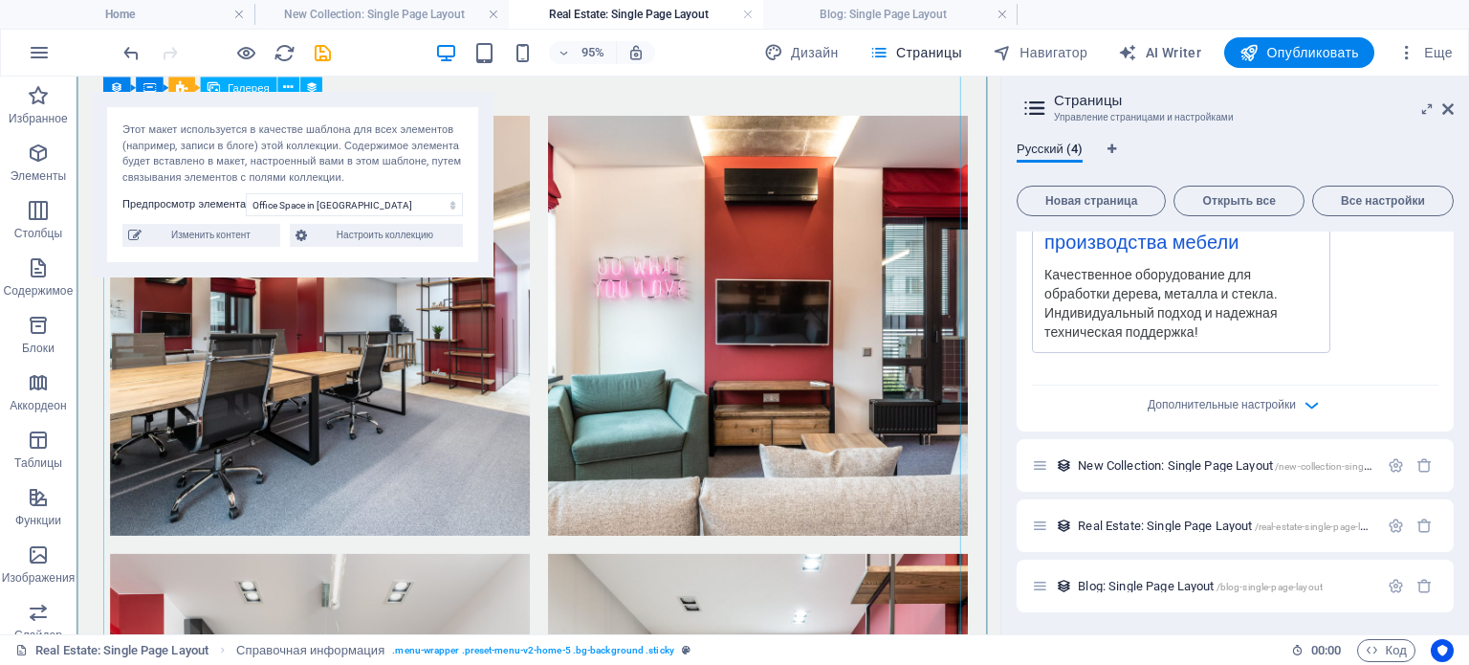
click at [597, 217] on li at bounding box center [793, 338] width 461 height 461
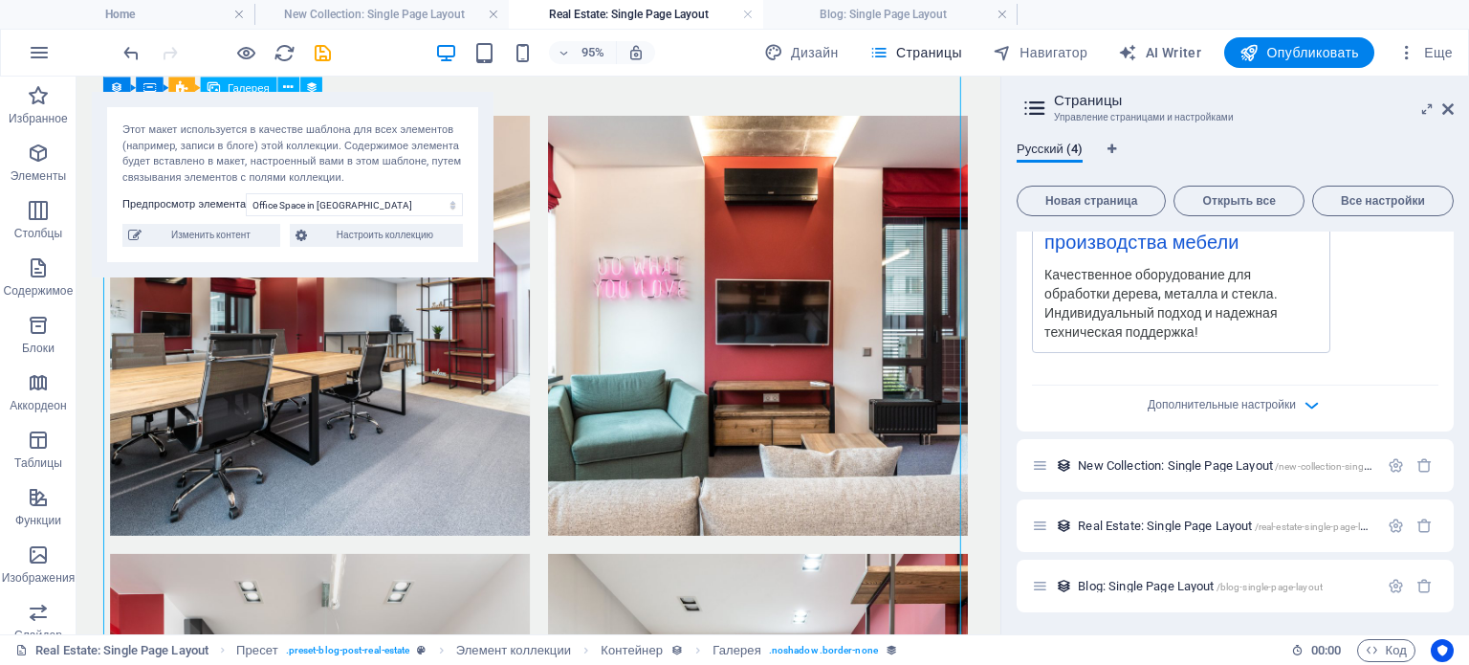
click at [688, 290] on li at bounding box center [793, 338] width 461 height 461
select select "4"
select select "%"
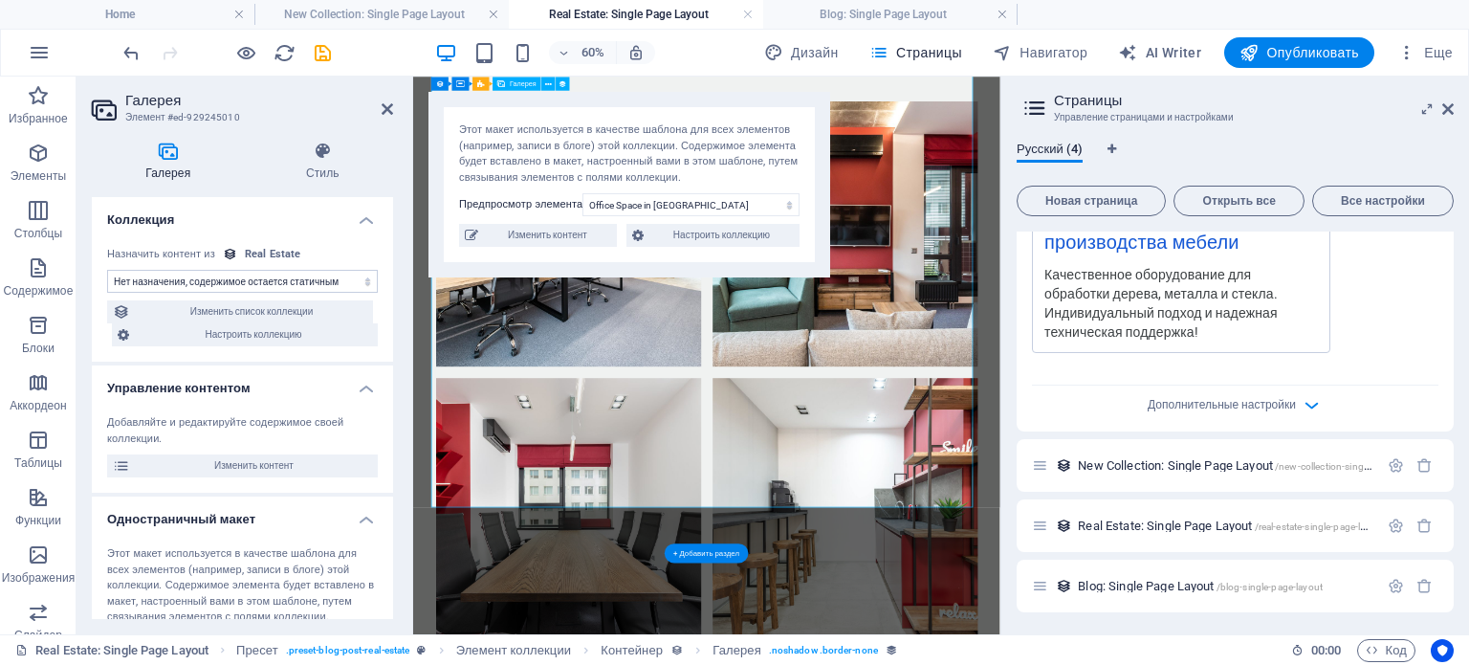
select select "gallery"
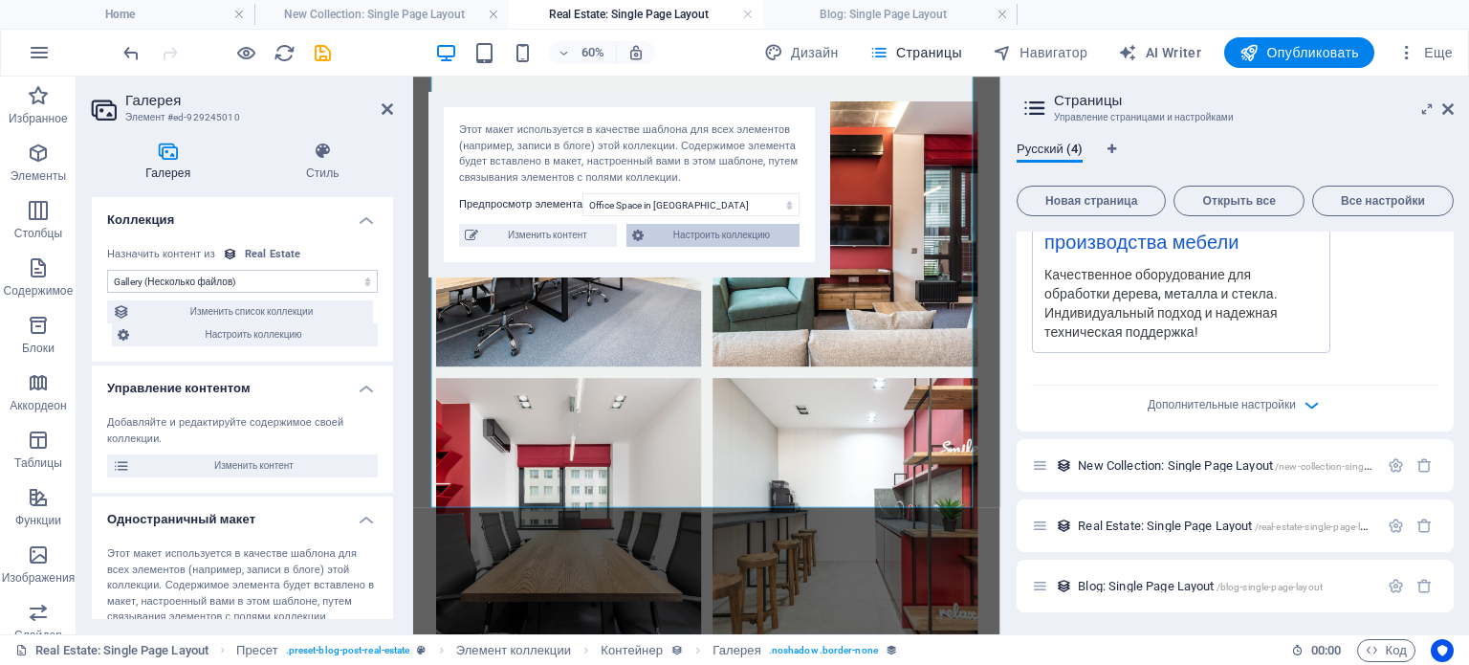
click at [711, 240] on span "Настроить коллекцию" at bounding box center [721, 235] width 144 height 23
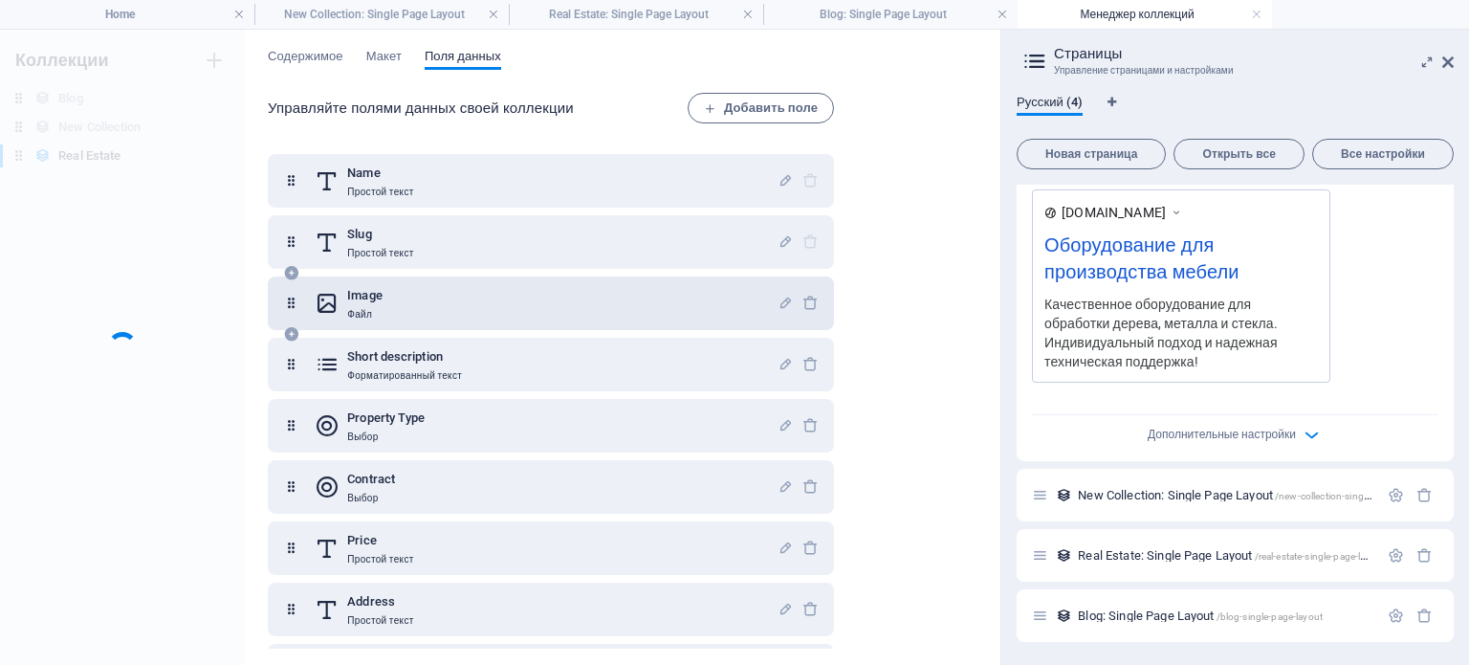
scroll to position [572, 0]
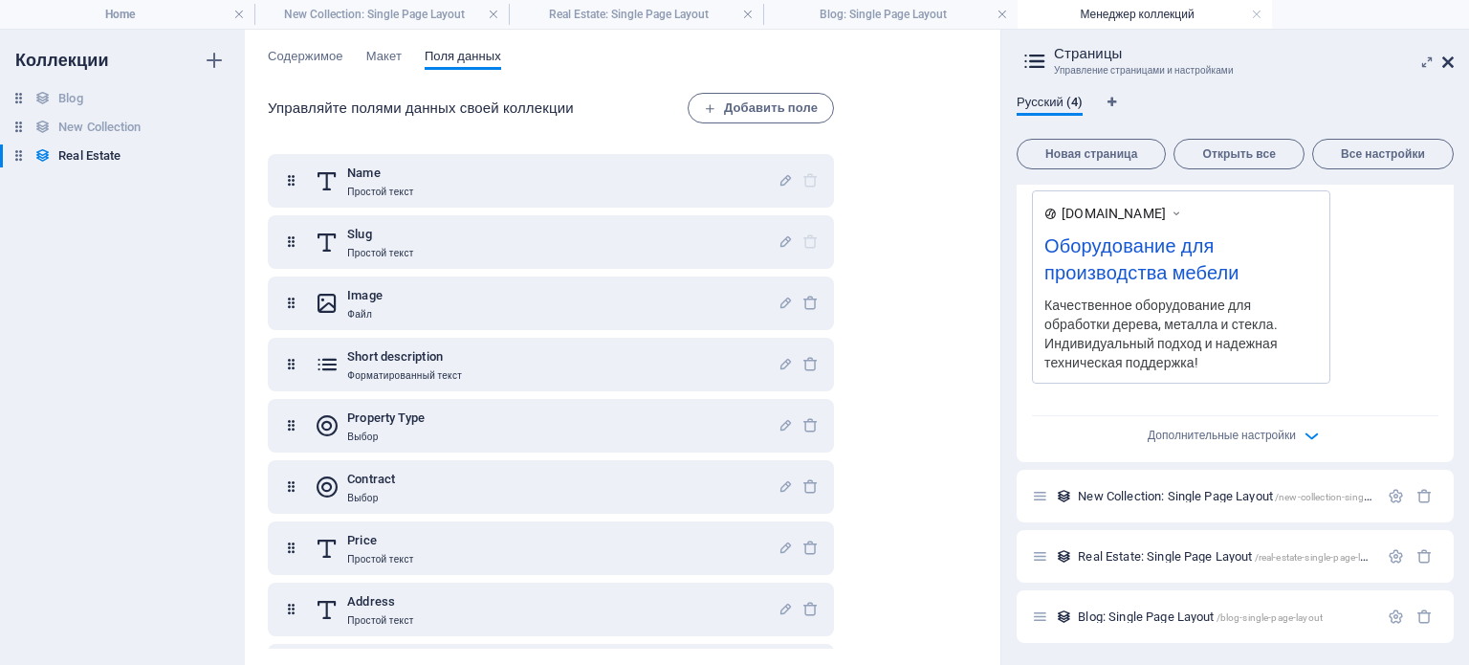
click at [1443, 59] on icon at bounding box center [1447, 62] width 11 height 15
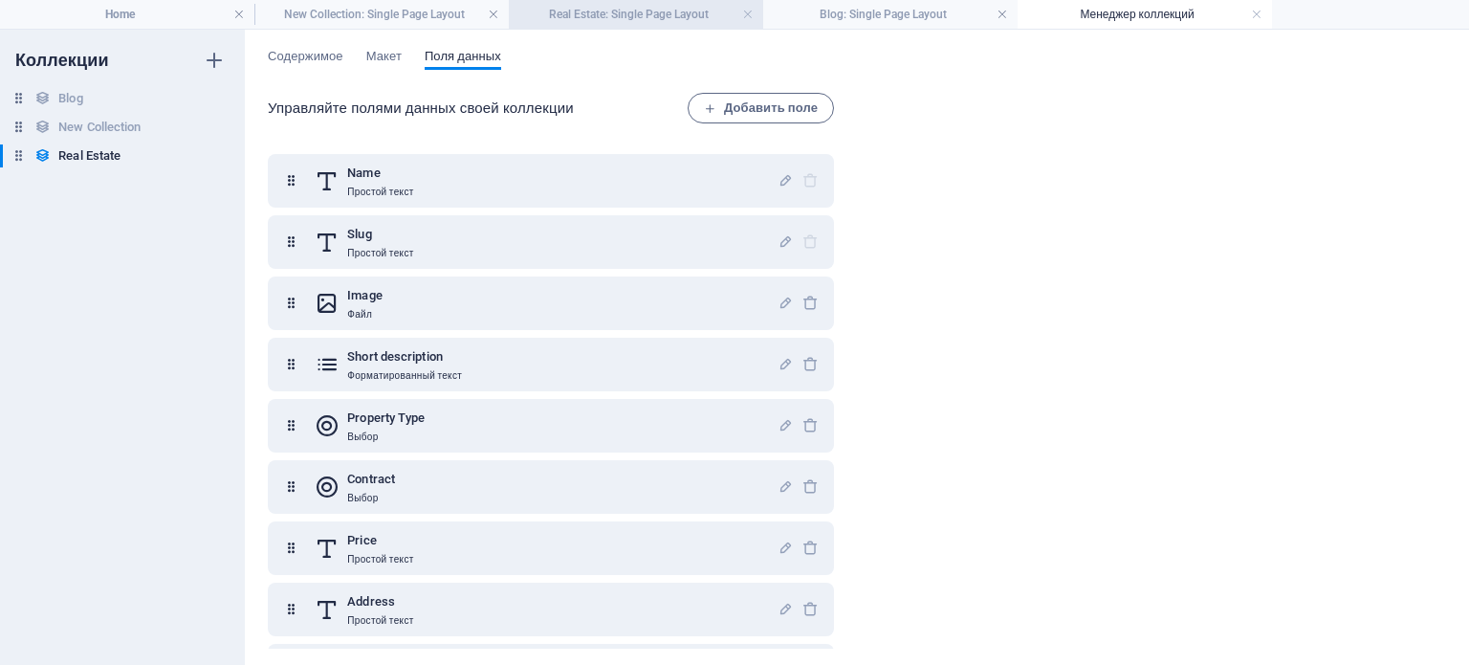
click at [691, 7] on h4 "Real Estate: Single Page Layout" at bounding box center [636, 14] width 254 height 21
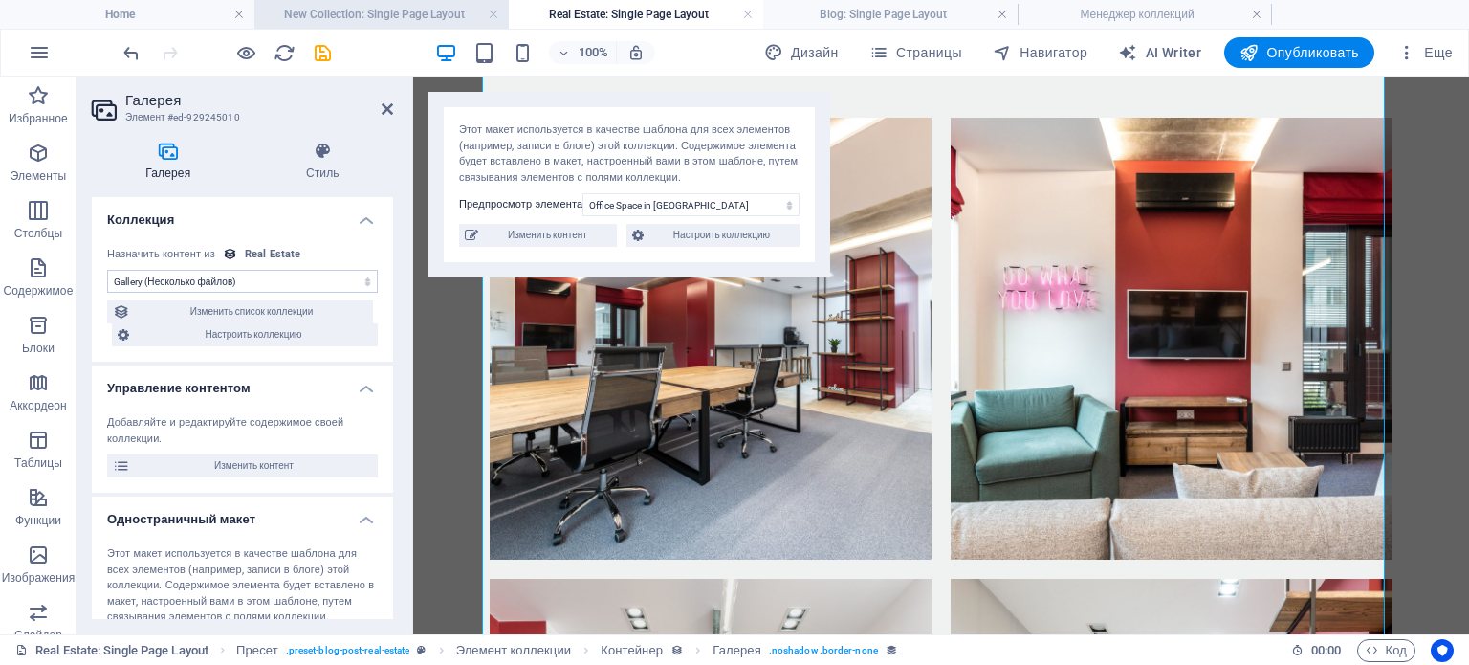
click at [427, 7] on h4 "New Collection: Single Page Layout" at bounding box center [381, 14] width 254 height 21
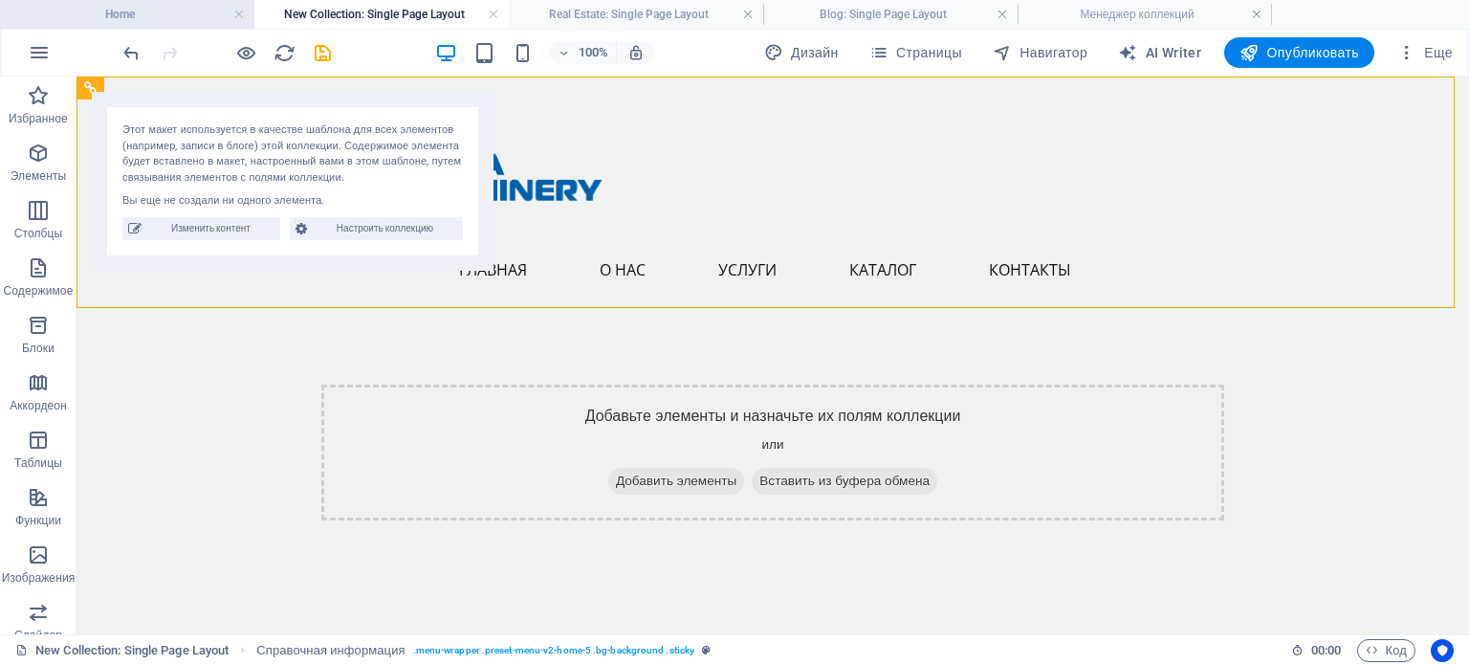
drag, startPoint x: 145, startPoint y: 17, endPoint x: 164, endPoint y: 17, distance: 18.2
click at [312, 55] on icon "save" at bounding box center [323, 53] width 22 height 22
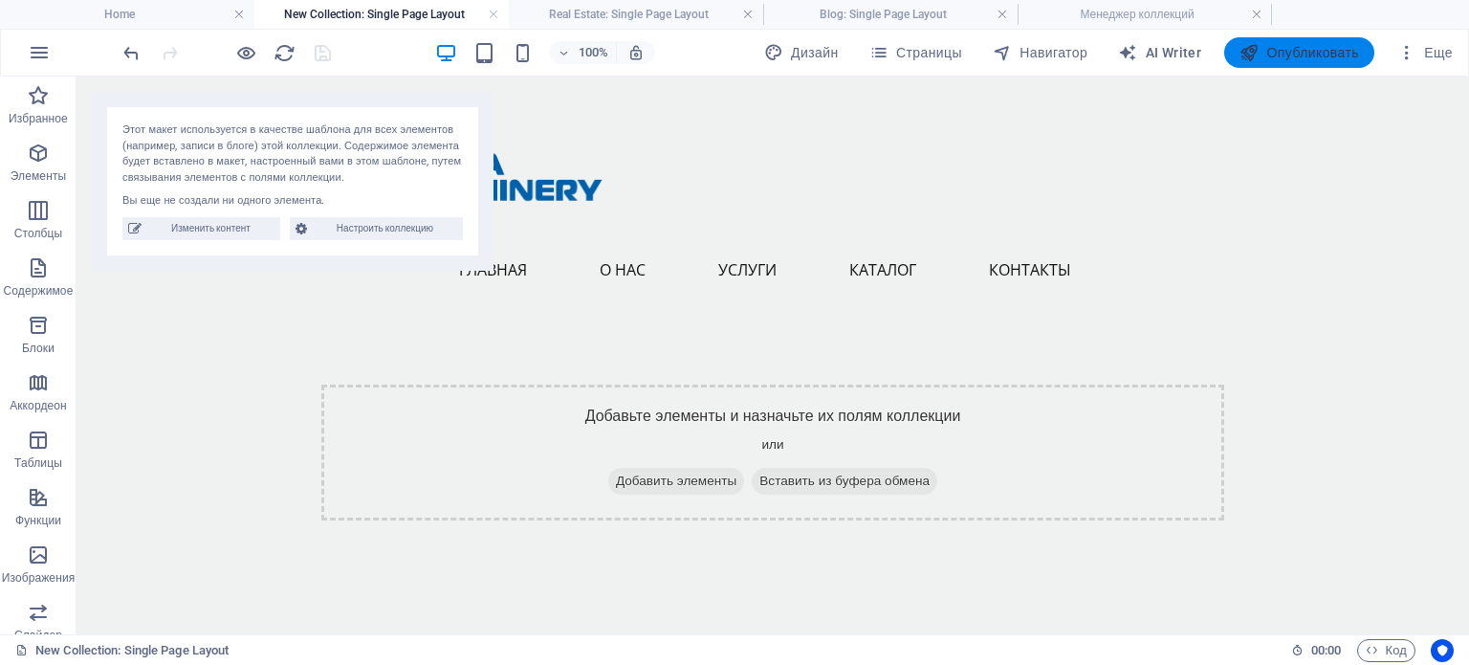
drag, startPoint x: 1301, startPoint y: 43, endPoint x: 1230, endPoint y: 11, distance: 77.9
click at [1301, 43] on span "Опубликовать" at bounding box center [1300, 52] width 120 height 19
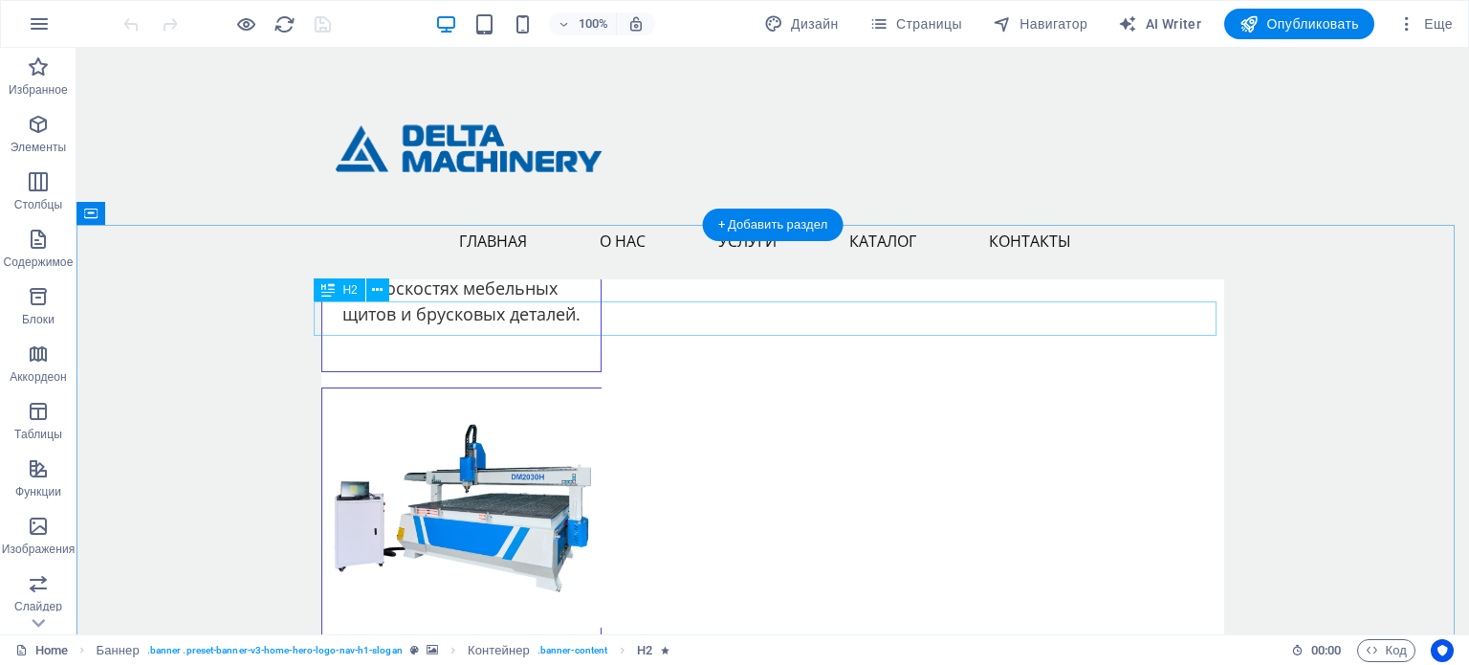
scroll to position [6504, 0]
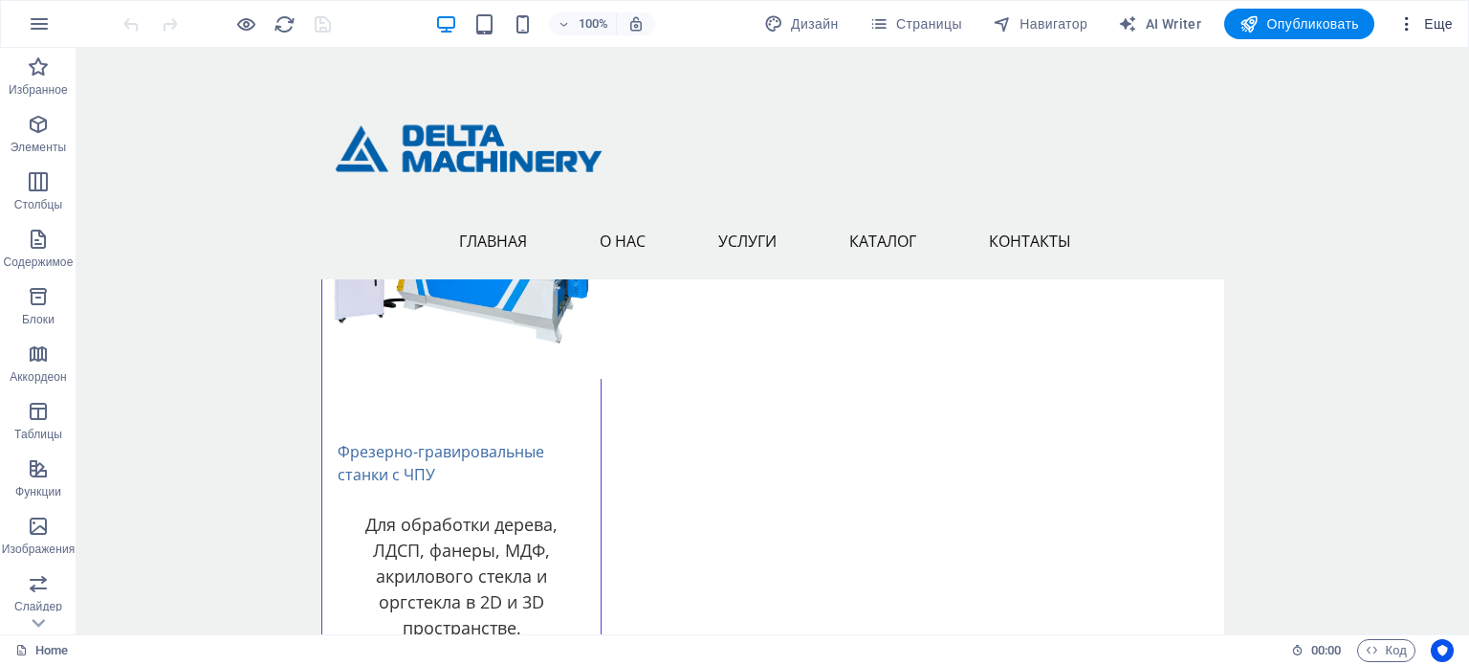
click at [1417, 31] on icon "button" at bounding box center [1406, 23] width 19 height 19
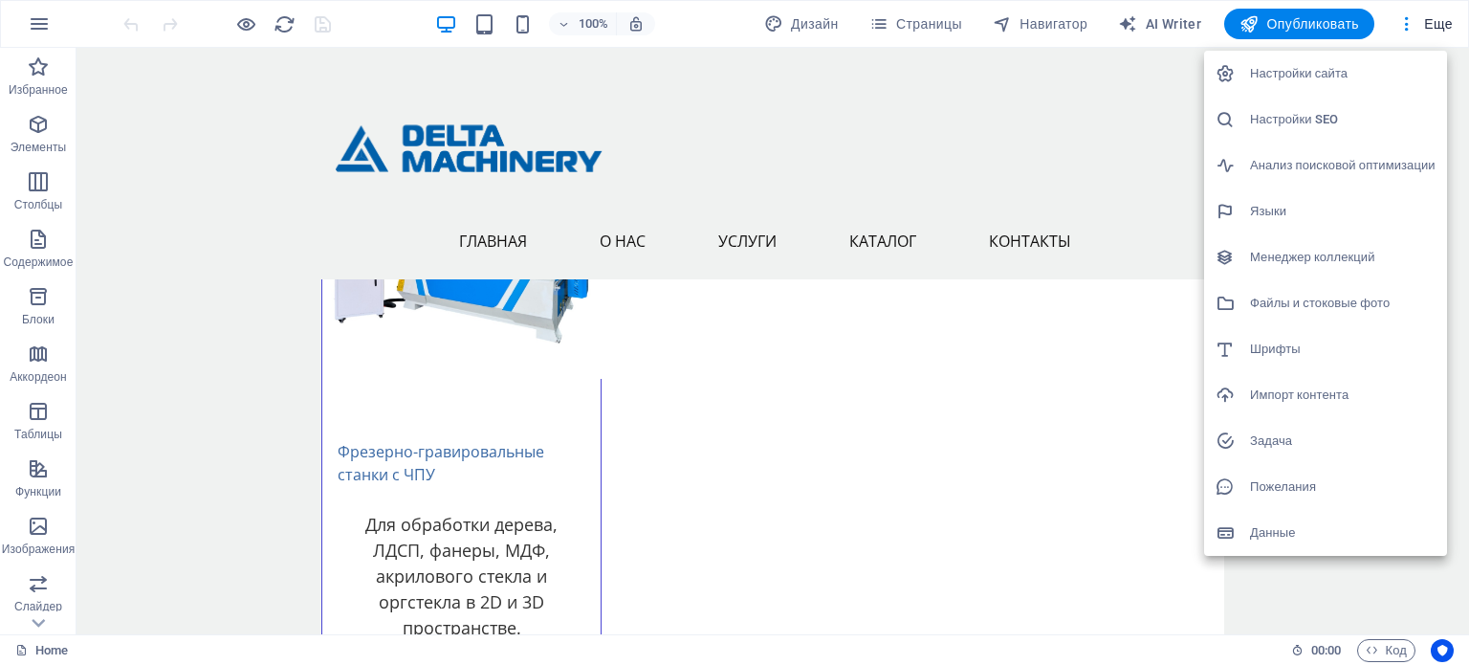
drag, startPoint x: 1302, startPoint y: 118, endPoint x: 1335, endPoint y: 137, distance: 38.6
click at [1302, 117] on h6 "Настройки SEO" at bounding box center [1343, 119] width 186 height 23
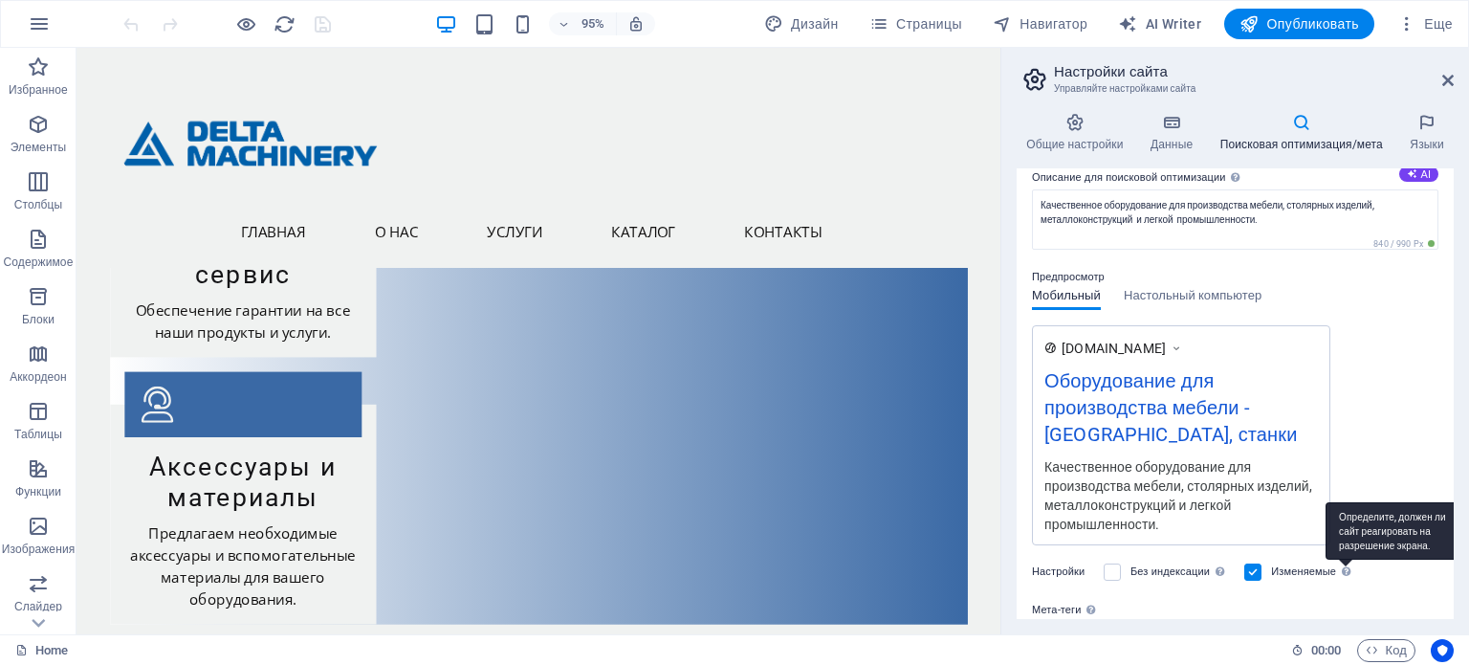
scroll to position [0, 0]
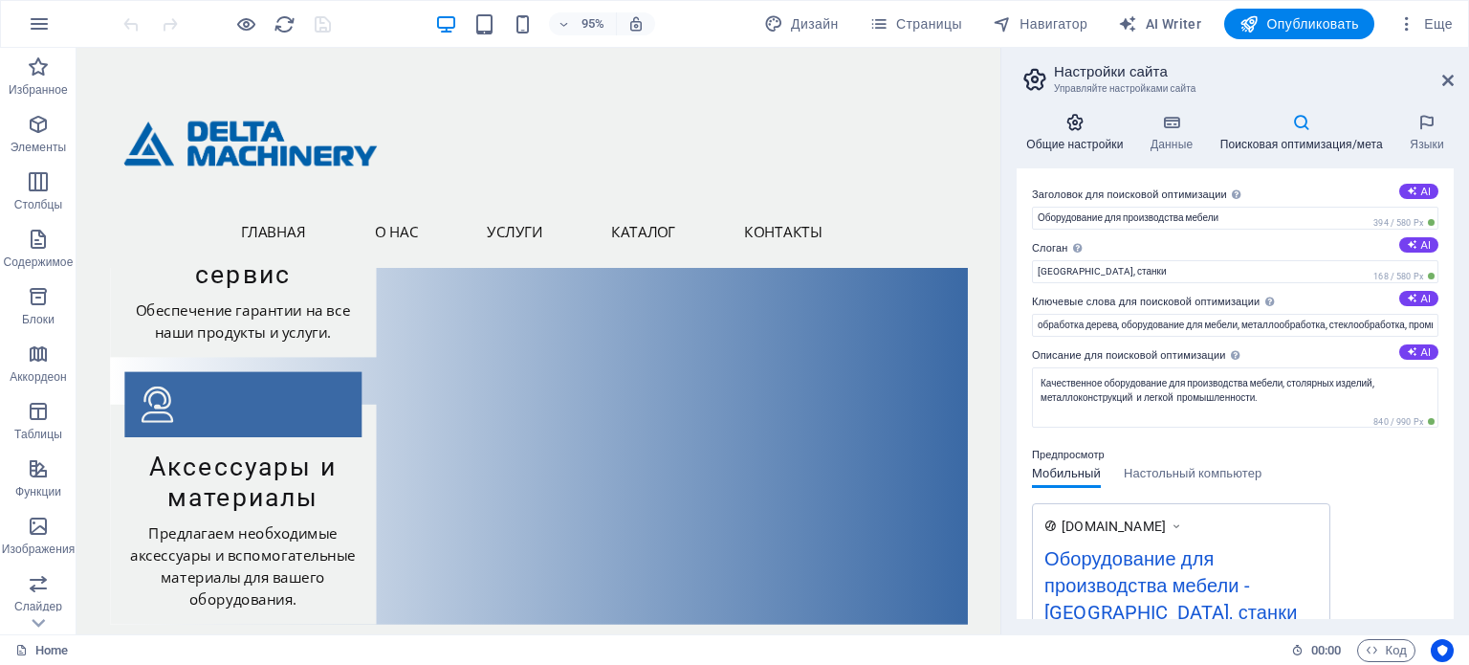
click at [1092, 129] on icon at bounding box center [1075, 122] width 117 height 19
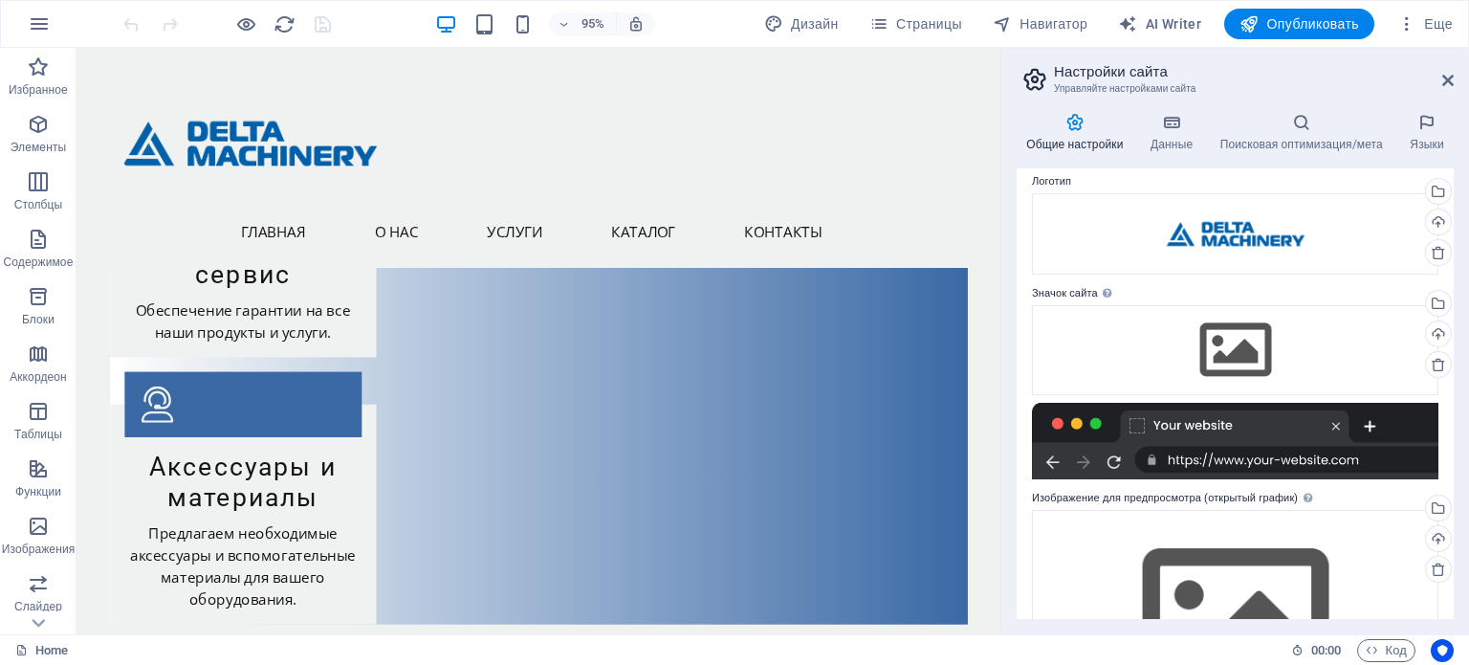
scroll to position [96, 0]
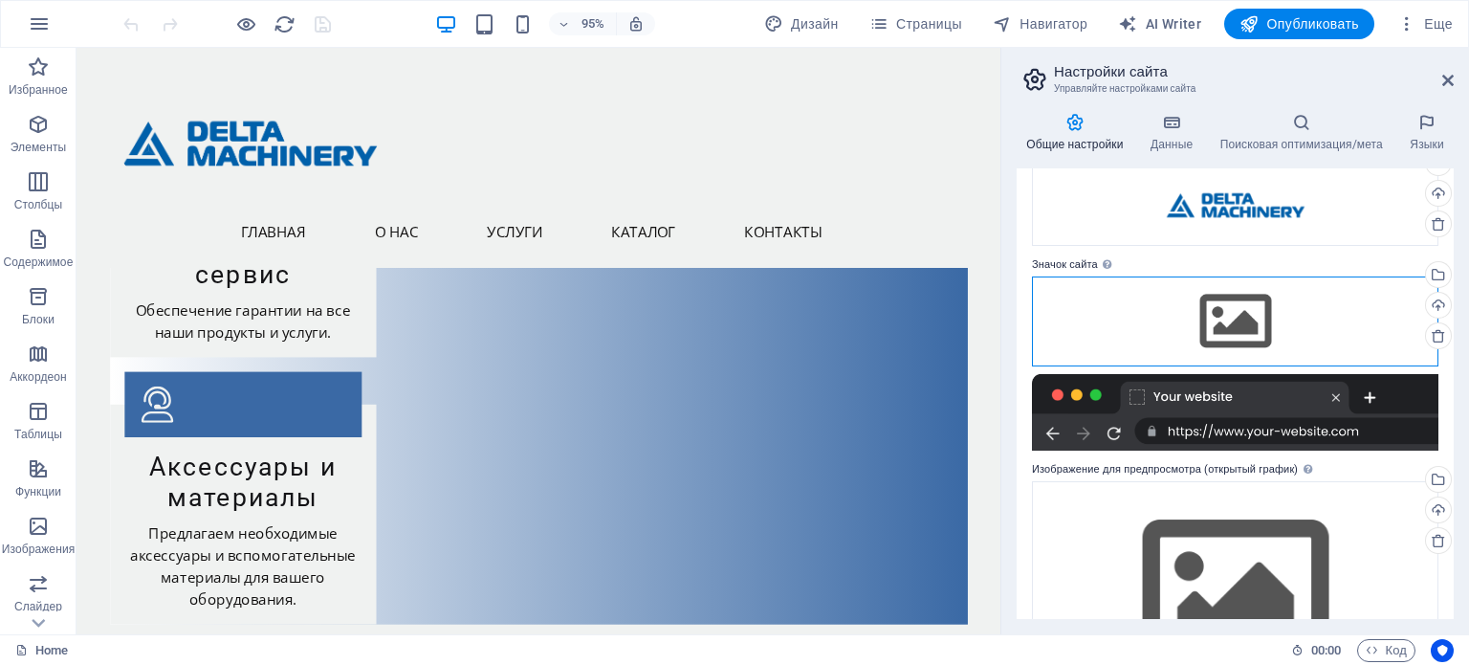
click at [1356, 341] on div "Перетащите файлы сюда, нажмите, чтобы выбрать файлы, или выберите файлы из разд…" at bounding box center [1235, 321] width 407 height 90
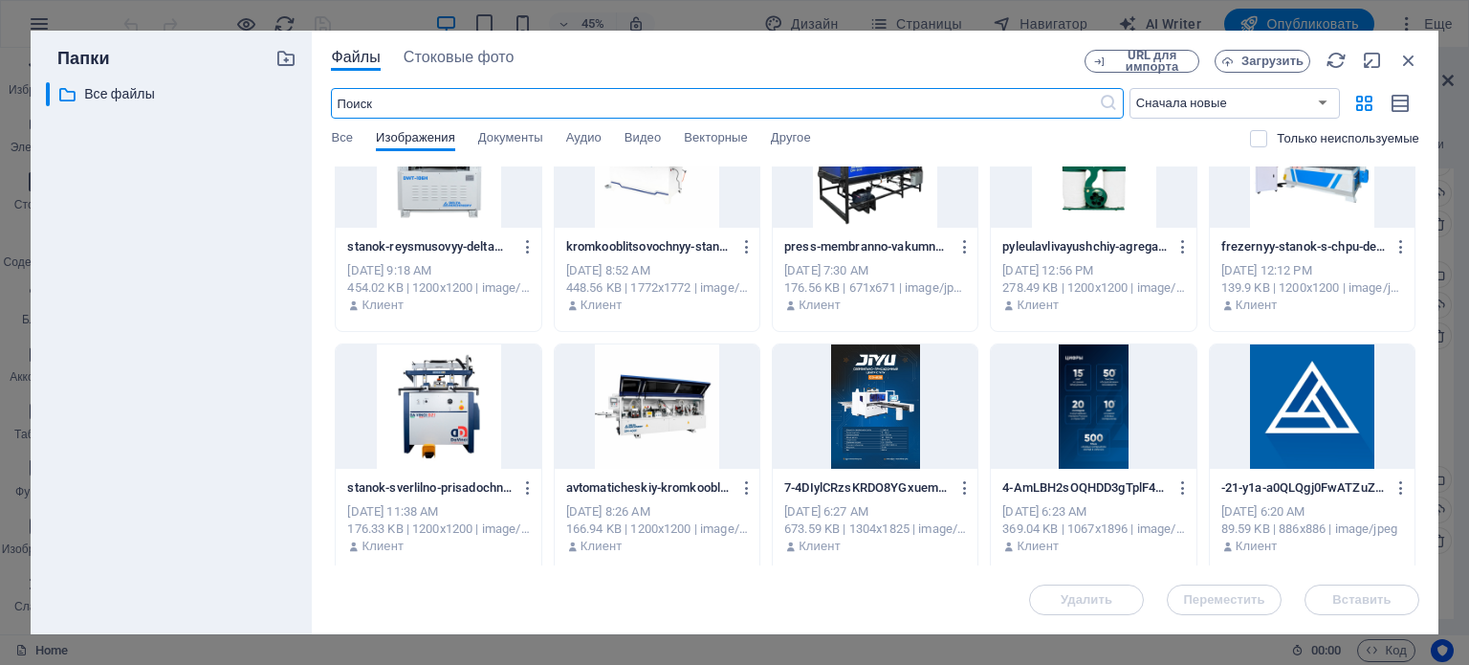
scroll to position [383, 0]
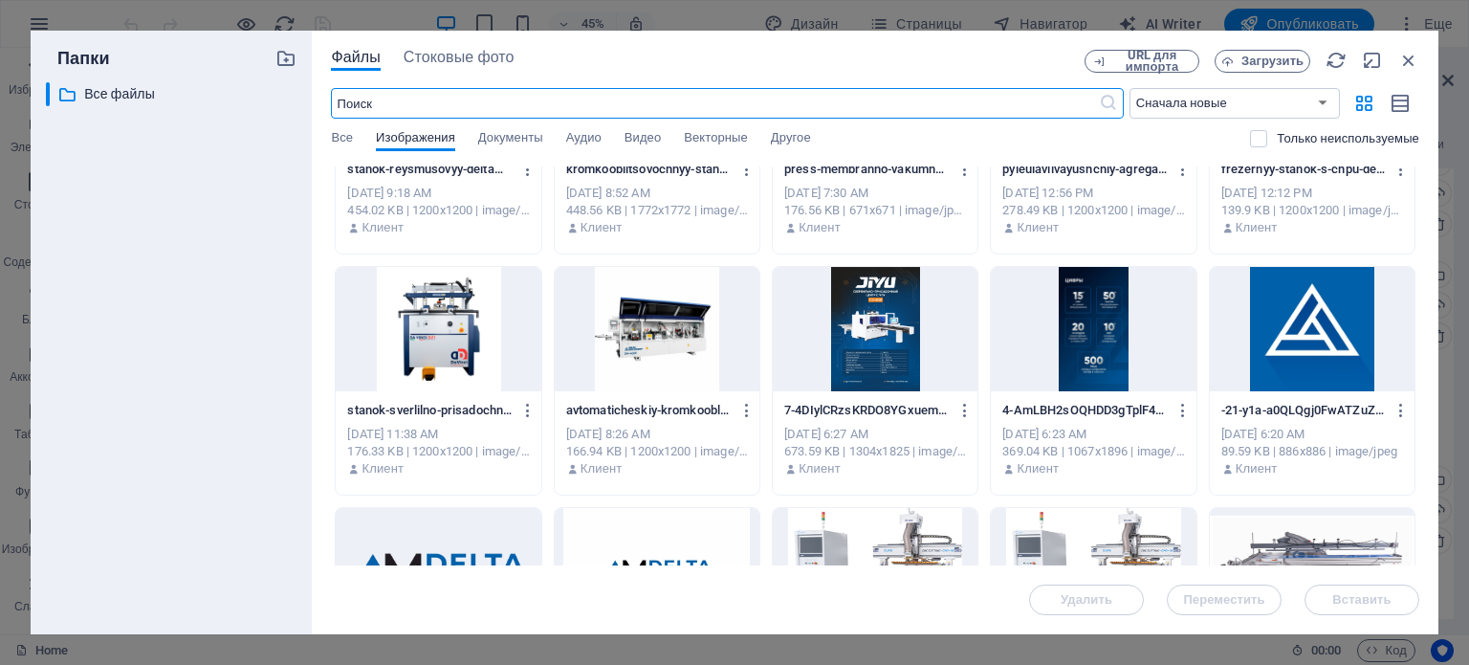
click at [1278, 367] on div at bounding box center [1312, 329] width 205 height 124
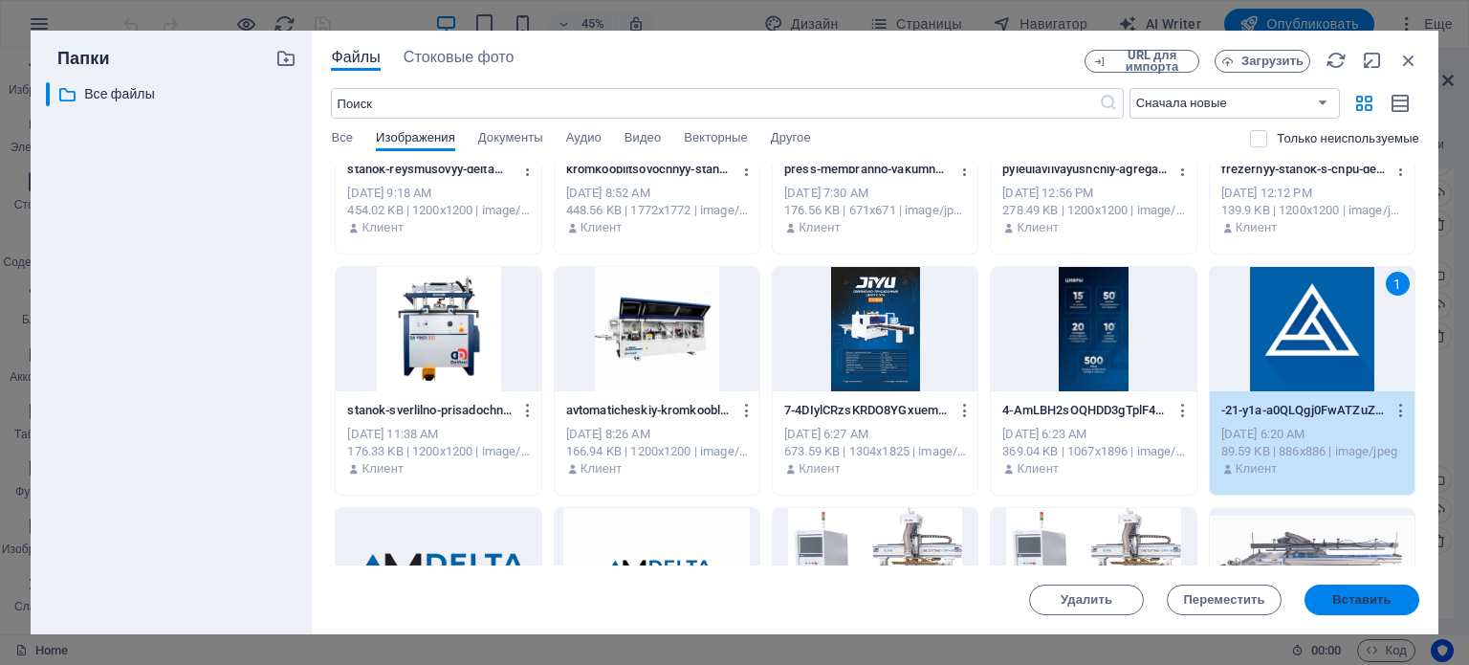
click at [1340, 592] on button "Вставить" at bounding box center [1362, 599] width 115 height 31
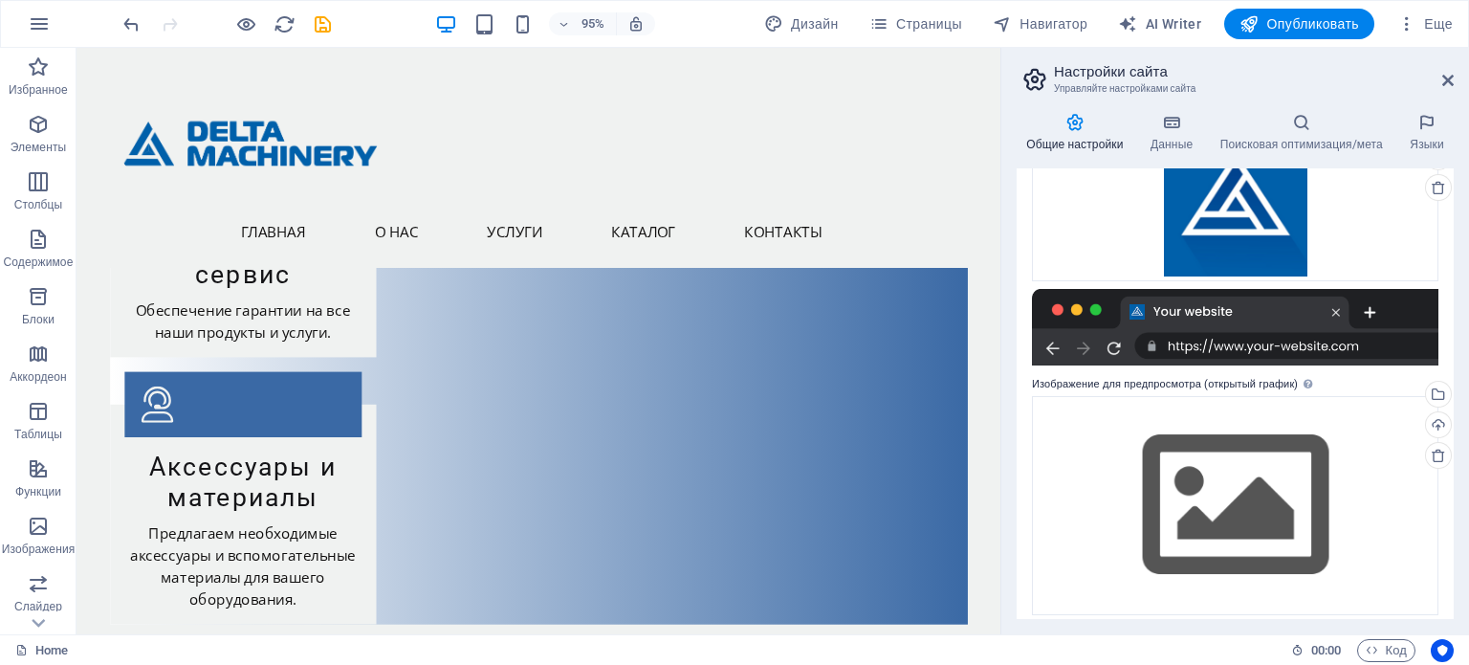
scroll to position [254, 0]
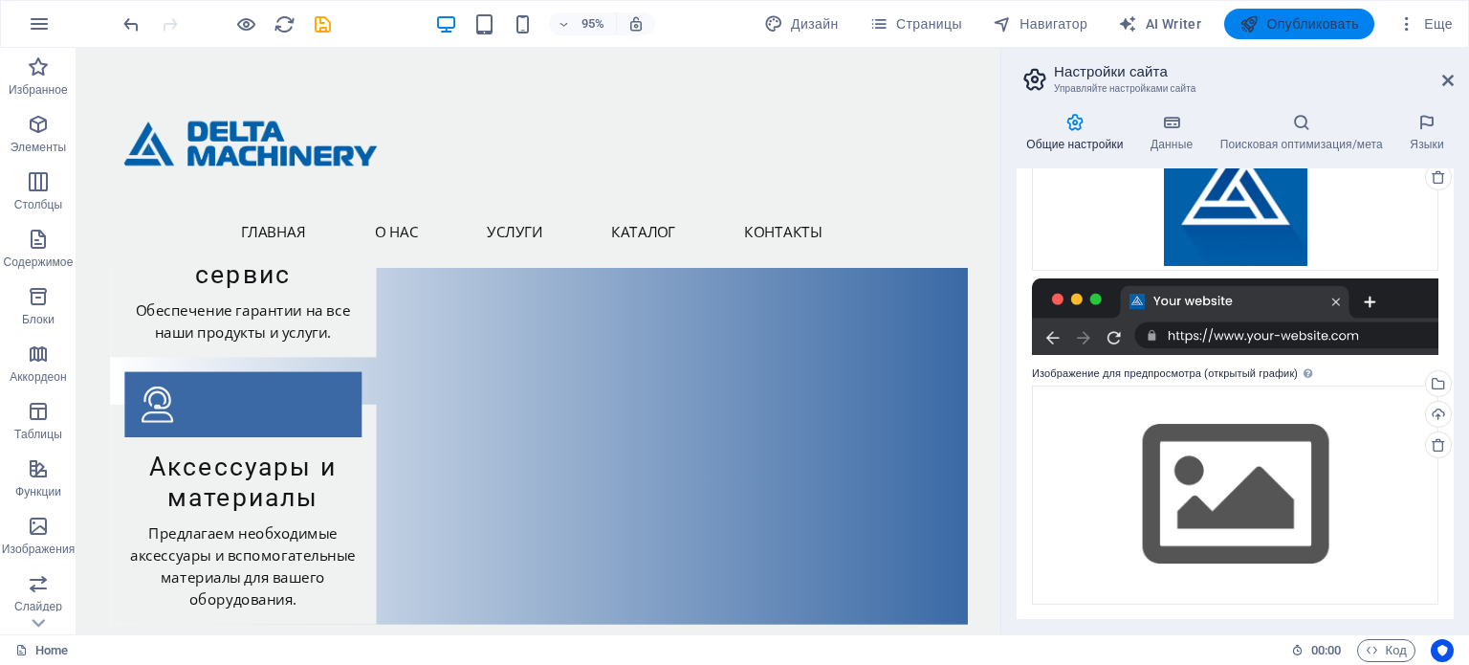
click at [1297, 33] on span "Опубликовать" at bounding box center [1300, 23] width 120 height 19
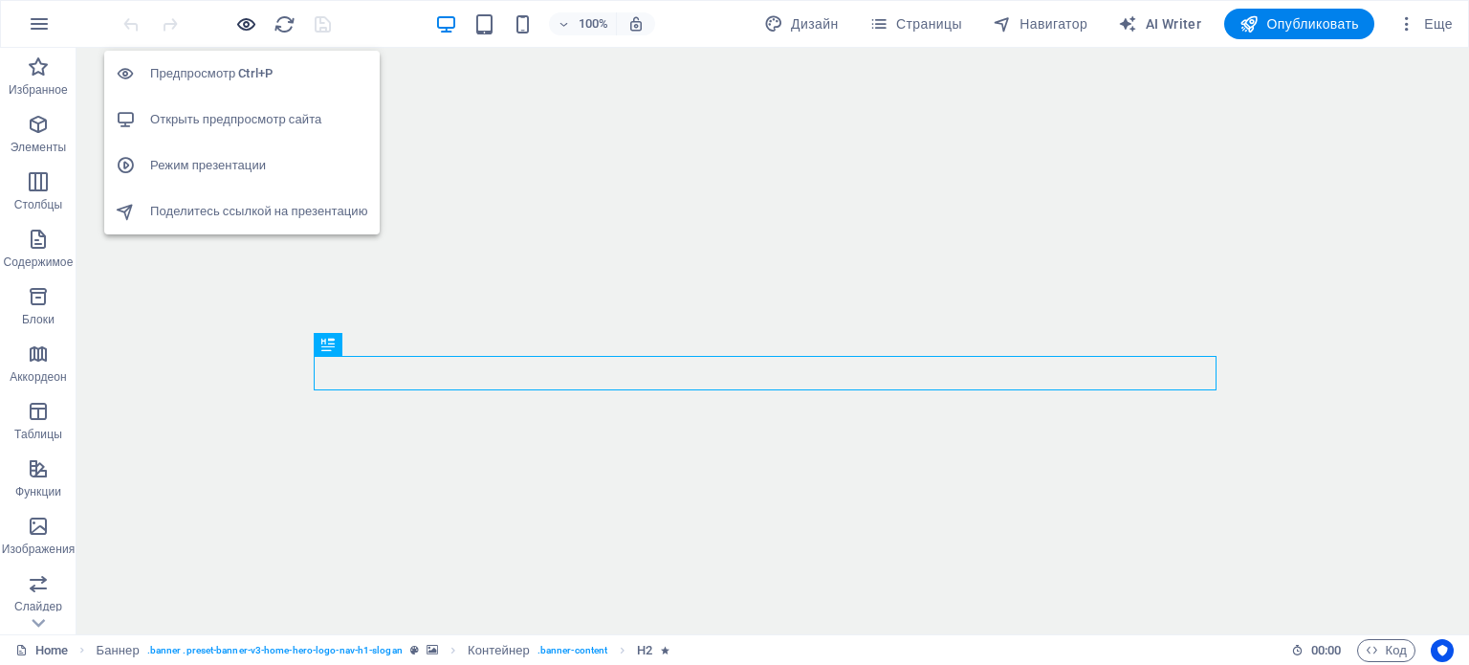
click at [249, 22] on icon "button" at bounding box center [246, 24] width 22 height 22
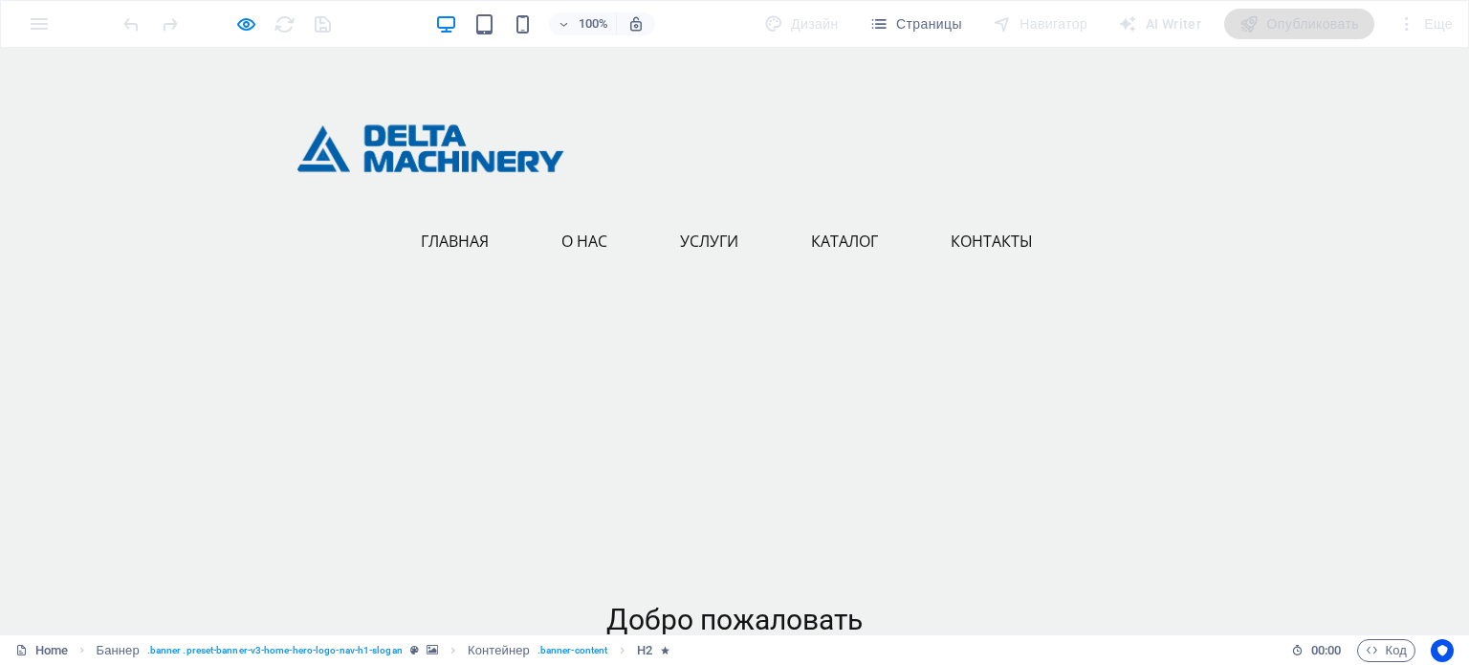
click at [691, 237] on link "Услуги" at bounding box center [717, 241] width 74 height 46
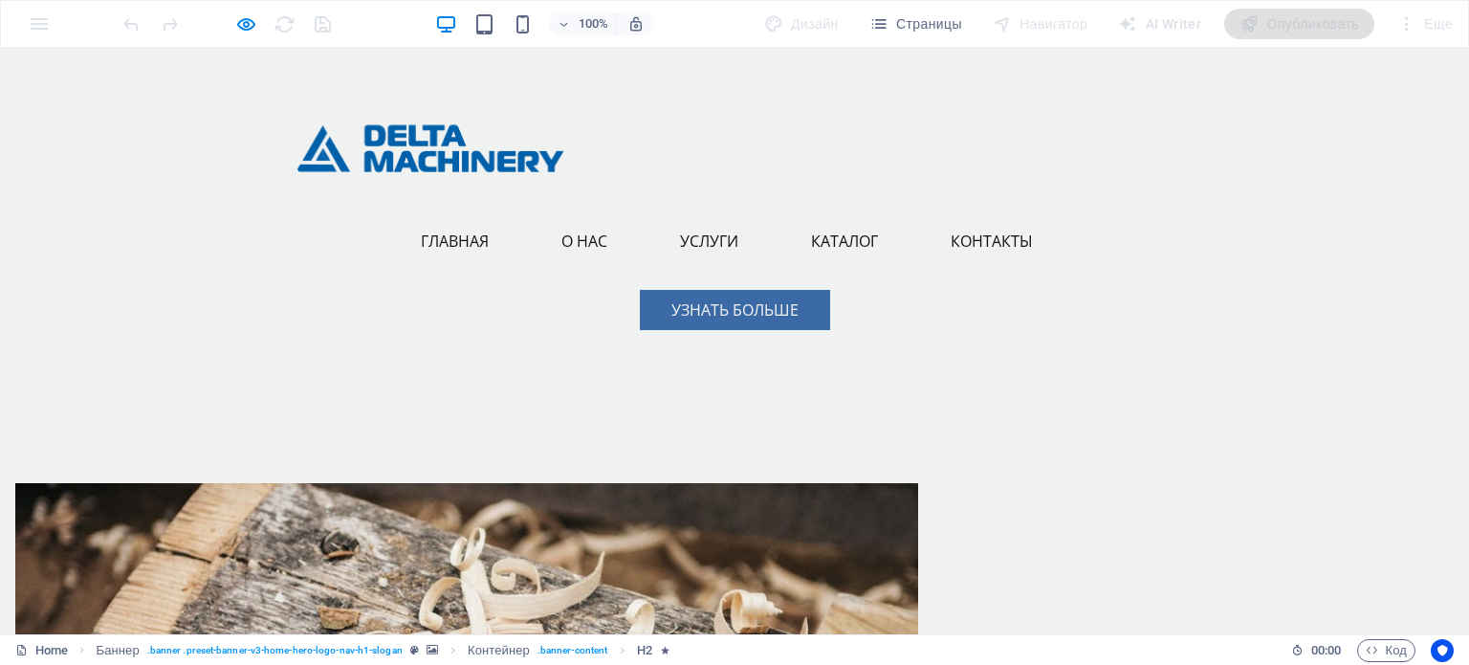
scroll to position [806, 0]
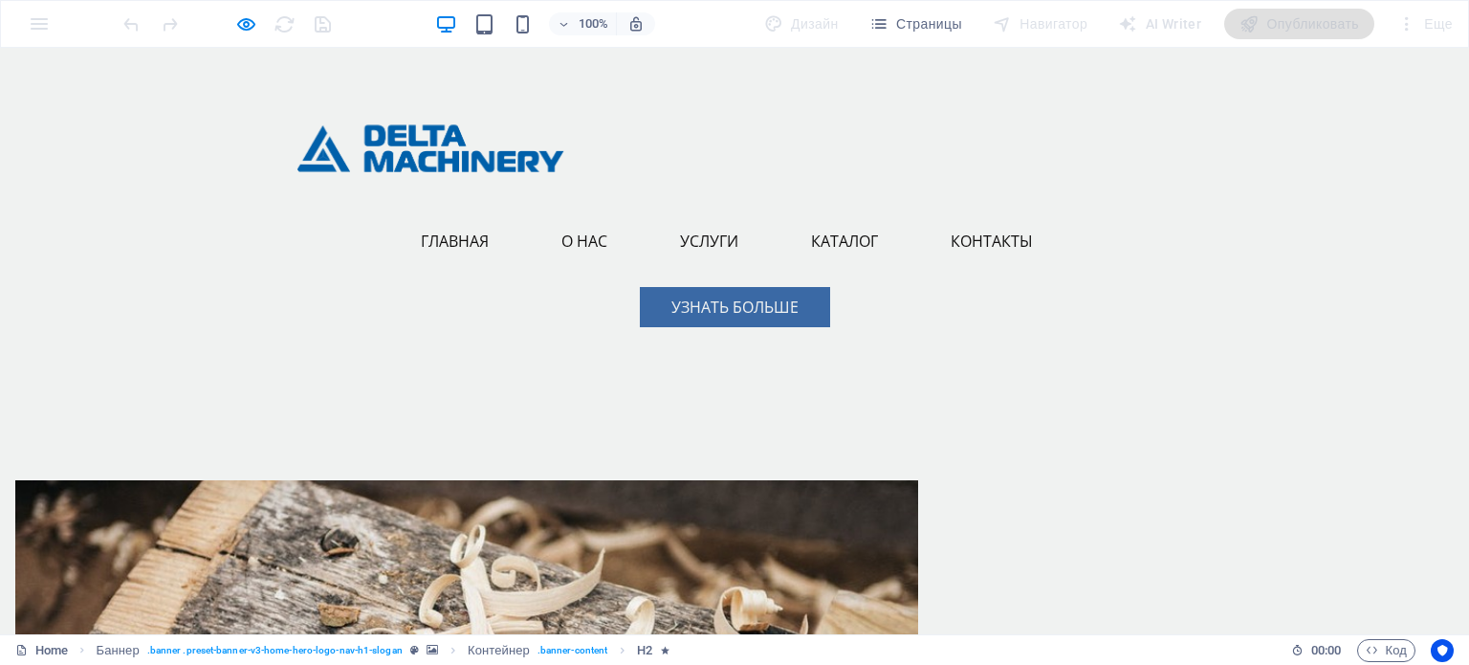
click at [818, 233] on link "Каталог" at bounding box center [852, 241] width 82 height 46
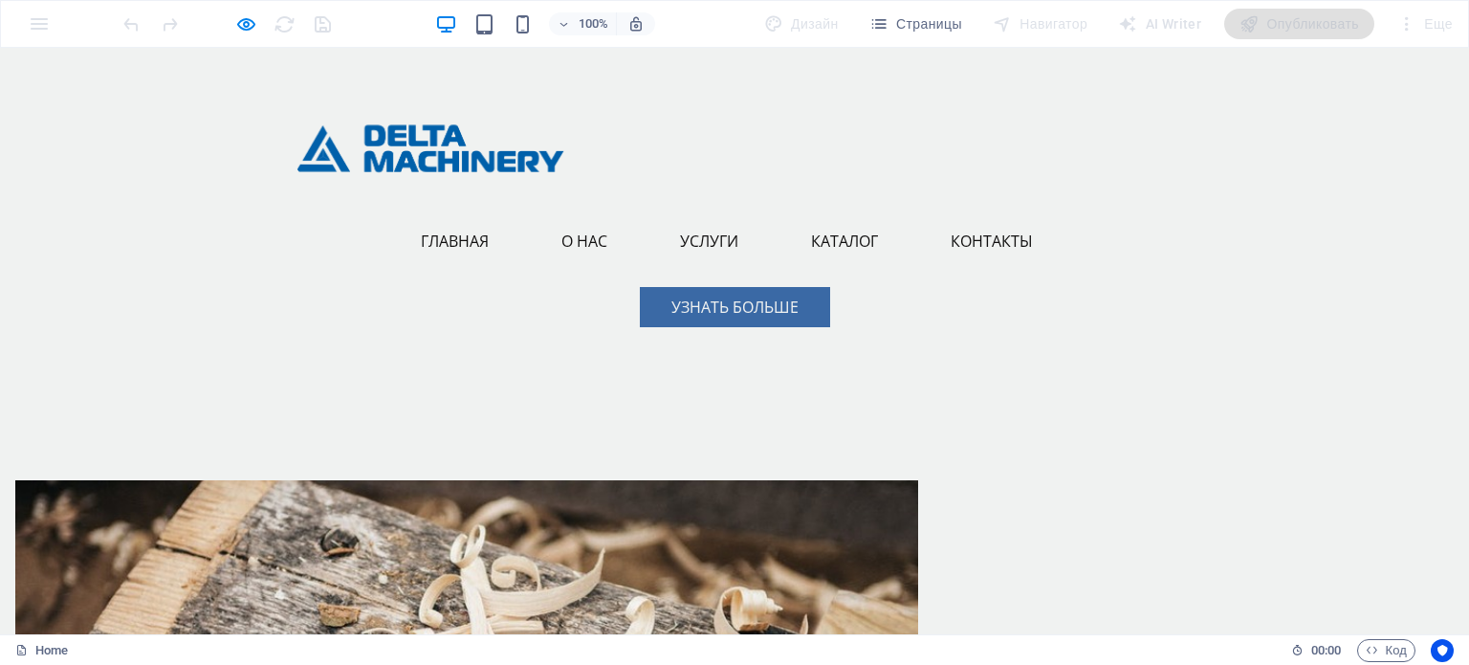
click at [858, 239] on link "Каталог" at bounding box center [852, 241] width 82 height 46
click at [964, 237] on link "Контакты" at bounding box center [1000, 241] width 98 height 46
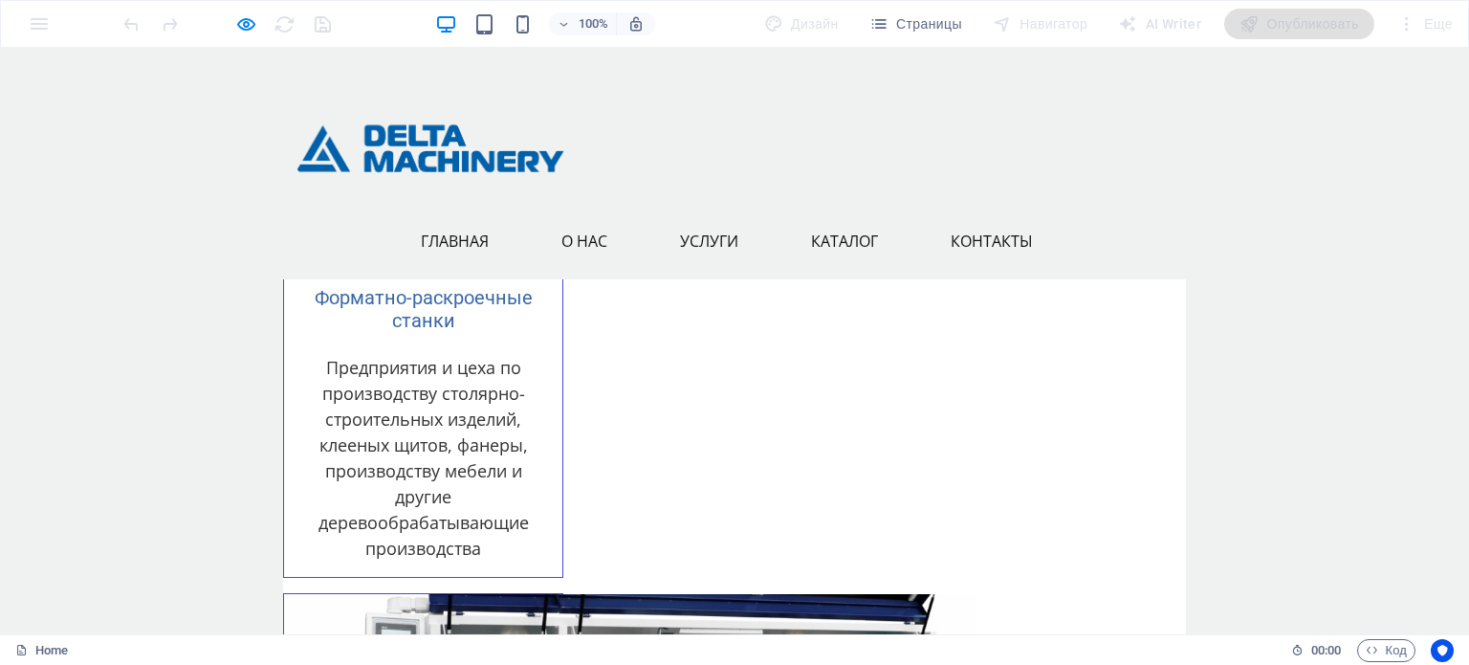
scroll to position [6373, 0]
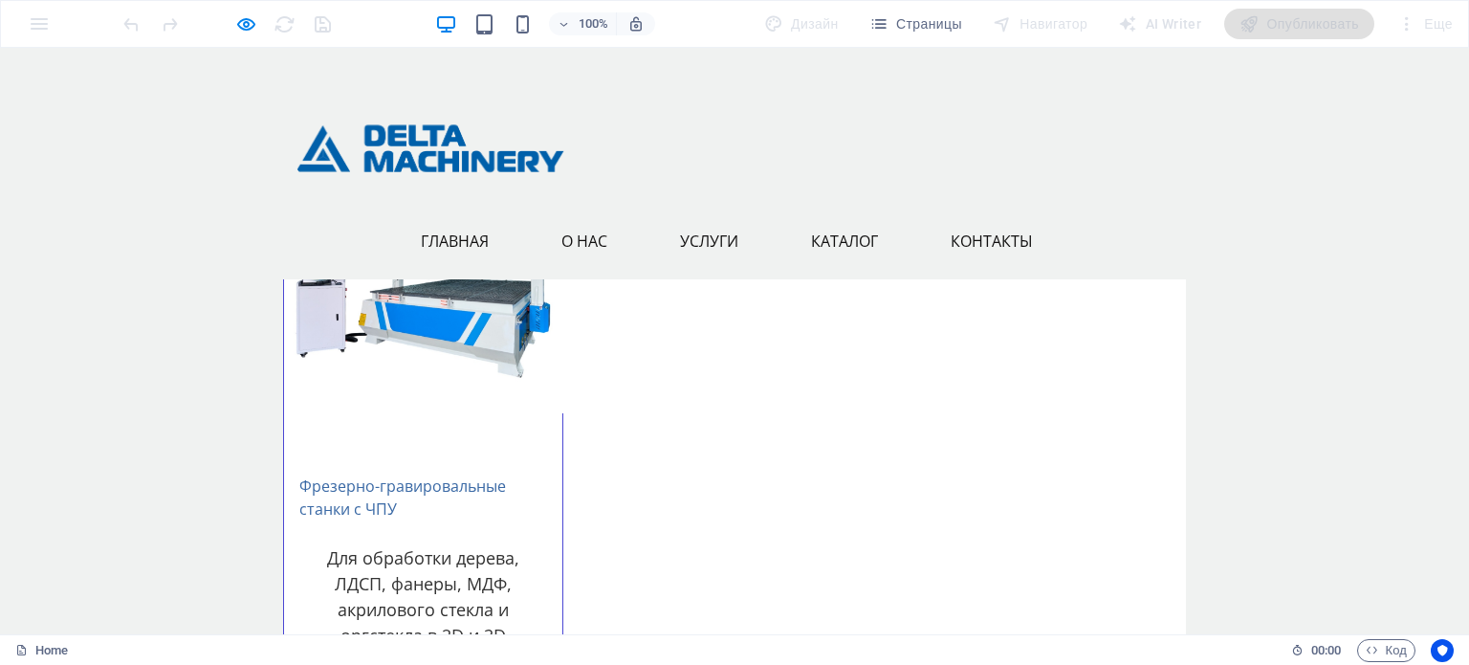
click at [453, 240] on link "Главная" at bounding box center [462, 241] width 83 height 46
click at [847, 242] on link "Каталог" at bounding box center [852, 241] width 82 height 46
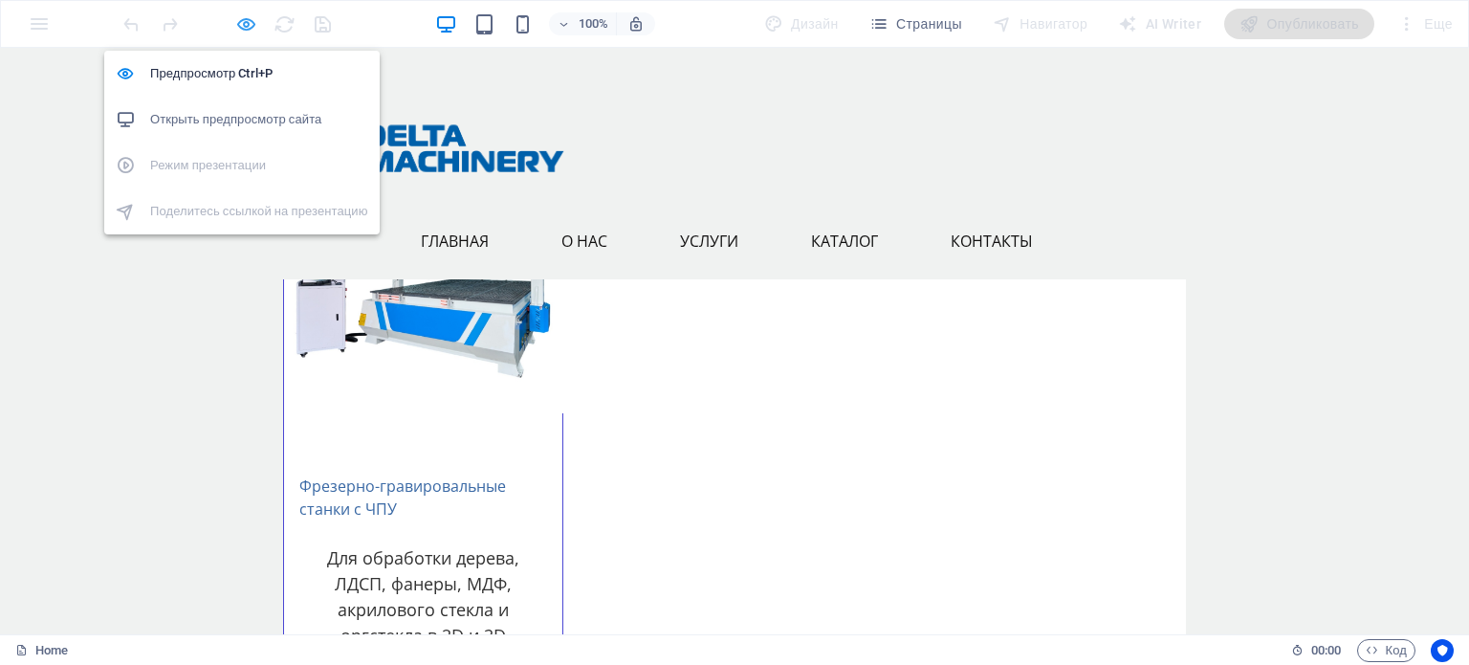
click at [248, 25] on icon "button" at bounding box center [246, 24] width 22 height 22
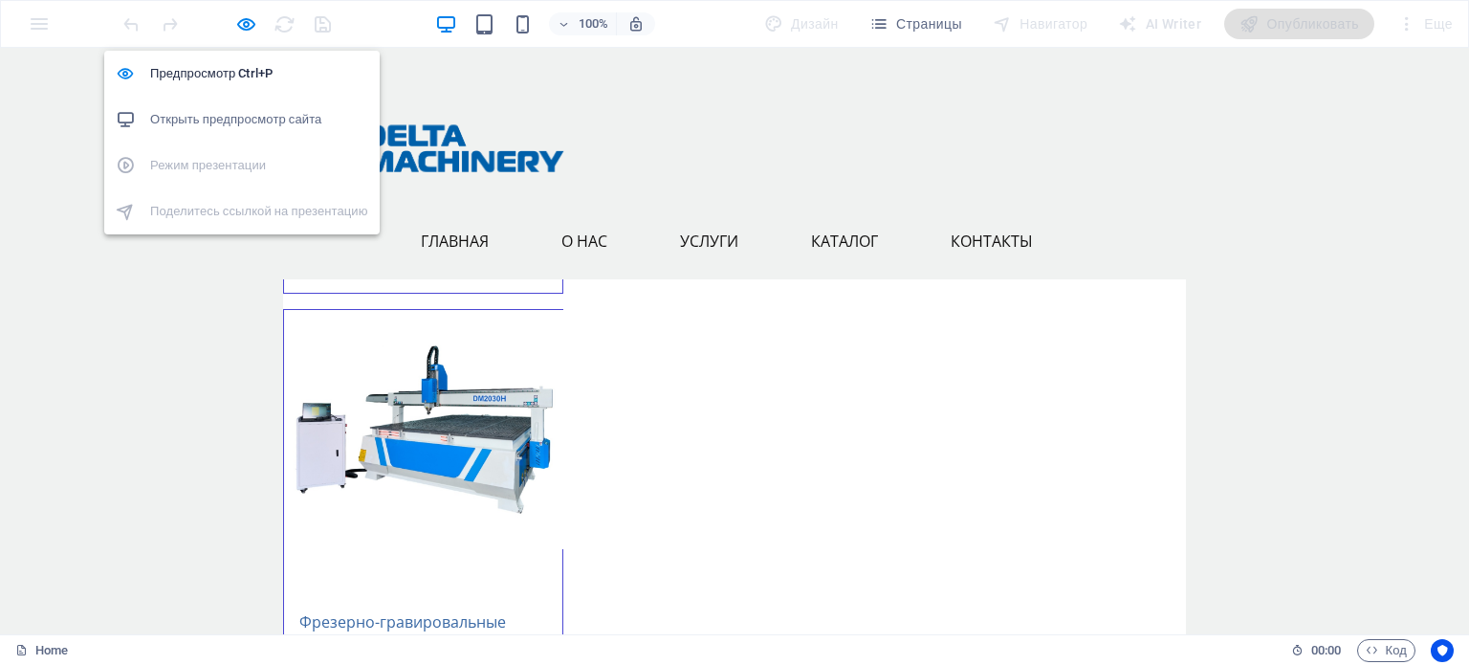
scroll to position [6508, 0]
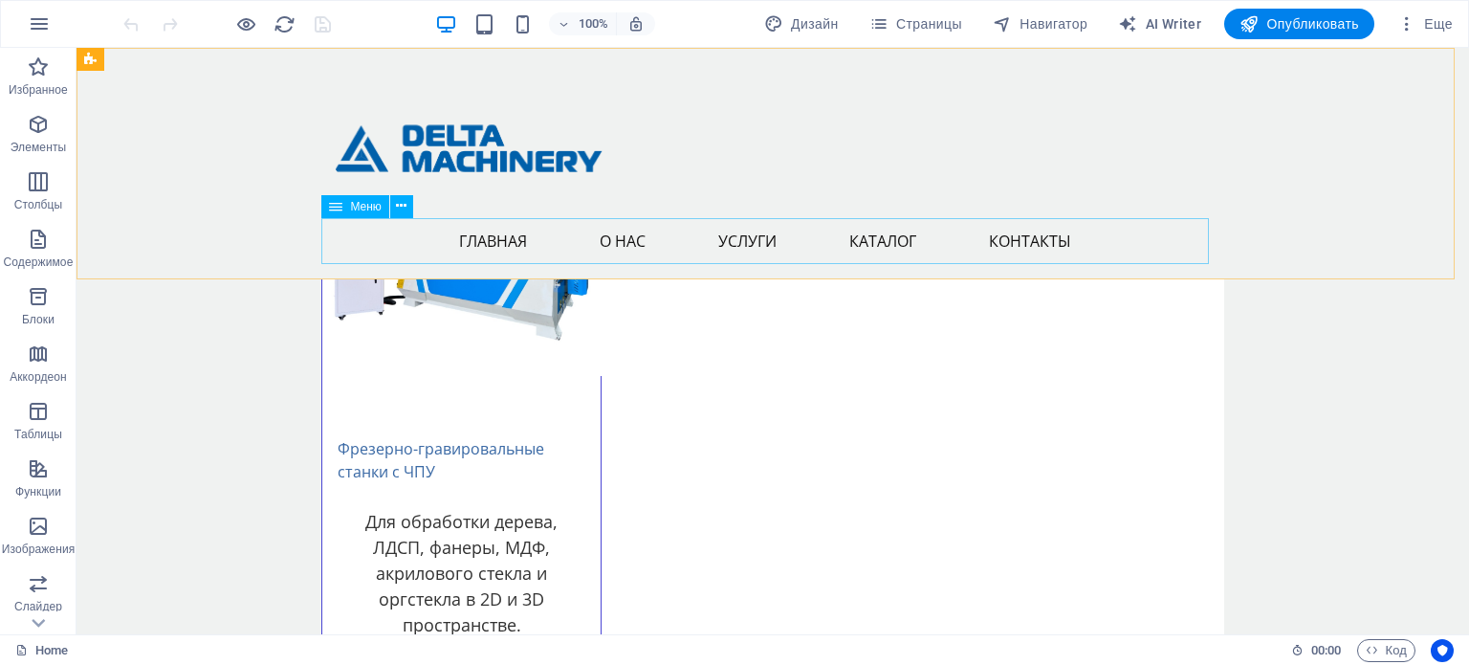
click at [865, 236] on nav "Главная О нас Услуги Каталог Контакты" at bounding box center [773, 241] width 888 height 46
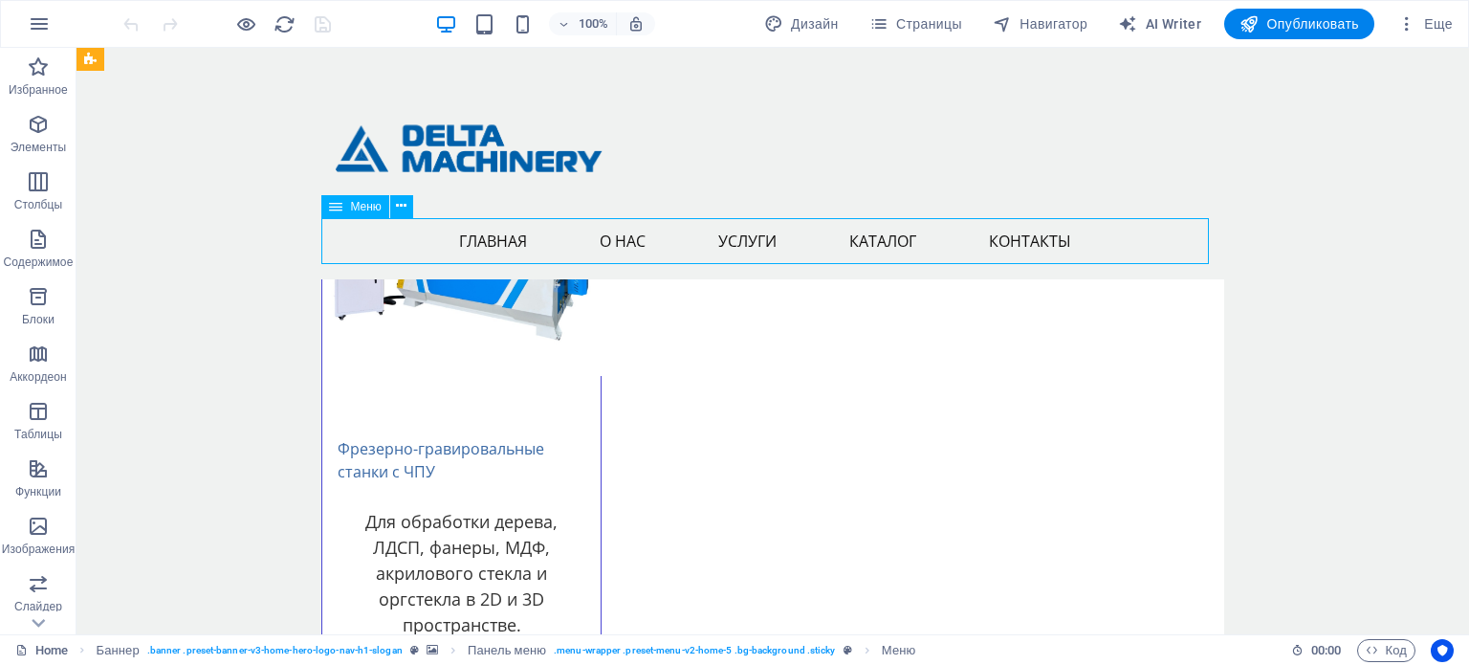
click at [867, 238] on nav "Главная О нас Услуги Каталог Контакты" at bounding box center [773, 241] width 888 height 46
select select
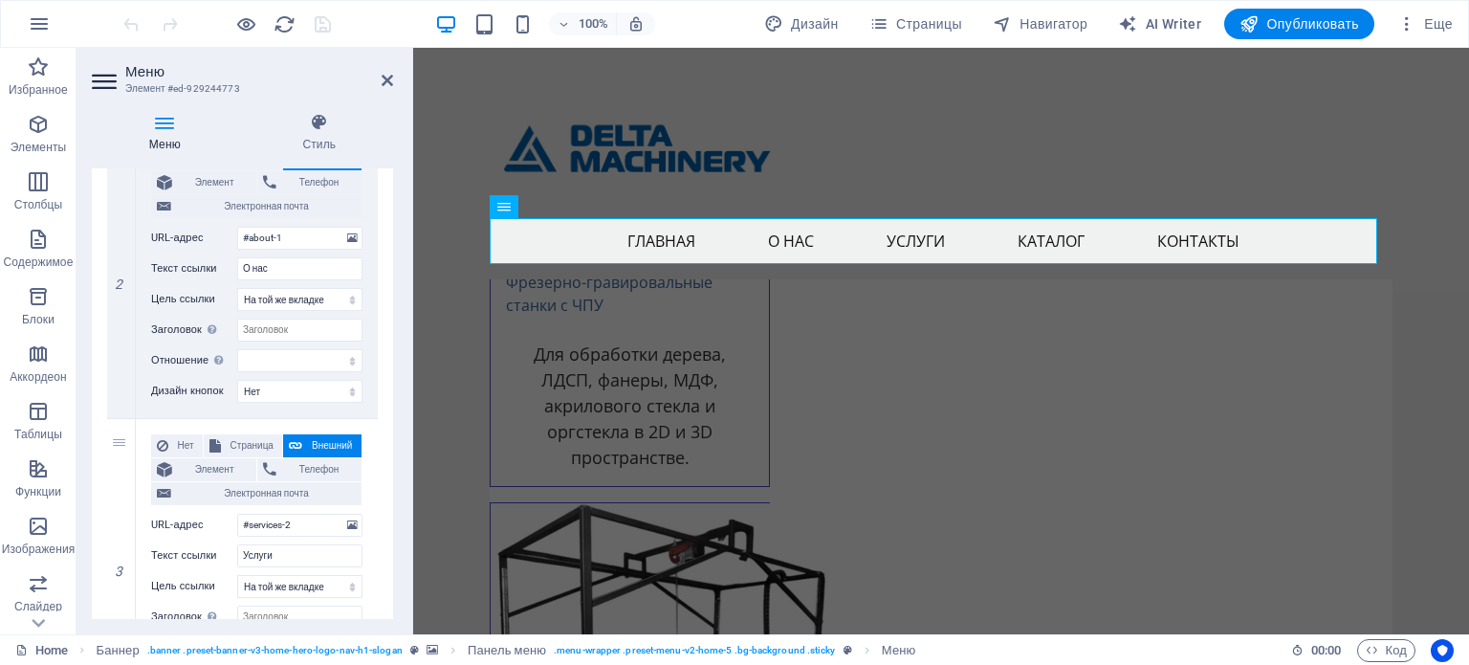
scroll to position [287, 0]
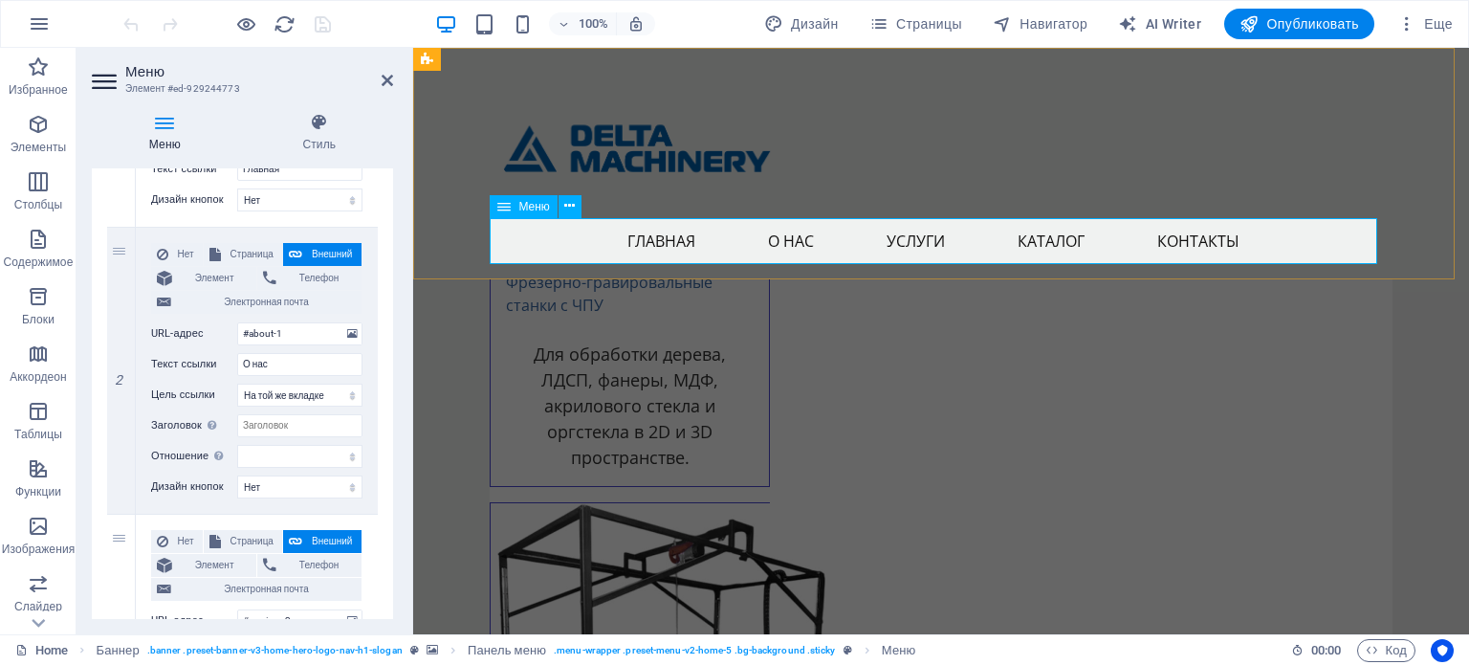
click at [646, 236] on nav "Главная О нас Услуги Каталог Контакты" at bounding box center [941, 241] width 888 height 46
click at [386, 83] on icon at bounding box center [387, 80] width 11 height 15
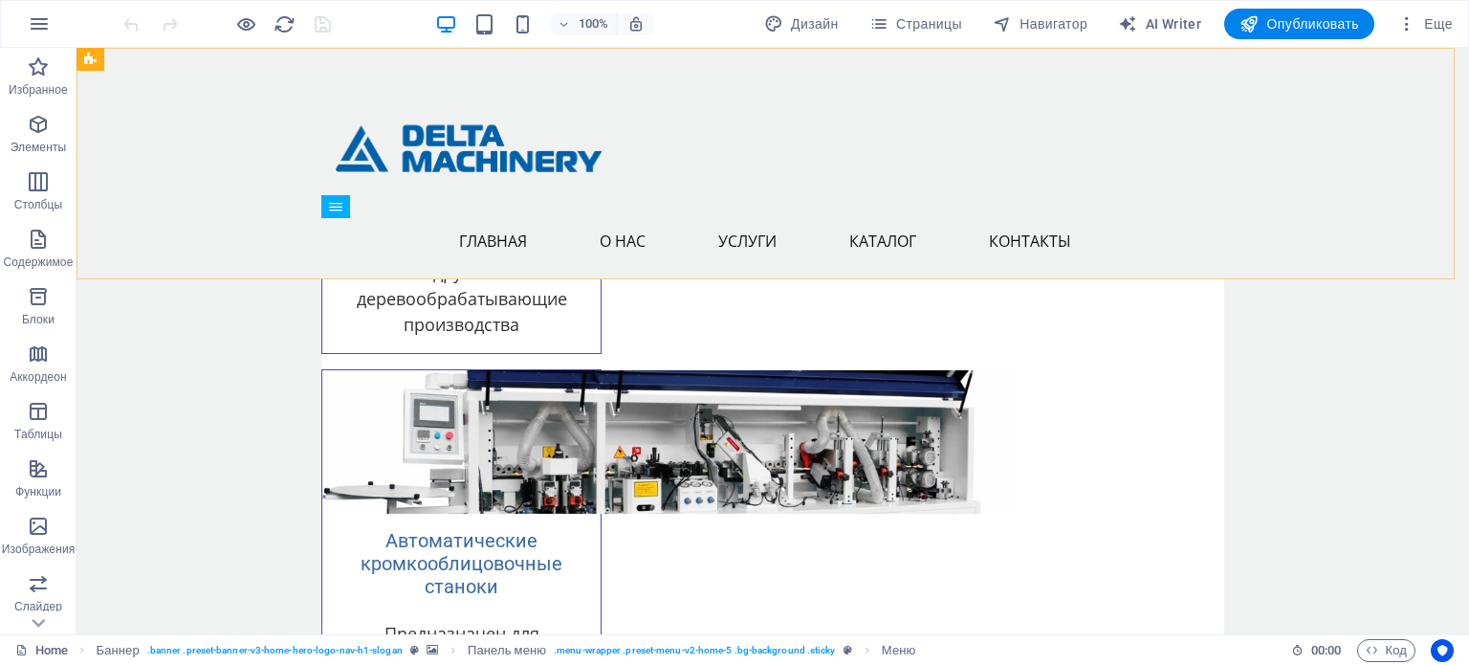
scroll to position [4212, 0]
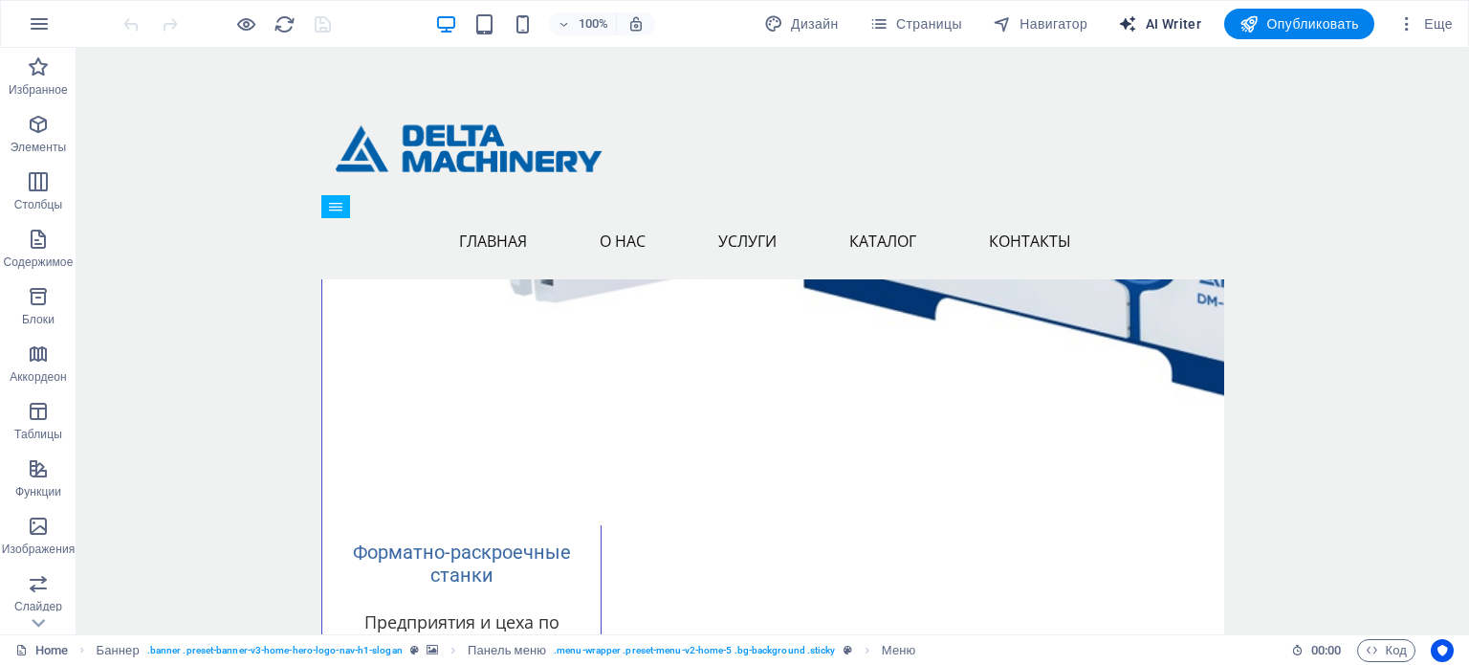
click at [1176, 27] on span "AI Writer" at bounding box center [1159, 23] width 83 height 19
select select "English"
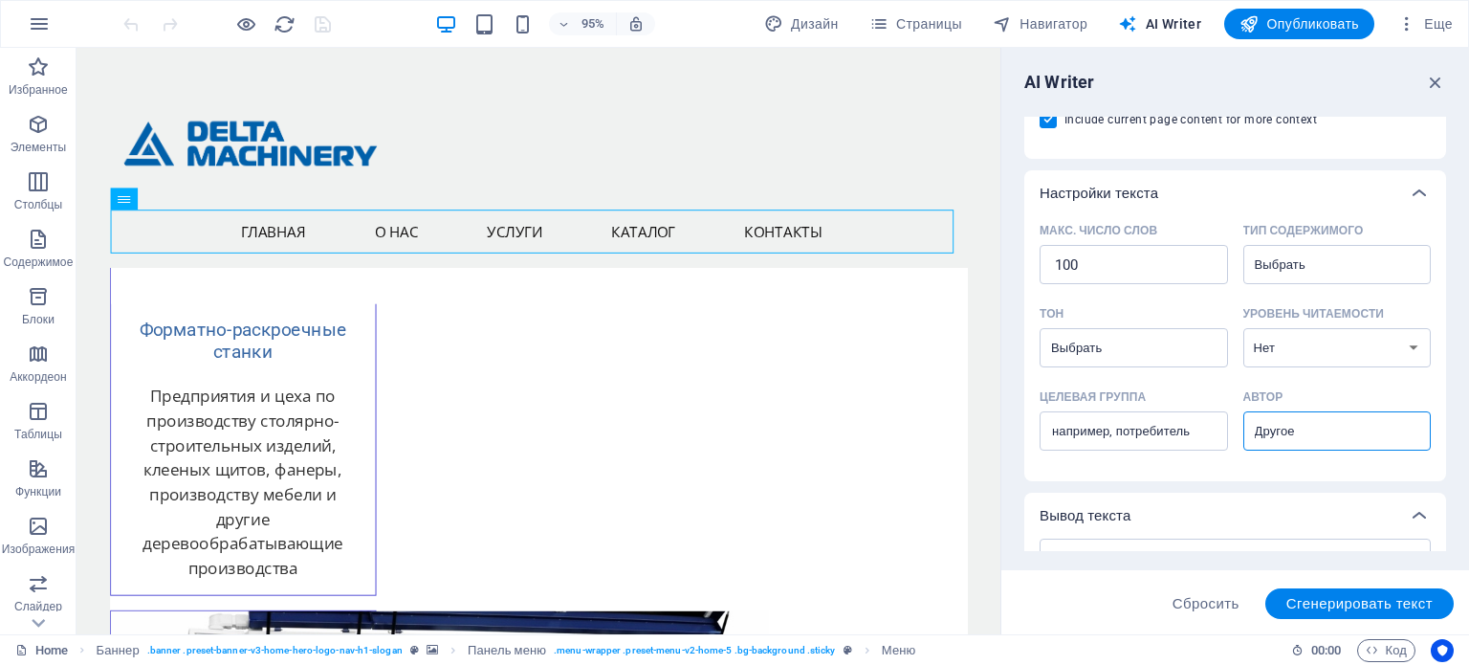
scroll to position [203, 0]
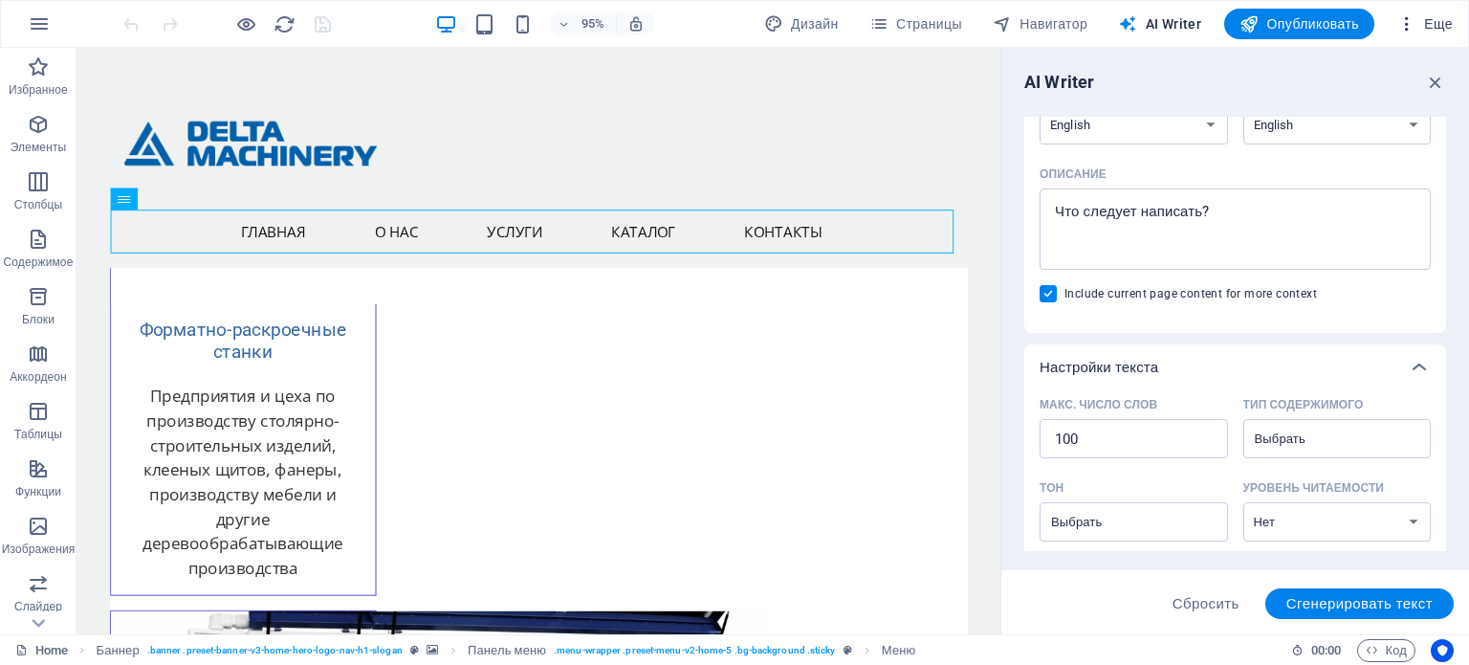
click at [1432, 24] on span "Еще" at bounding box center [1424, 23] width 55 height 19
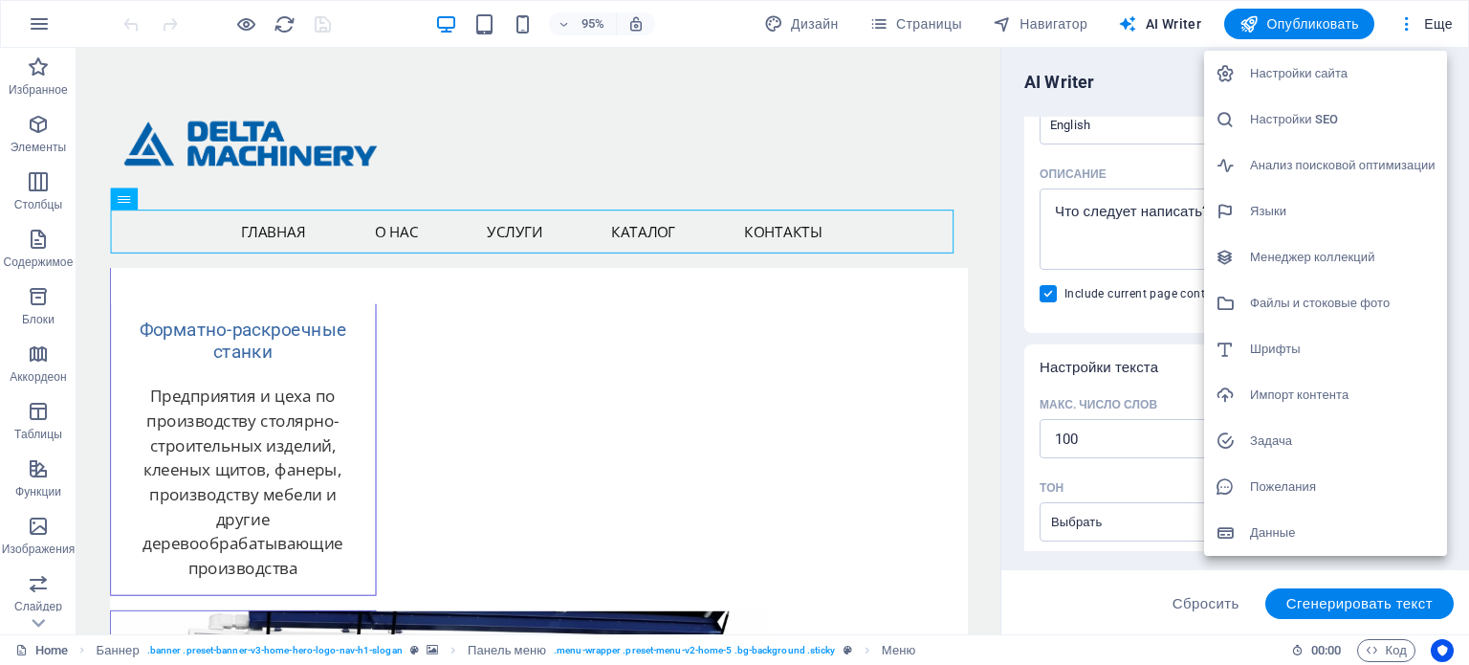
click at [1354, 169] on h6 "Анализ поисковой оптимизации" at bounding box center [1343, 165] width 186 height 23
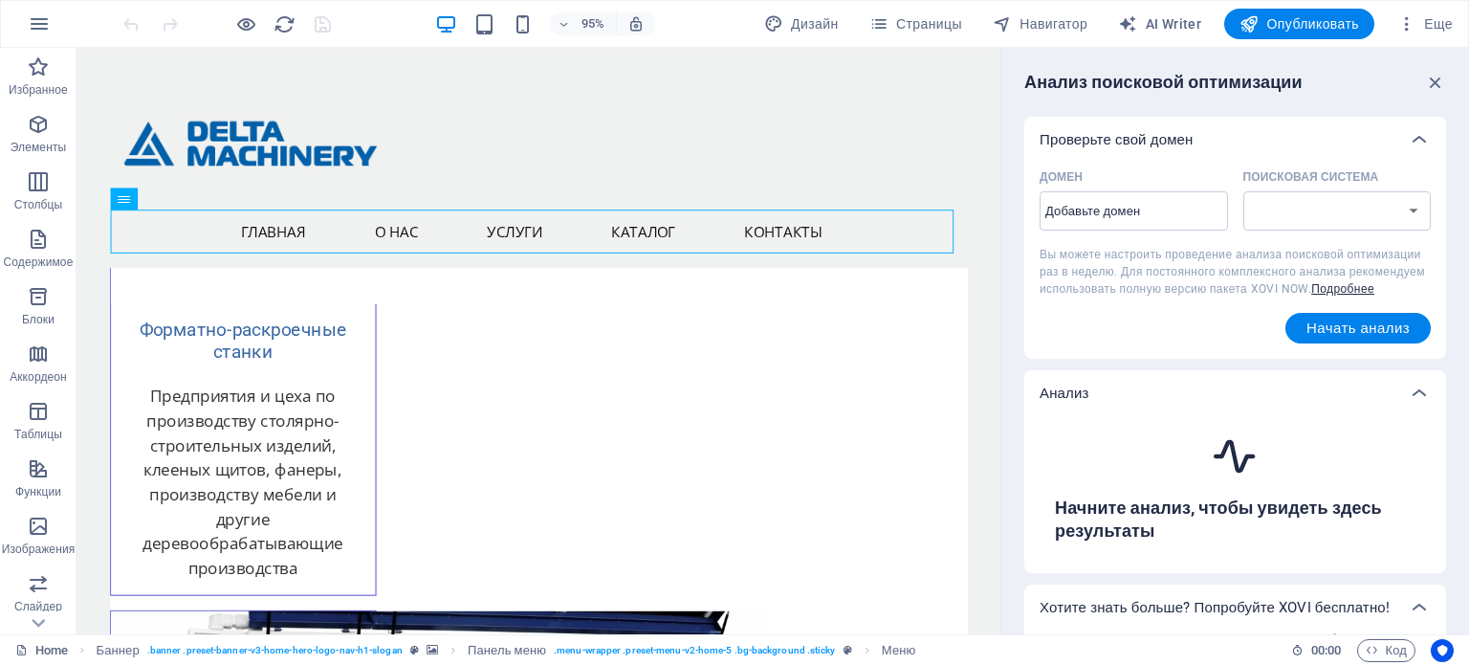
select select "[DOMAIN_NAME]"
click at [1201, 206] on input "Домен ​" at bounding box center [1134, 211] width 188 height 31
click at [1177, 209] on input "Домен ​" at bounding box center [1134, 211] width 188 height 31
type input "з"
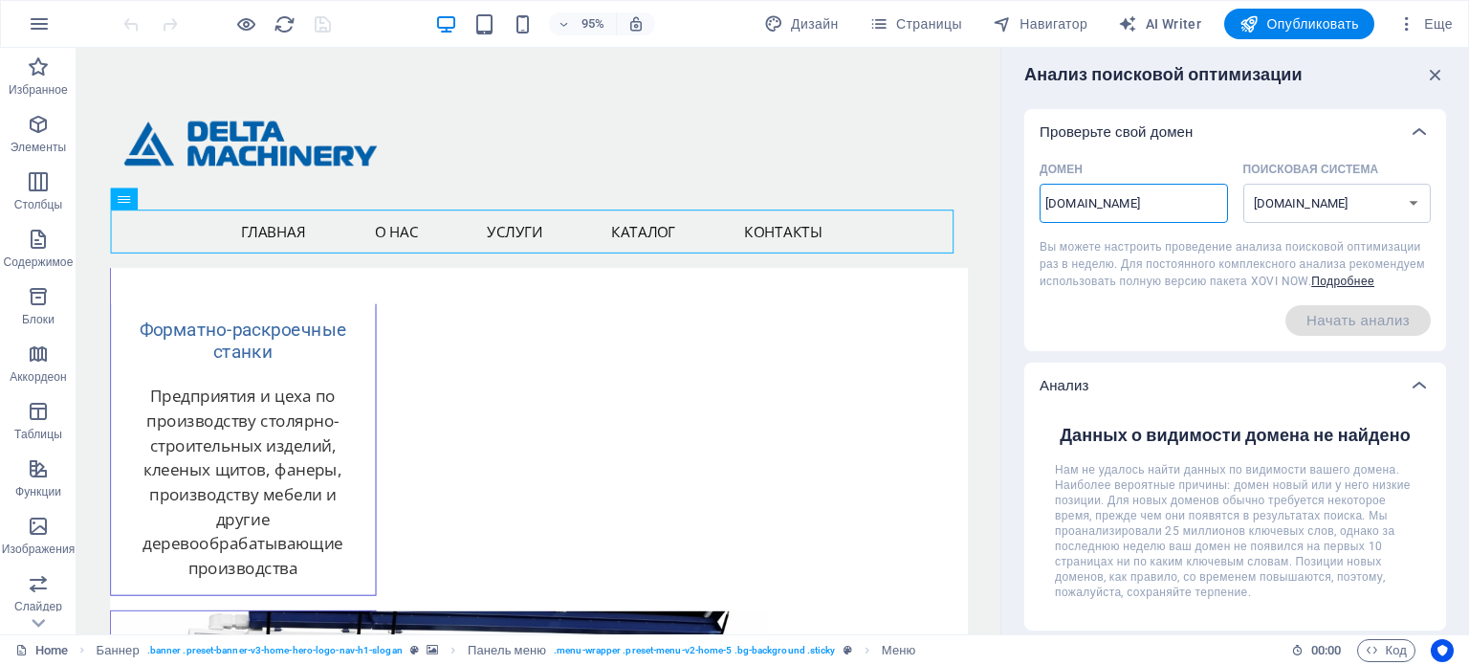
scroll to position [0, 0]
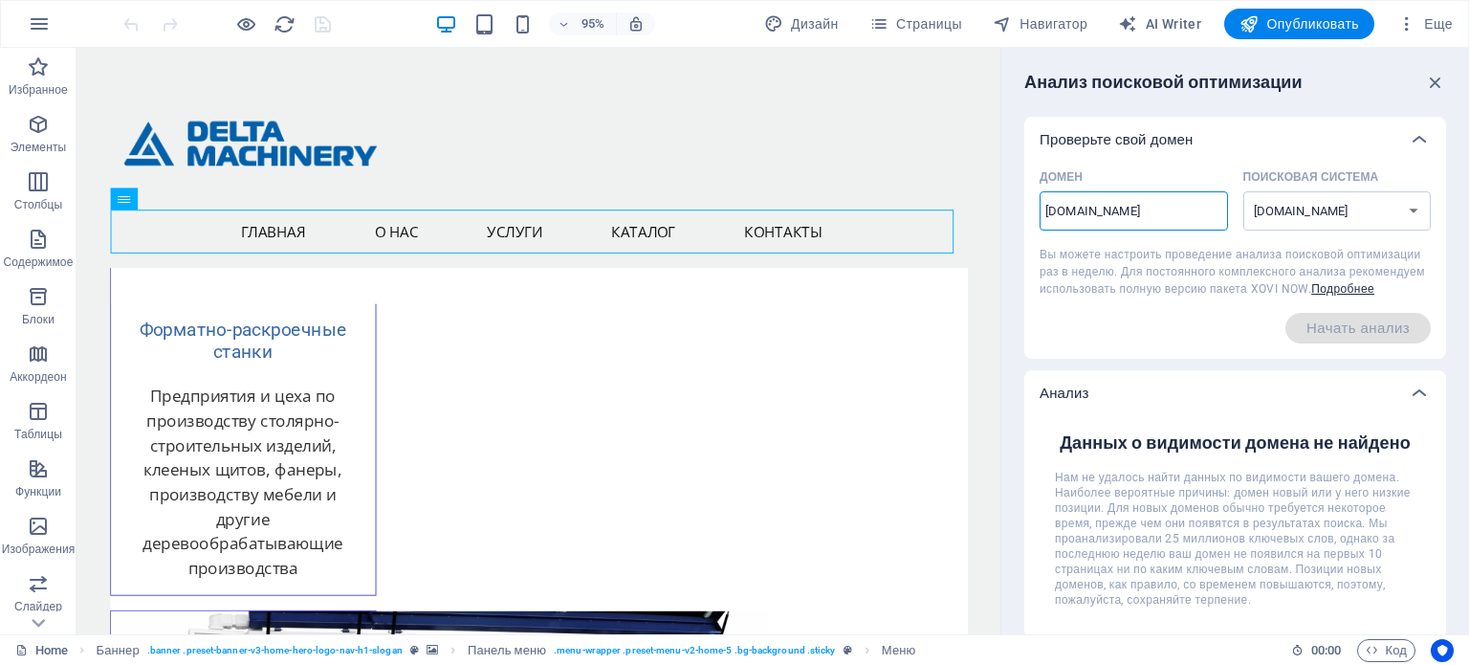
click at [1094, 202] on input "[DOMAIN_NAME]" at bounding box center [1134, 211] width 188 height 31
drag, startPoint x: 1171, startPoint y: 253, endPoint x: 1022, endPoint y: 214, distance: 153.4
click at [1115, 215] on input "[DOMAIN_NAME]" at bounding box center [1134, 211] width 188 height 31
drag, startPoint x: 1108, startPoint y: 213, endPoint x: 1028, endPoint y: 204, distance: 80.0
click at [1028, 204] on div "Домен [DOMAIN_NAME] ​ Поисковая система [DOMAIN_NAME] [DOMAIN_NAME] [DOMAIN_NAM…" at bounding box center [1235, 261] width 422 height 196
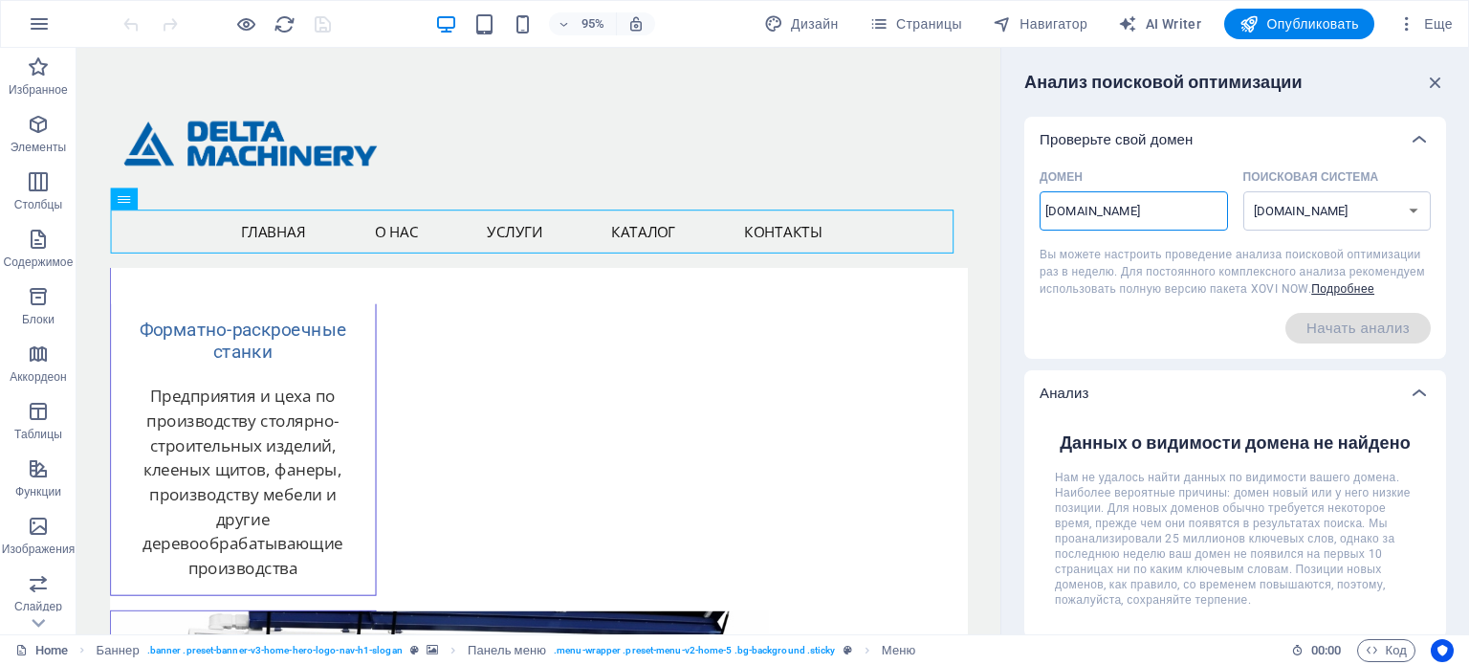
paste input "[URL][DOMAIN_NAME]"
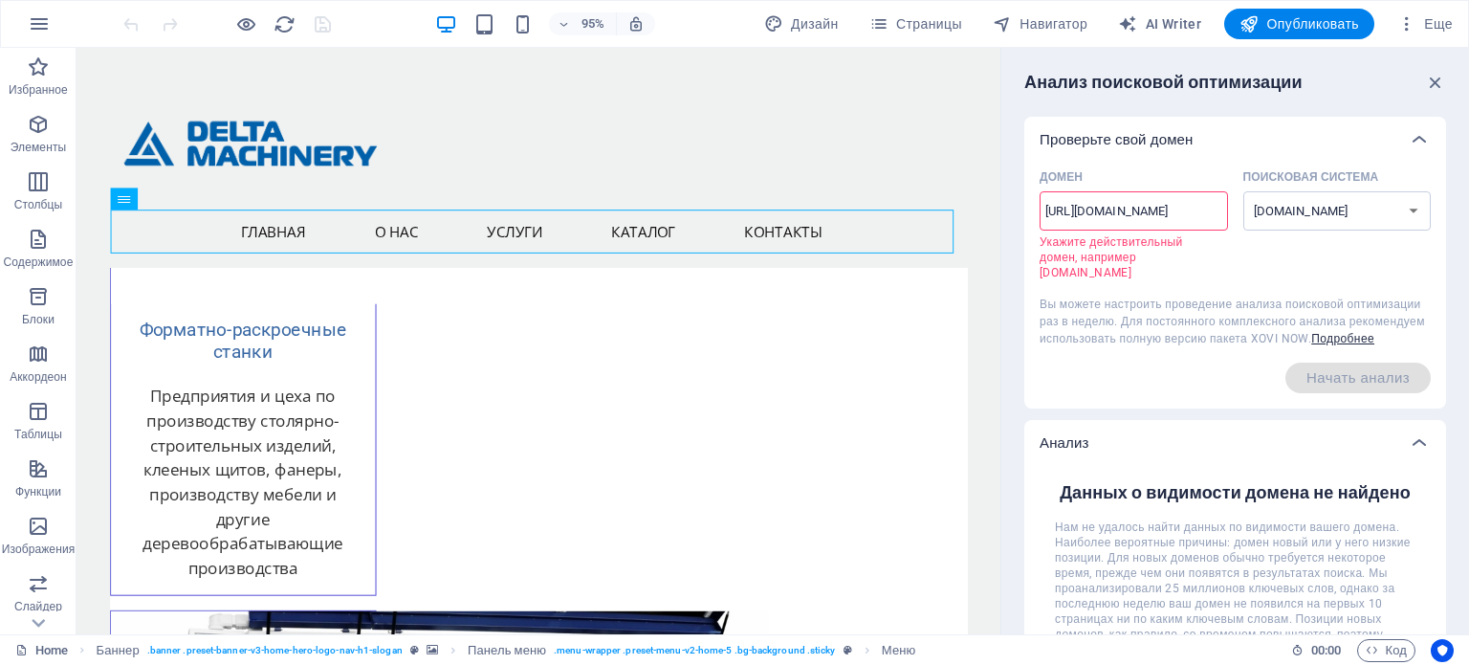
click at [1087, 207] on input "[URL][DOMAIN_NAME]" at bounding box center [1134, 211] width 188 height 31
click at [1178, 385] on div "Начать анализ" at bounding box center [1235, 378] width 391 height 31
click at [1049, 209] on input "[DOMAIN_NAME][URL]" at bounding box center [1134, 211] width 188 height 31
click at [1048, 214] on input "[DOMAIN_NAME][URL]" at bounding box center [1134, 211] width 188 height 31
click at [1363, 226] on select "[DOMAIN_NAME] [DOMAIN_NAME] [DOMAIN_NAME] [DOMAIN_NAME] [DOMAIN_NAME] [DOMAIN_N…" at bounding box center [1337, 210] width 188 height 39
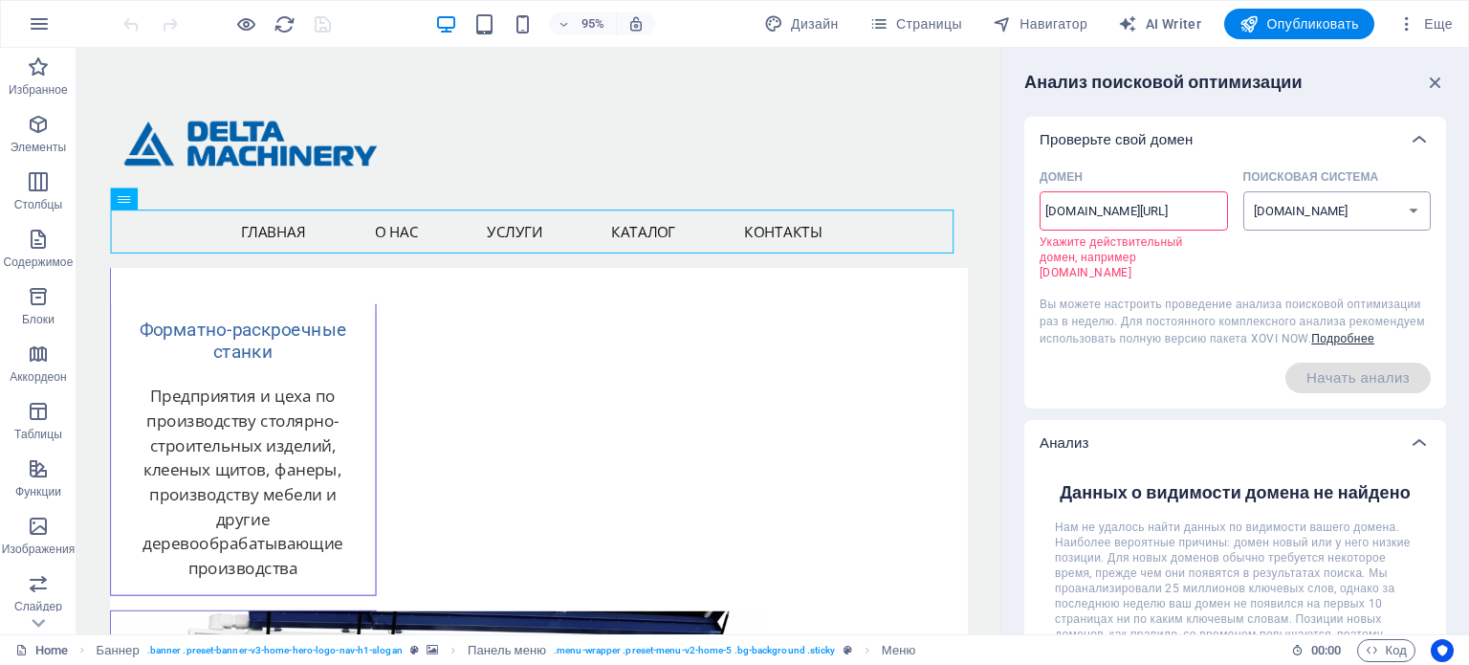
click at [1243, 191] on select "[DOMAIN_NAME] [DOMAIN_NAME] [DOMAIN_NAME] [DOMAIN_NAME] [DOMAIN_NAME] [DOMAIN_N…" at bounding box center [1337, 210] width 188 height 39
click at [1331, 393] on span "Начать анализ" at bounding box center [1358, 378] width 145 height 31
click at [1121, 206] on input "[DOMAIN_NAME][URL]" at bounding box center [1134, 211] width 188 height 31
click at [1127, 214] on input "[DOMAIN_NAME][URL]" at bounding box center [1134, 211] width 188 height 31
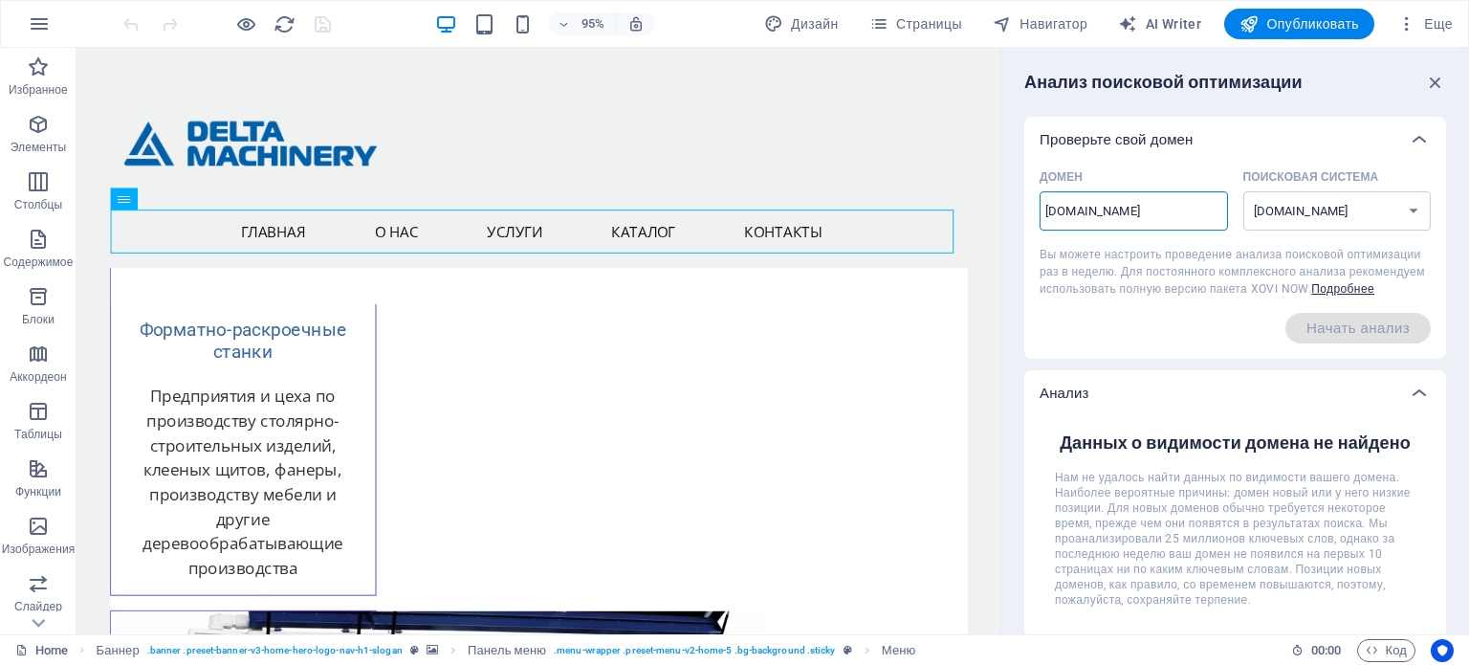
type input "[DOMAIN_NAME]"
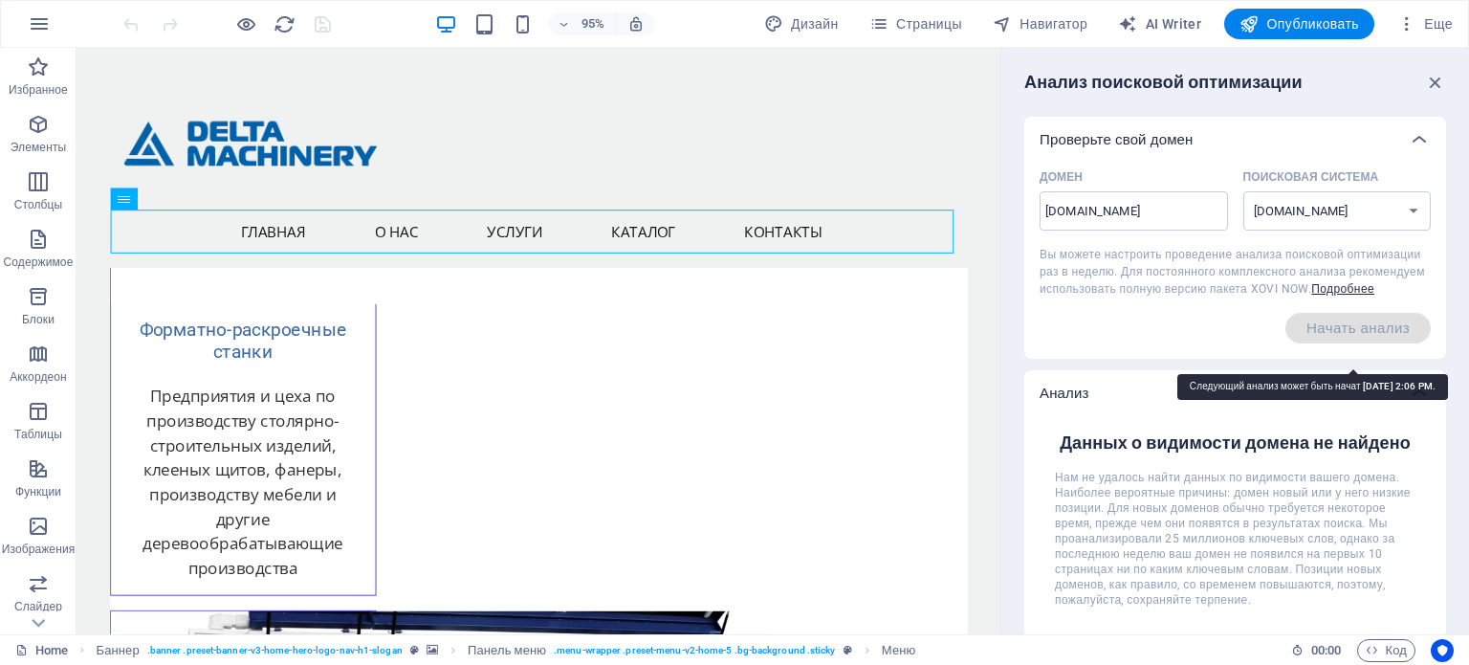
click at [1374, 343] on span "Начать анализ" at bounding box center [1358, 328] width 145 height 31
click at [1446, 19] on span "Еще" at bounding box center [1424, 23] width 55 height 19
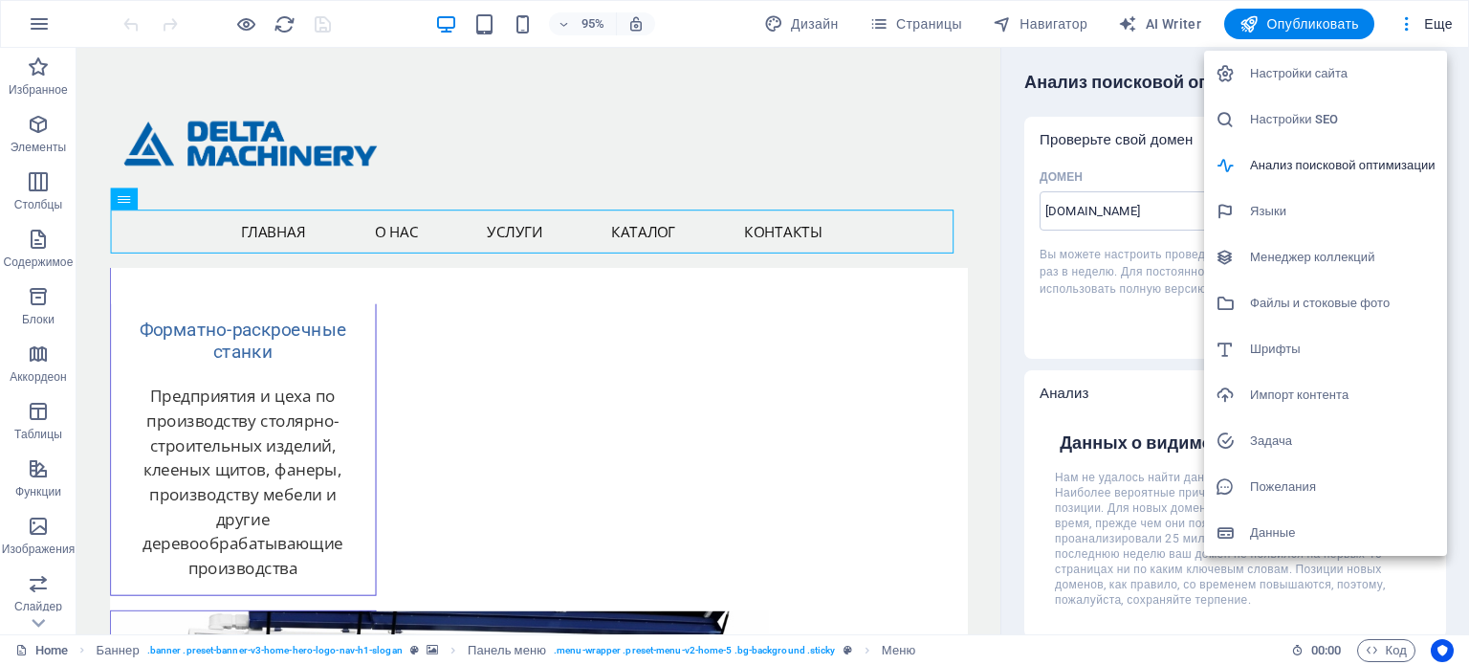
click at [1296, 528] on h6 "Данные" at bounding box center [1343, 532] width 186 height 23
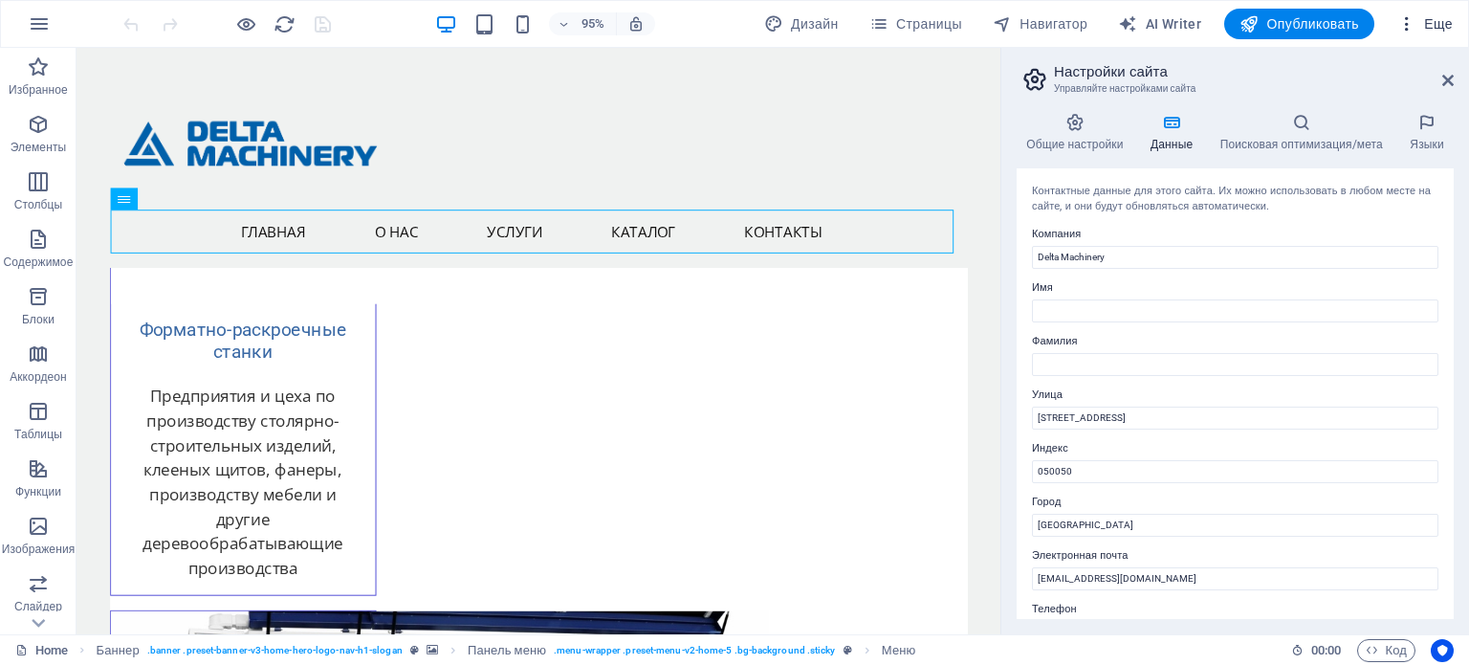
click at [1445, 23] on span "Еще" at bounding box center [1424, 23] width 55 height 19
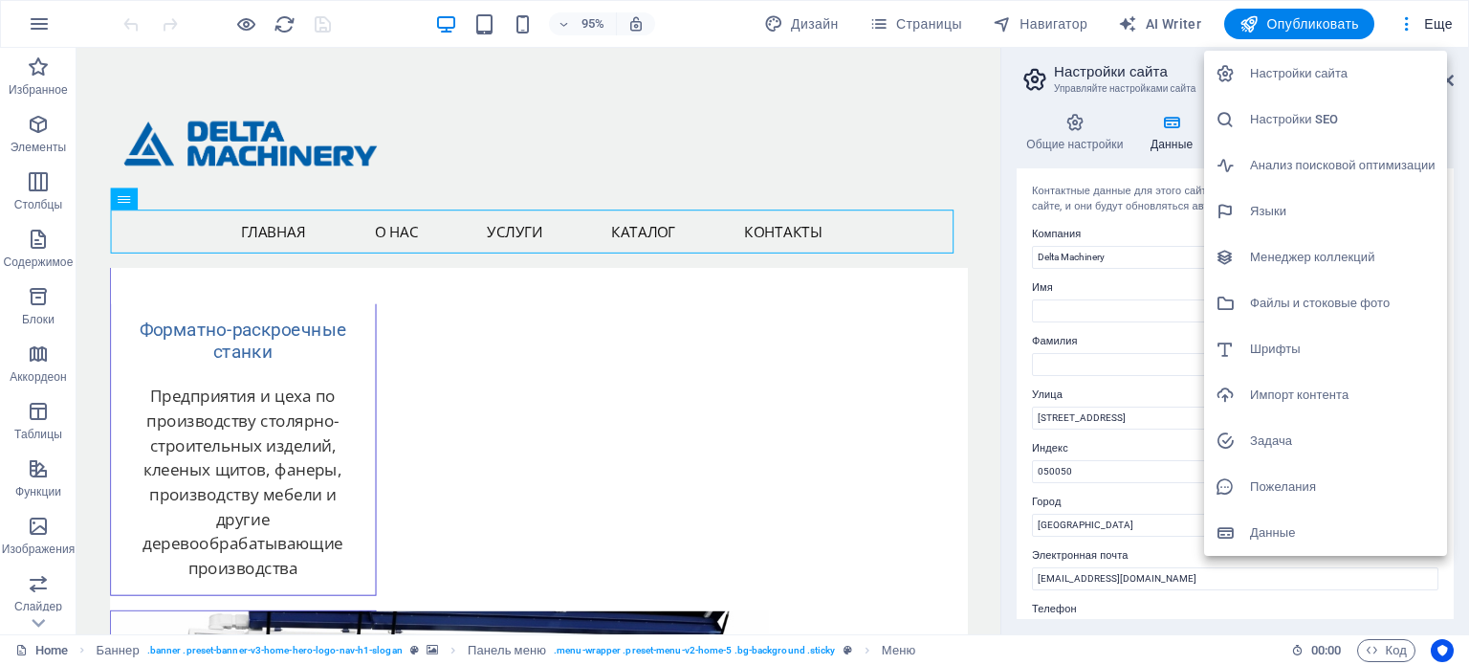
click at [1338, 163] on h6 "Анализ поисковой оптимизации" at bounding box center [1343, 165] width 186 height 23
select select "[DOMAIN_NAME]"
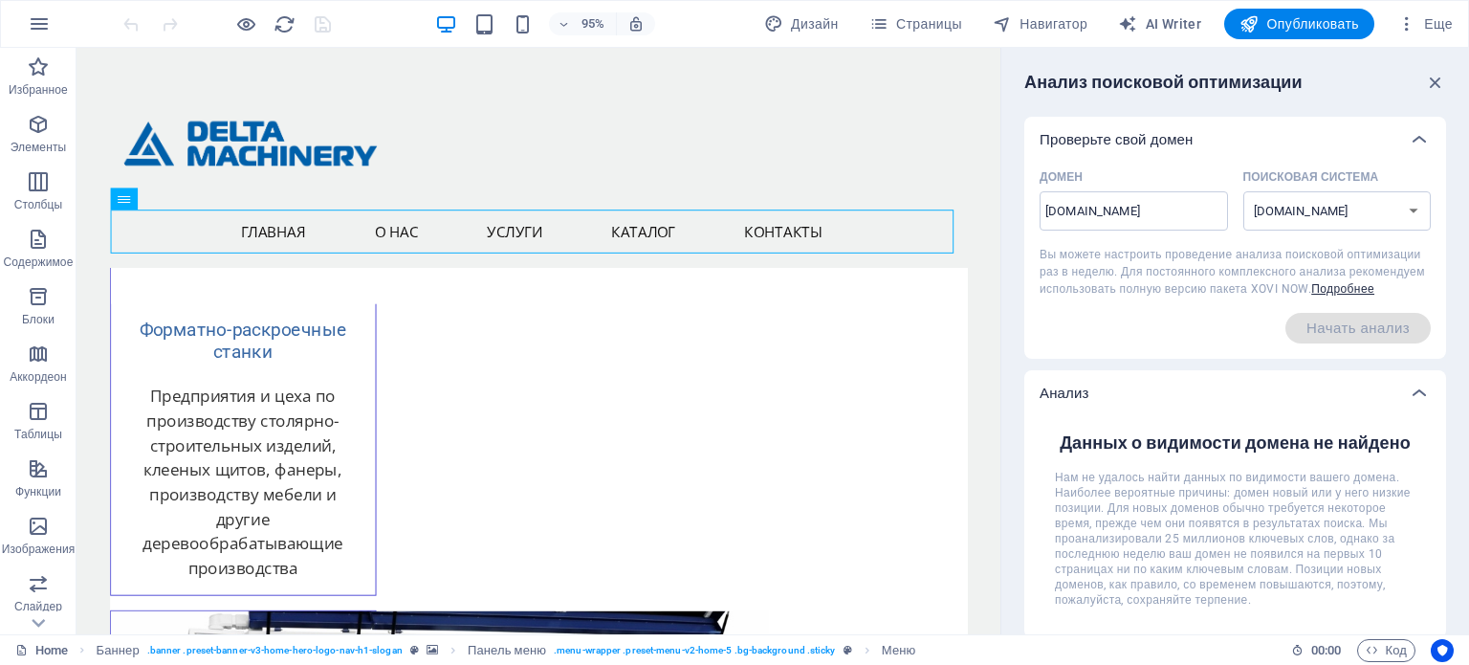
drag, startPoint x: 1209, startPoint y: 305, endPoint x: 1226, endPoint y: 271, distance: 38.5
click at [1211, 301] on div "Домен [DOMAIN_NAME] ​ Поисковая система [DOMAIN_NAME] [DOMAIN_NAME] [DOMAIN_NAM…" at bounding box center [1235, 253] width 391 height 181
